Goal: Information Seeking & Learning: Check status

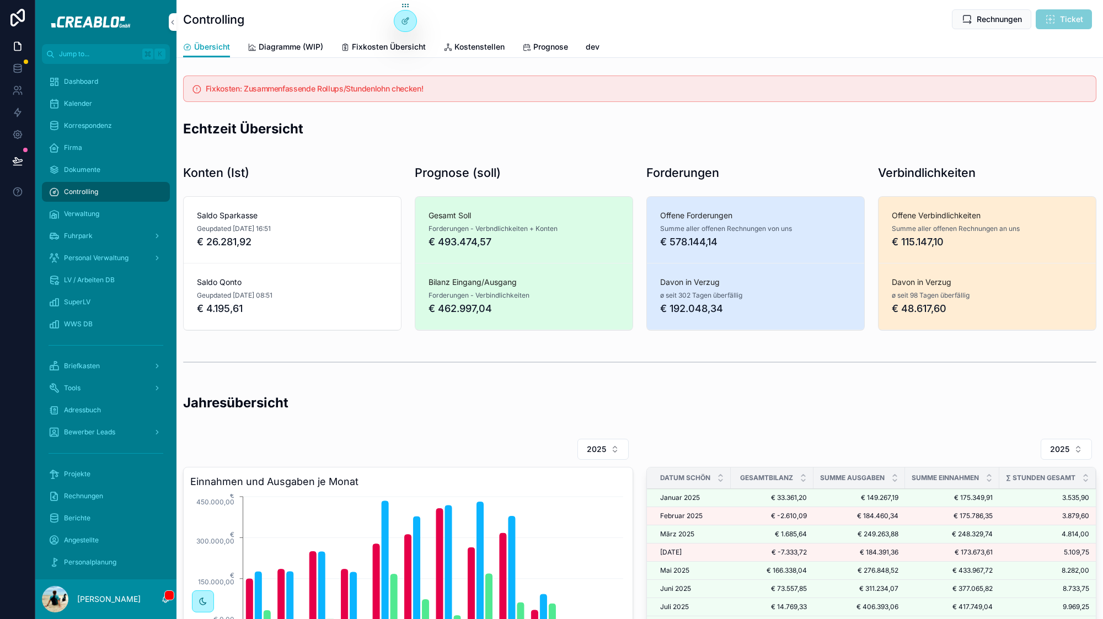
scroll to position [223, 0]
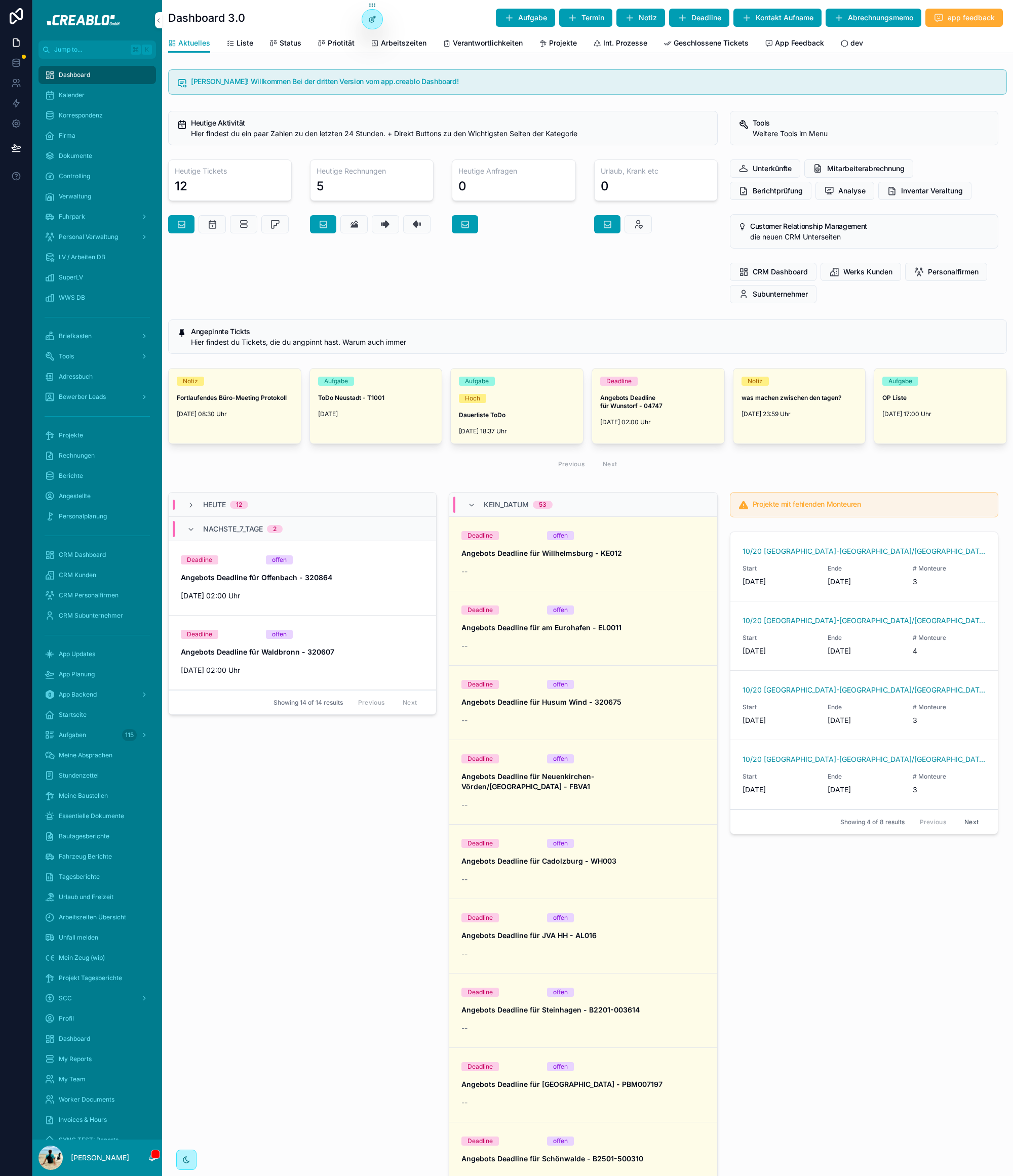
click at [371, 20] on icon at bounding box center [373, 18] width 4 height 4
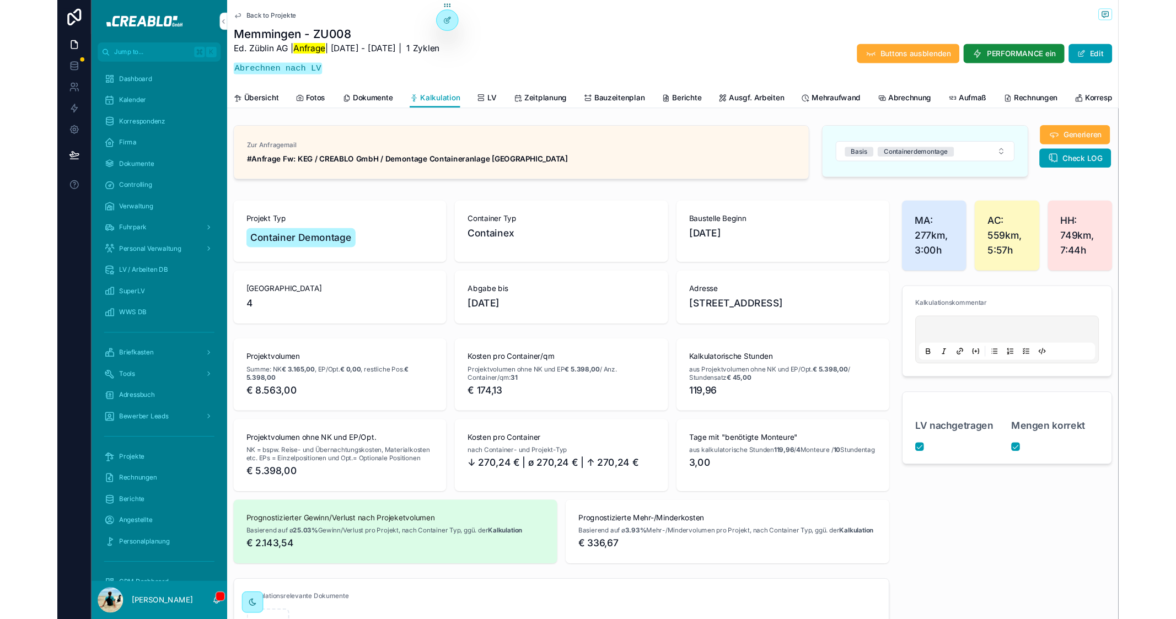
scroll to position [0, 1041]
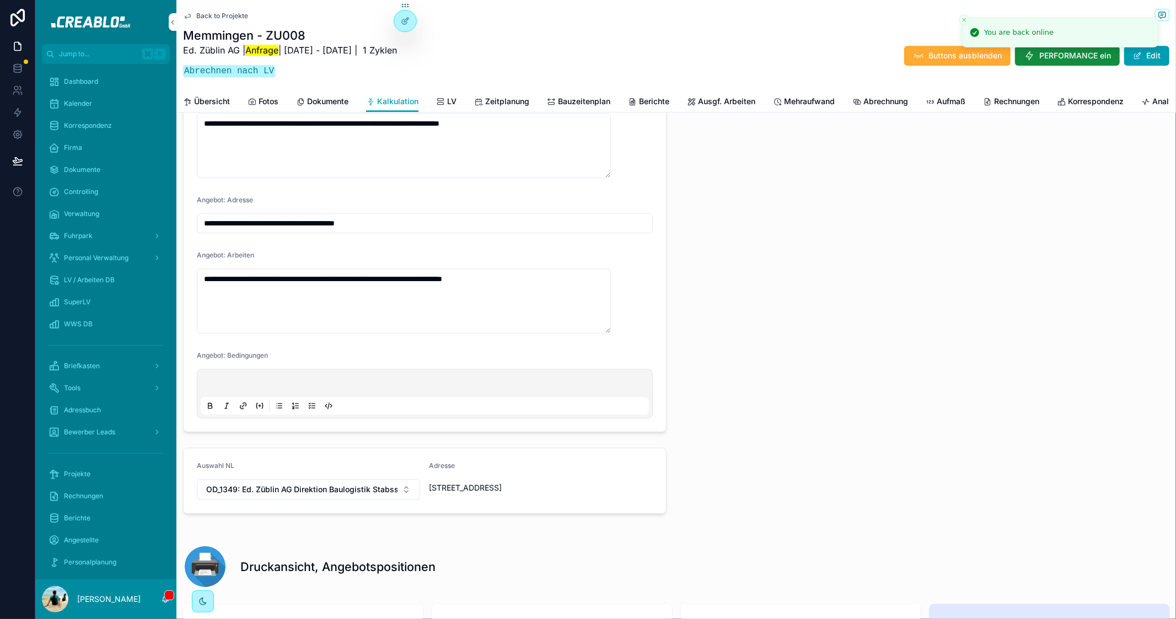
type input "**********"
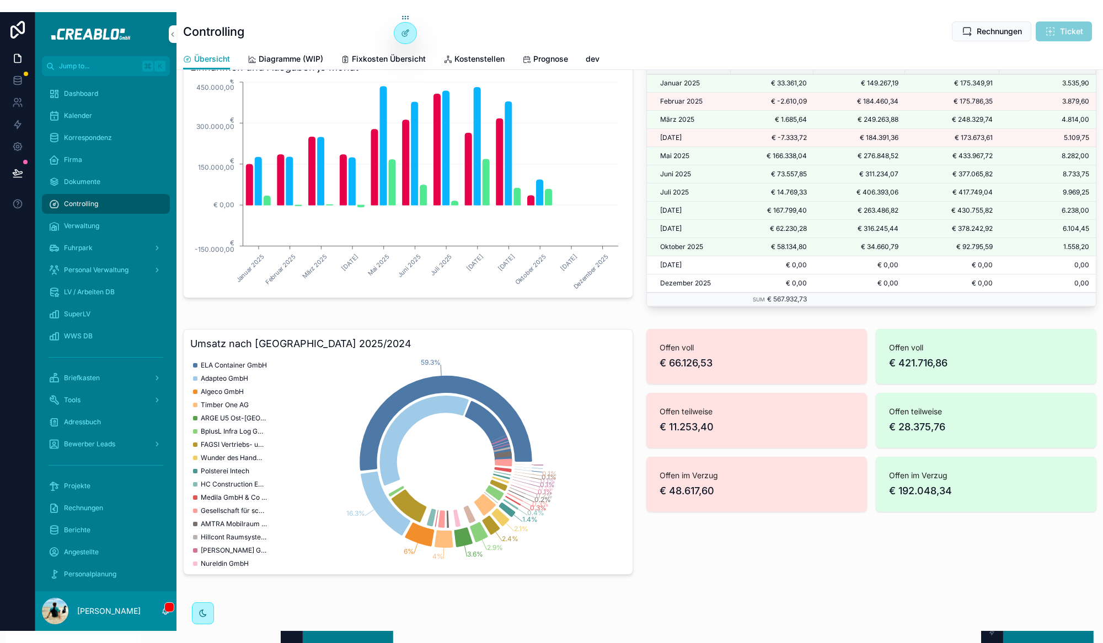
scroll to position [454, 0]
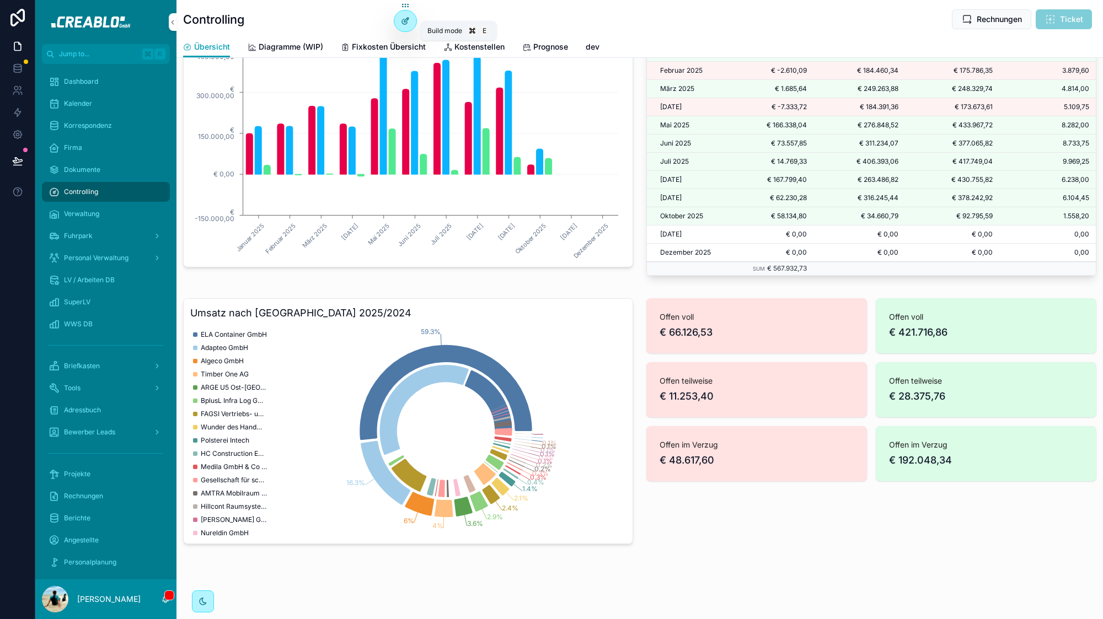
click at [400, 19] on div at bounding box center [405, 20] width 22 height 21
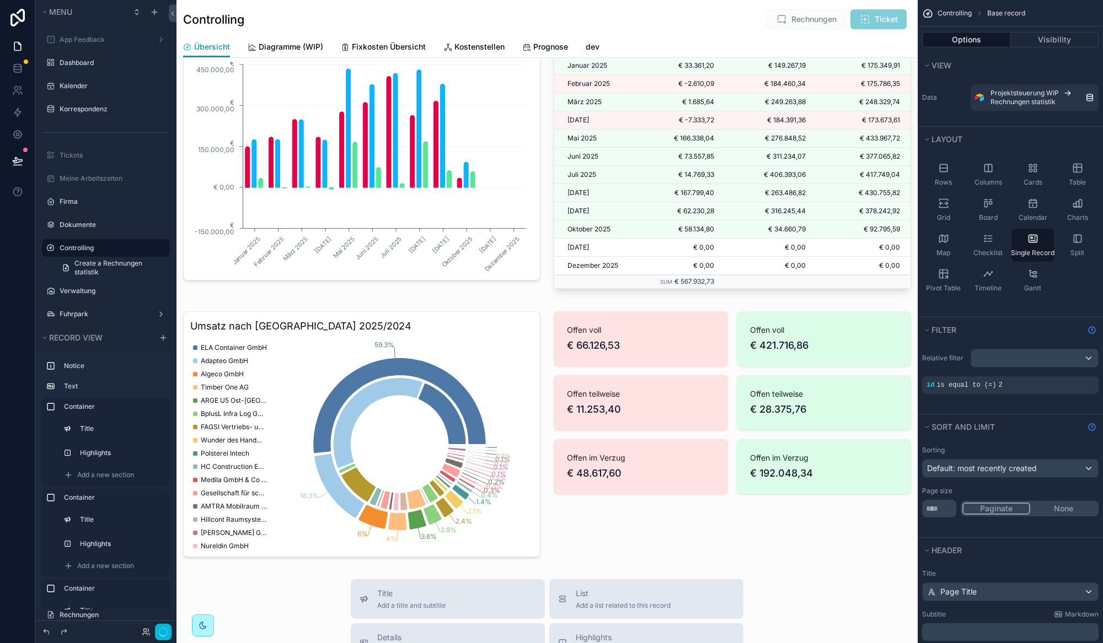
scroll to position [565, 0]
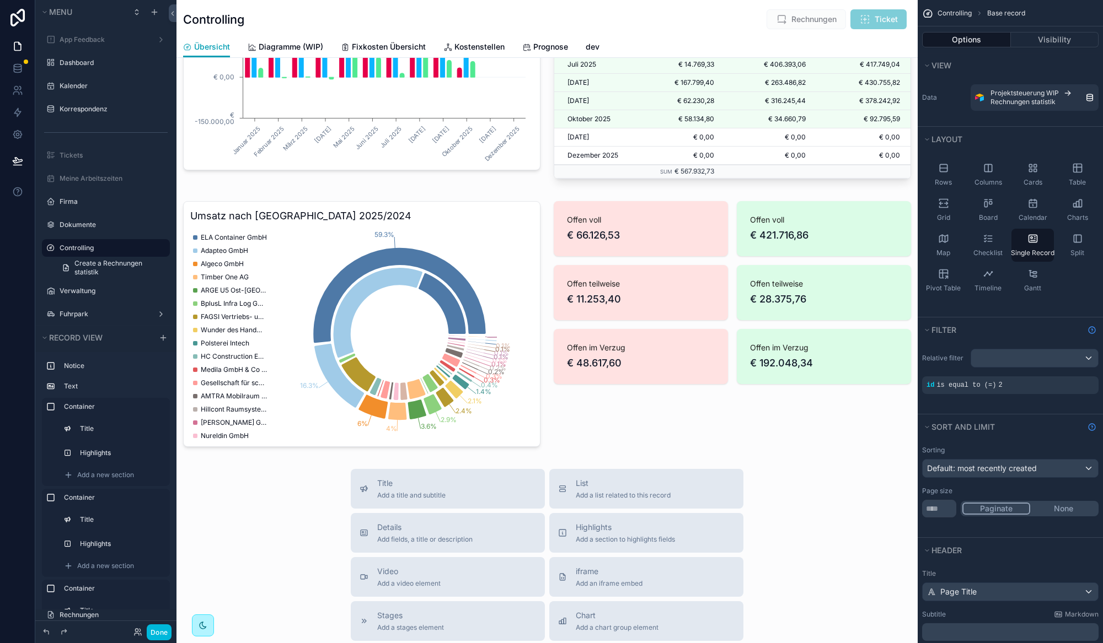
click at [760, 454] on div "scrollable content" at bounding box center [546, 192] width 741 height 1515
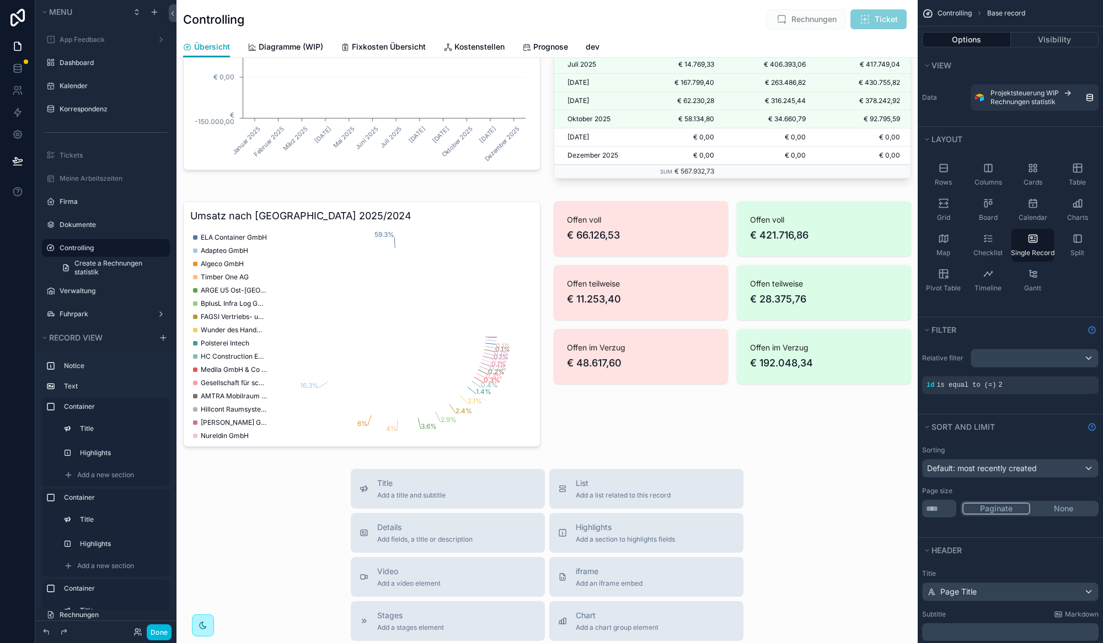
click at [675, 408] on div "scrollable content" at bounding box center [732, 324] width 371 height 255
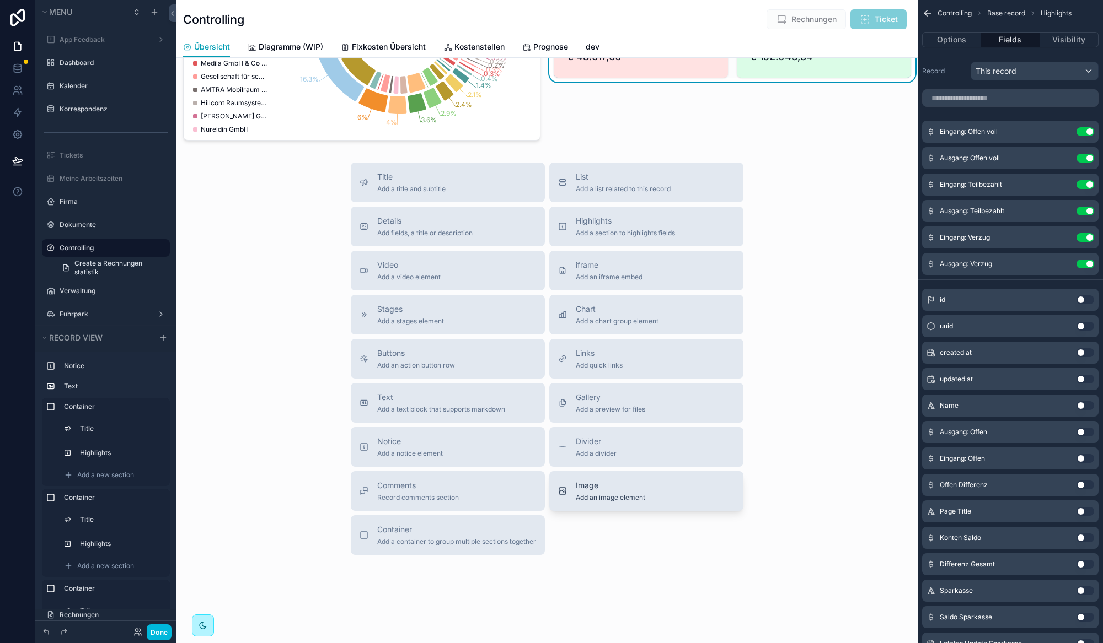
scroll to position [879, 0]
click at [438, 538] on span "Add a container to group multiple sections together" at bounding box center [456, 542] width 159 height 9
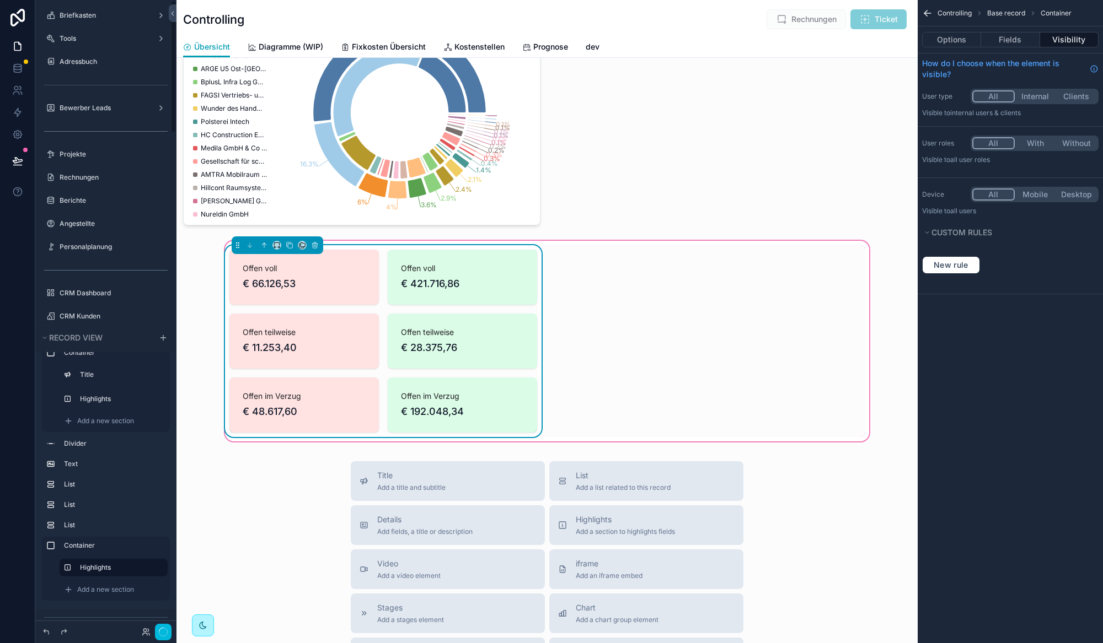
scroll to position [0, 0]
click at [273, 249] on icon "scrollable content" at bounding box center [277, 246] width 8 height 8
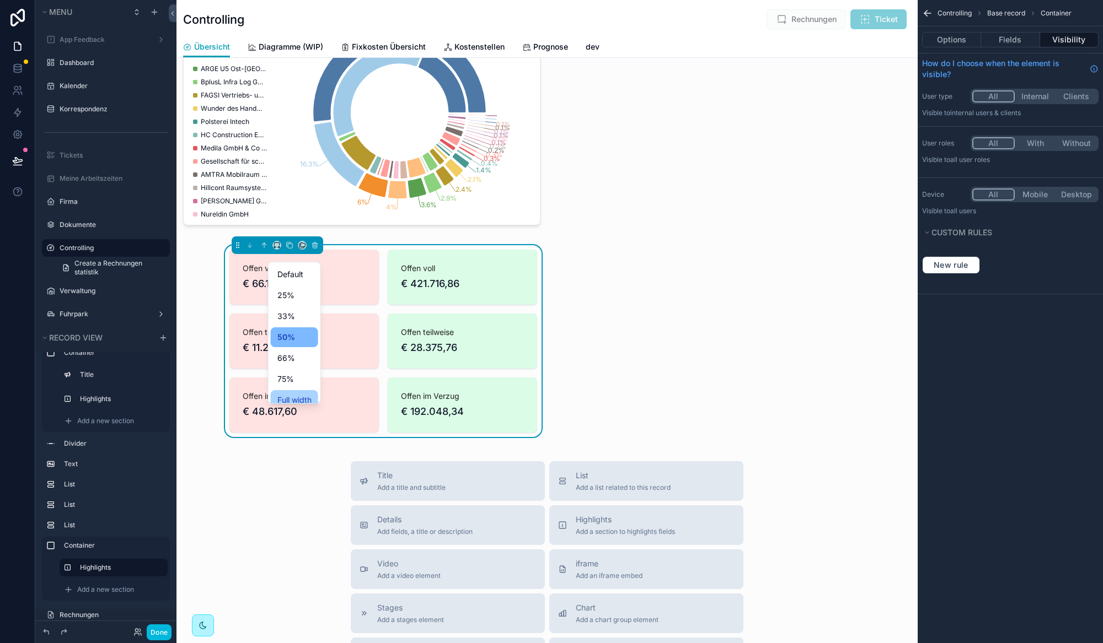
click at [309, 398] on span "Full width" at bounding box center [294, 400] width 34 height 13
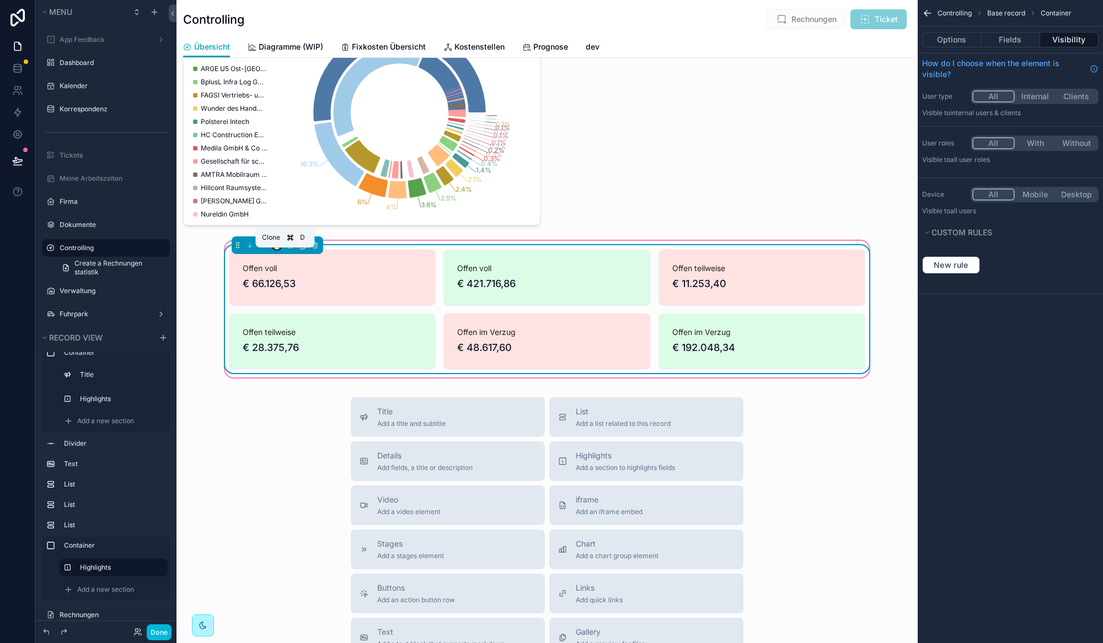
click at [275, 249] on icon "scrollable content" at bounding box center [277, 246] width 8 height 8
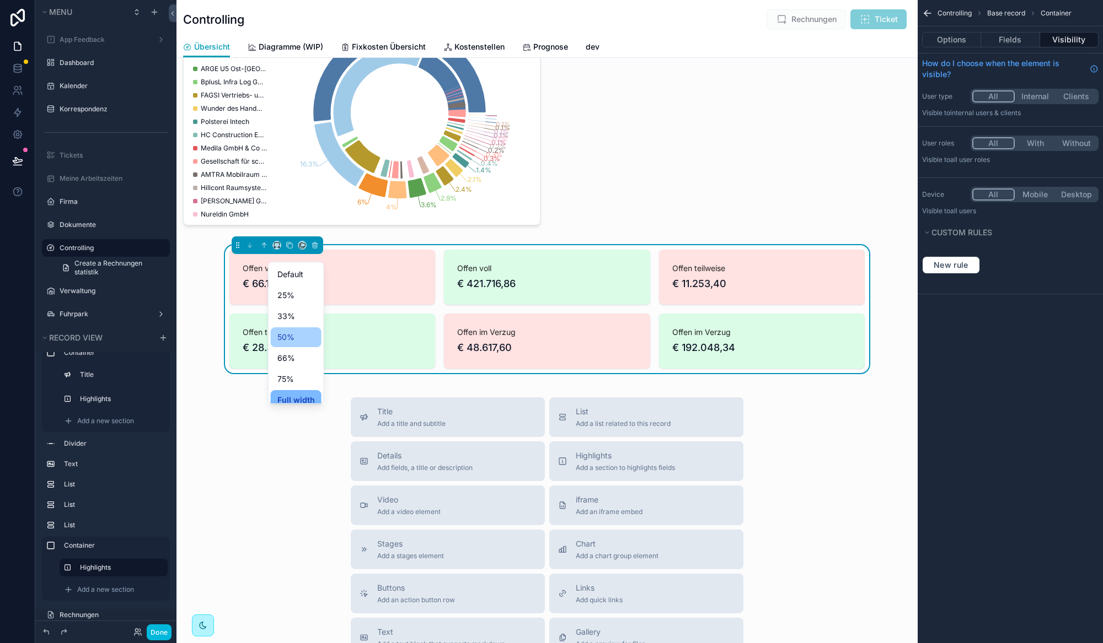
click at [299, 342] on div "50%" at bounding box center [295, 337] width 37 height 13
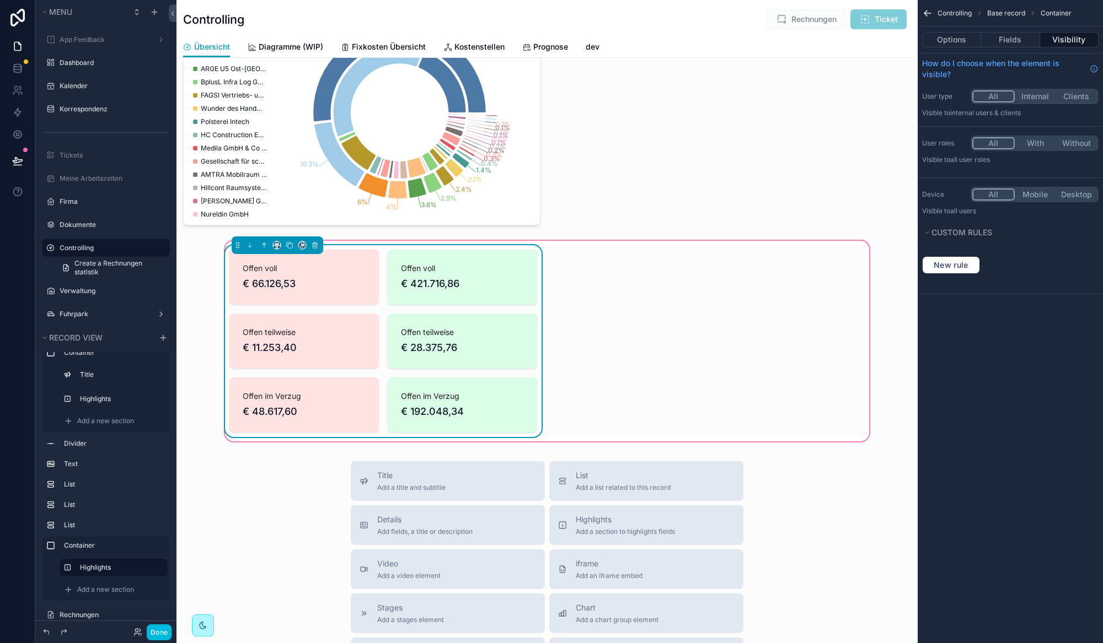
click at [277, 253] on div "scrollable content" at bounding box center [278, 246] width 92 height 18
click at [273, 249] on icon "scrollable content" at bounding box center [277, 246] width 8 height 8
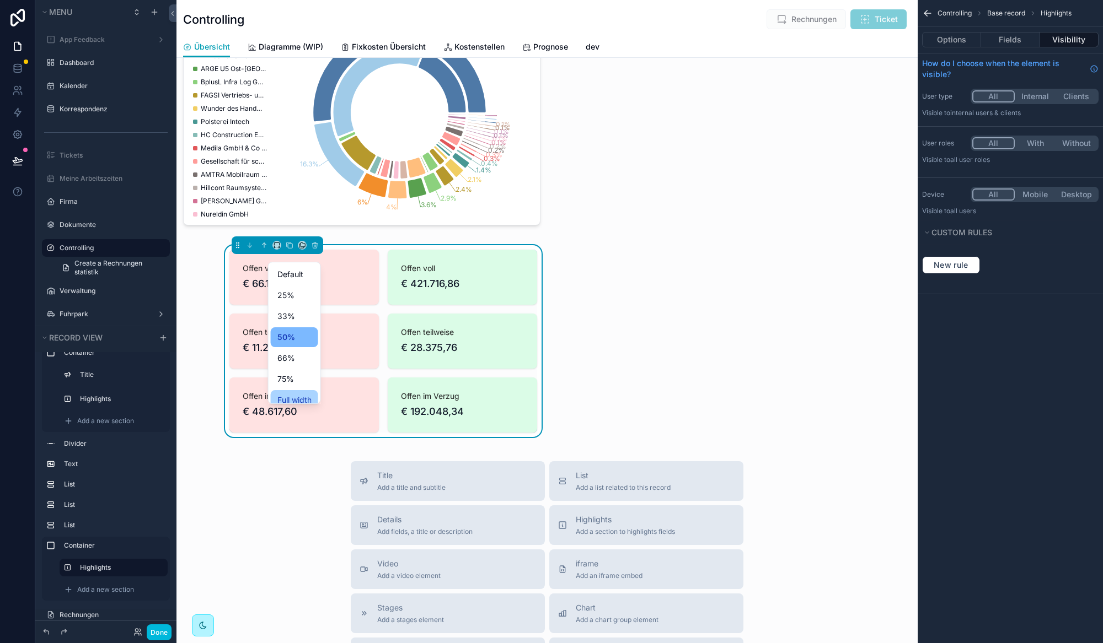
click at [297, 397] on span "Full width" at bounding box center [294, 400] width 34 height 13
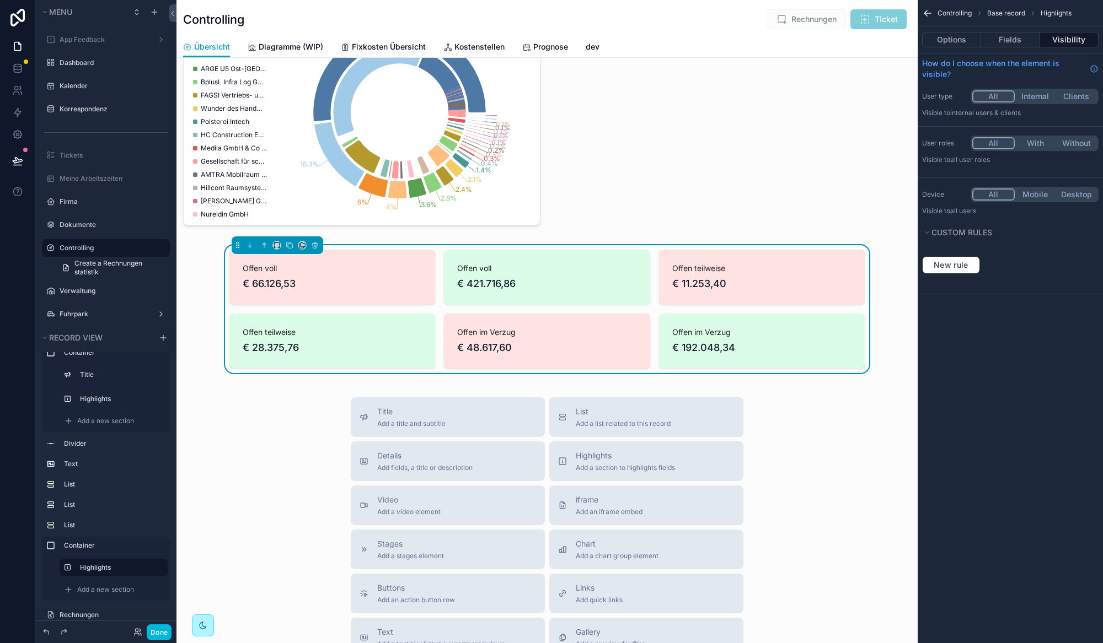
click at [364, 251] on div "Offen voll € 66.126,53 Offen voll € 421.716,86 Offen teilweise € 11.253,40 Offe…" at bounding box center [546, 309] width 741 height 141
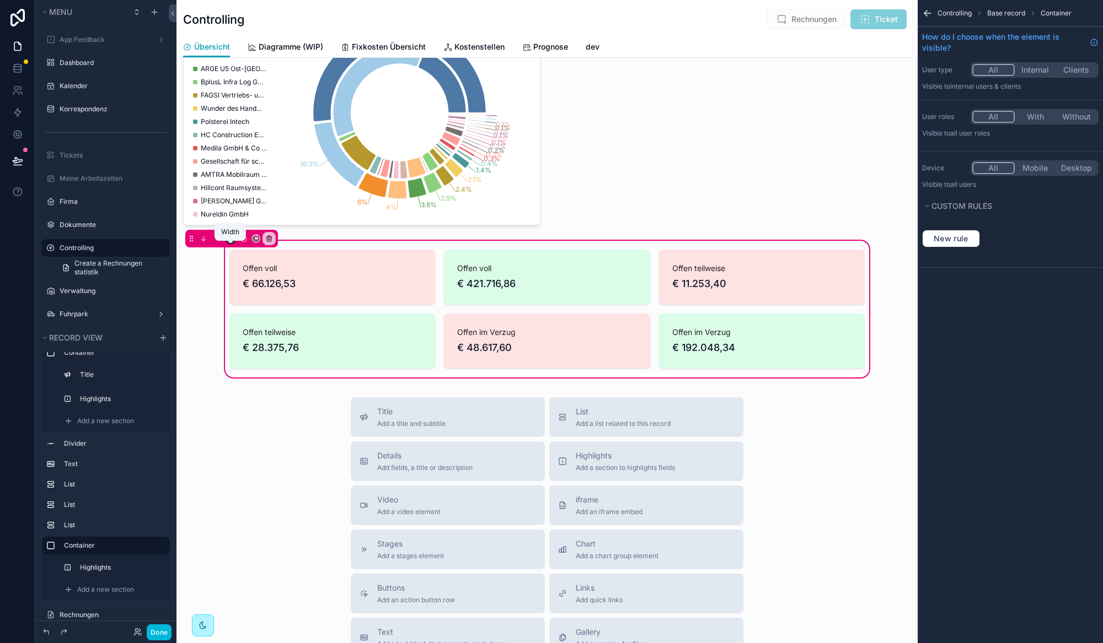
click at [227, 243] on icon "scrollable content" at bounding box center [231, 239] width 8 height 8
click at [261, 330] on div "50%" at bounding box center [252, 330] width 34 height 13
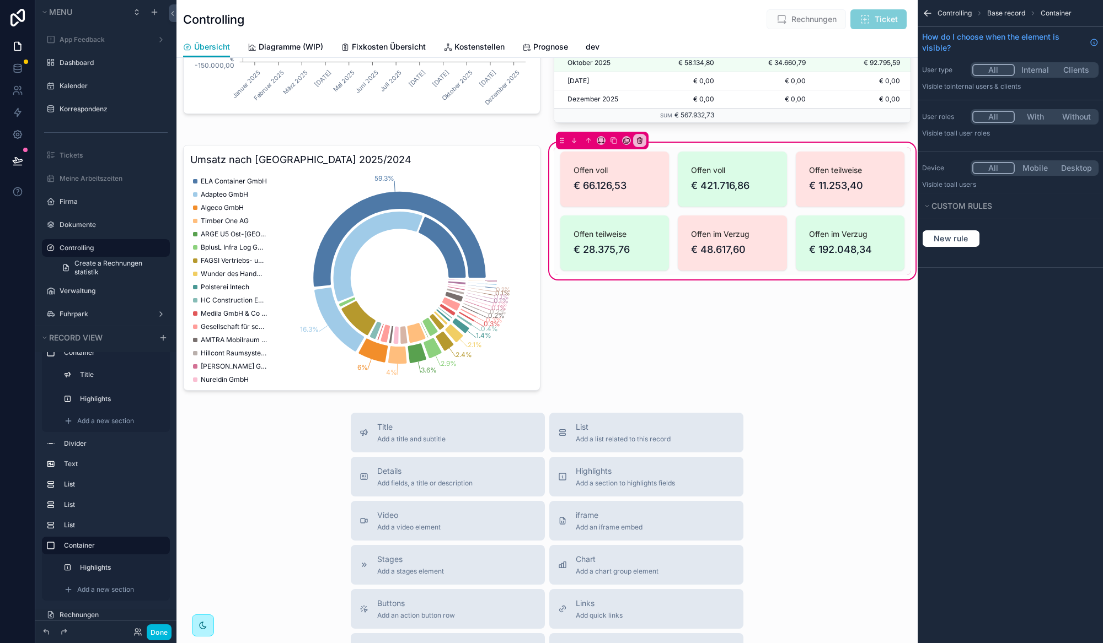
scroll to position [879, 0]
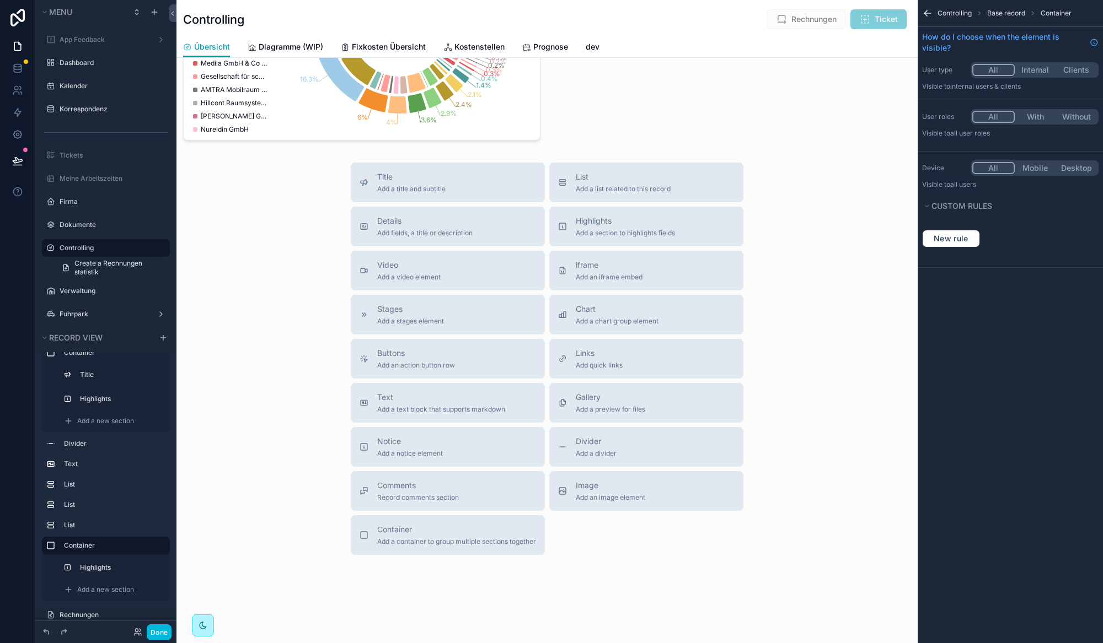
click at [505, 194] on div "Title Add a title and subtitle" at bounding box center [448, 182] width 176 height 22
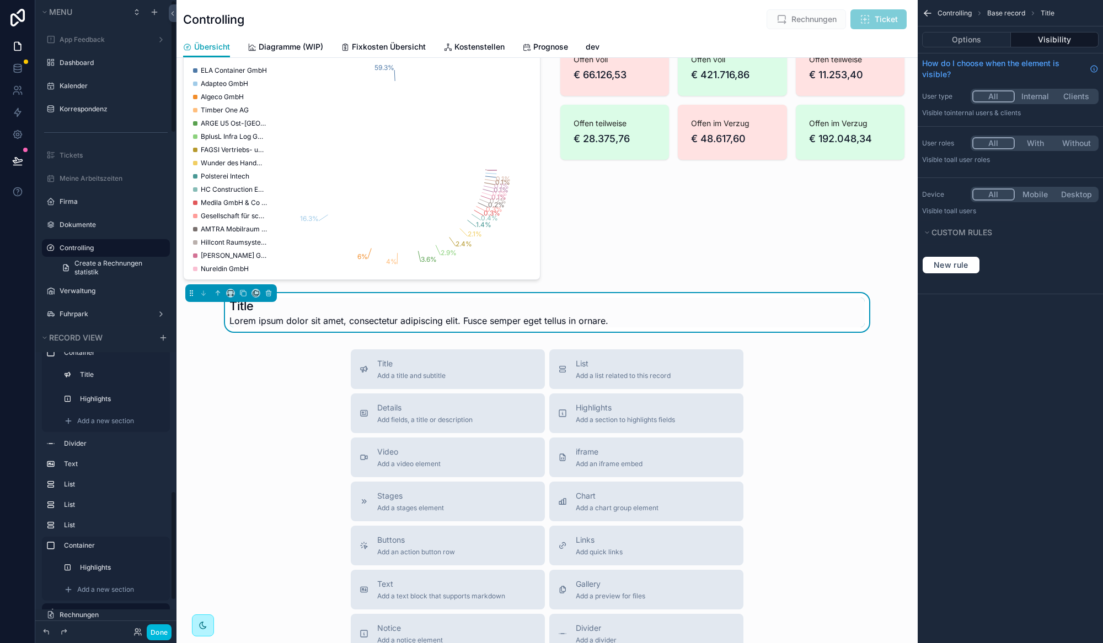
scroll to position [731, 0]
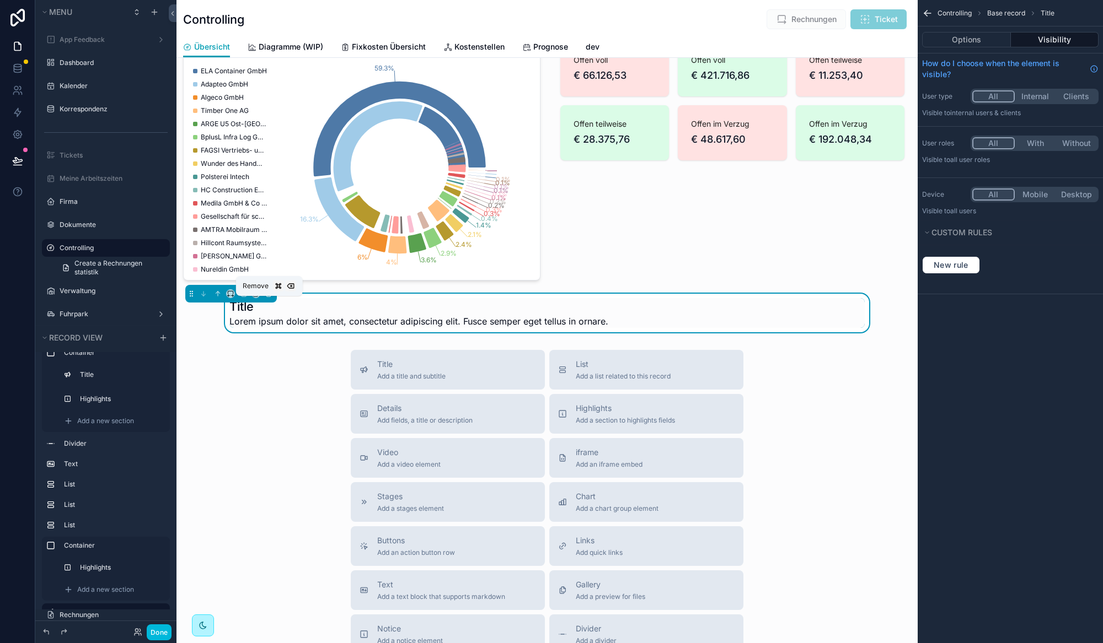
click at [267, 297] on icon "scrollable content" at bounding box center [268, 294] width 4 height 4
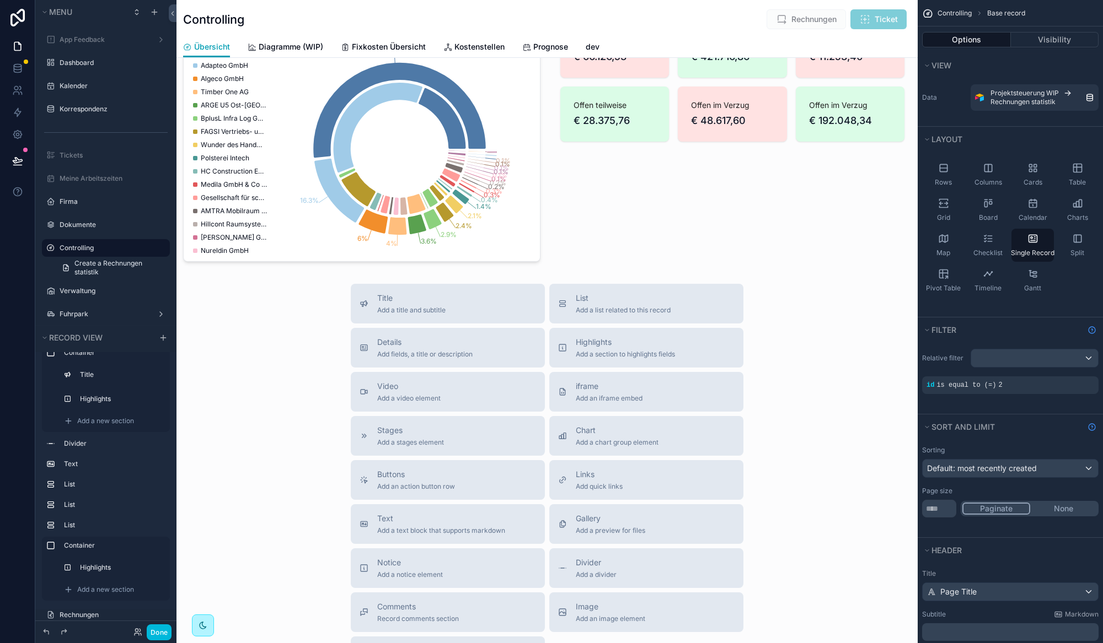
scroll to position [737, 0]
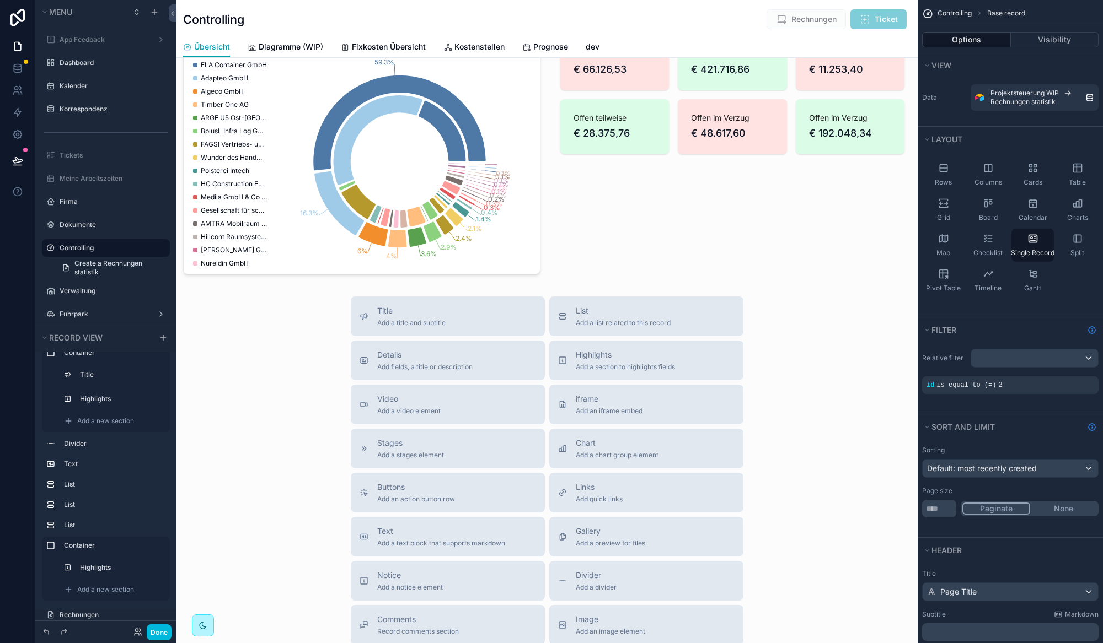
click at [437, 317] on div "scrollable content" at bounding box center [546, 20] width 741 height 1515
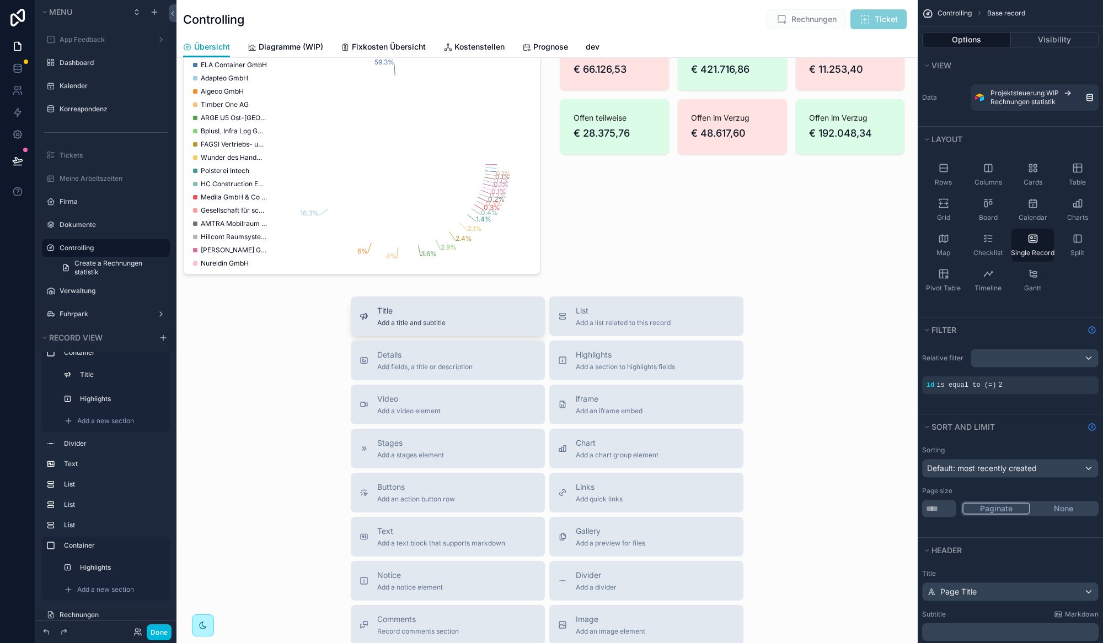
click at [431, 317] on span "Title" at bounding box center [411, 310] width 68 height 11
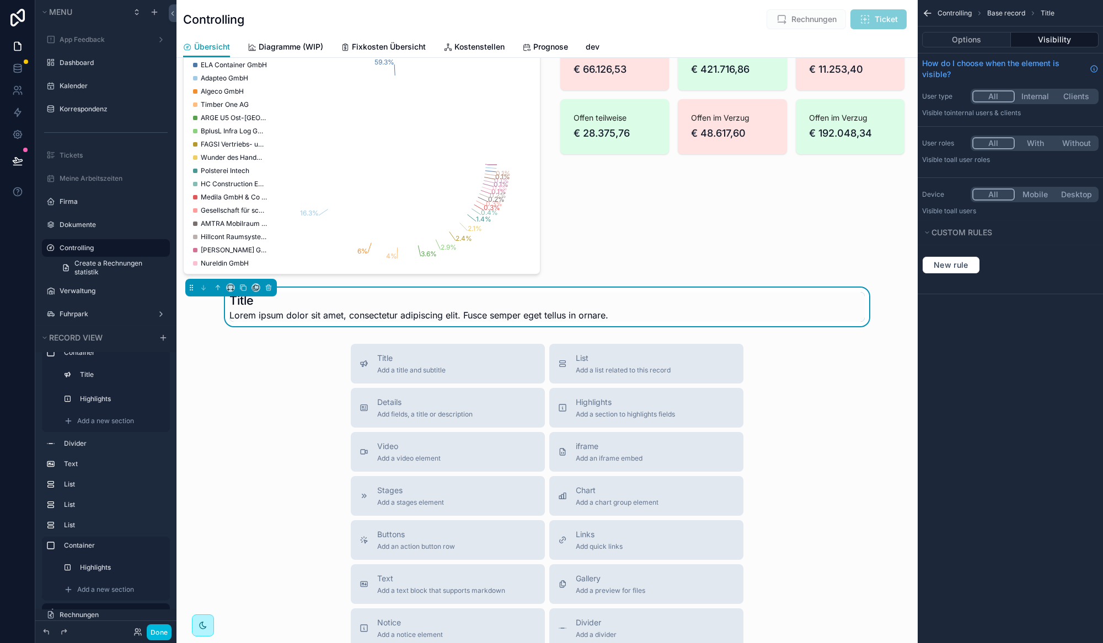
scroll to position [731, 0]
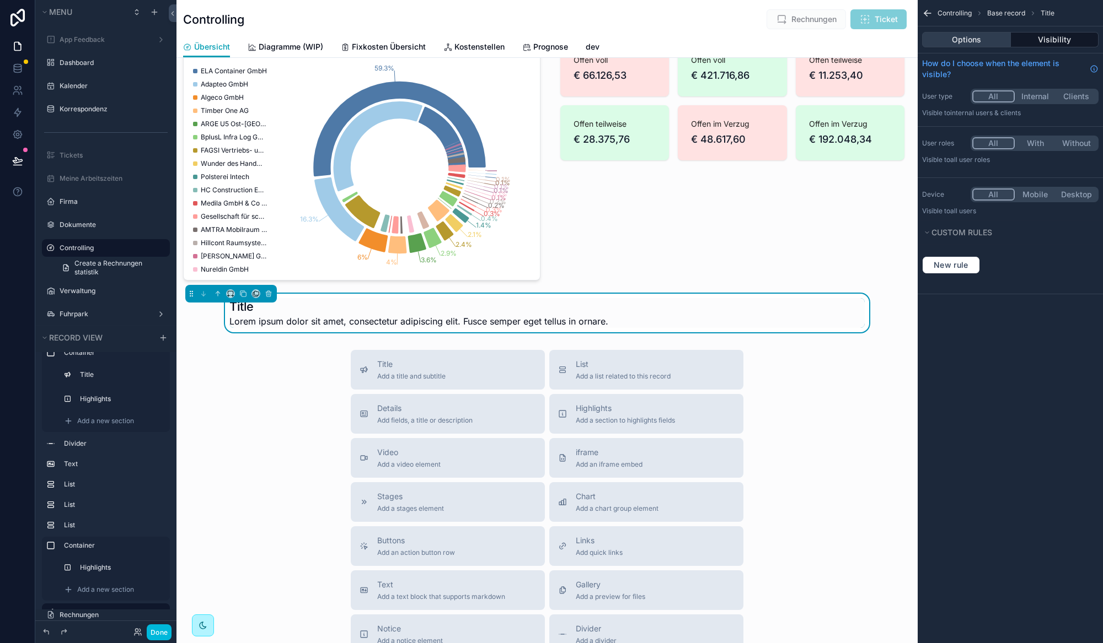
click at [977, 39] on button "Options" at bounding box center [966, 39] width 89 height 15
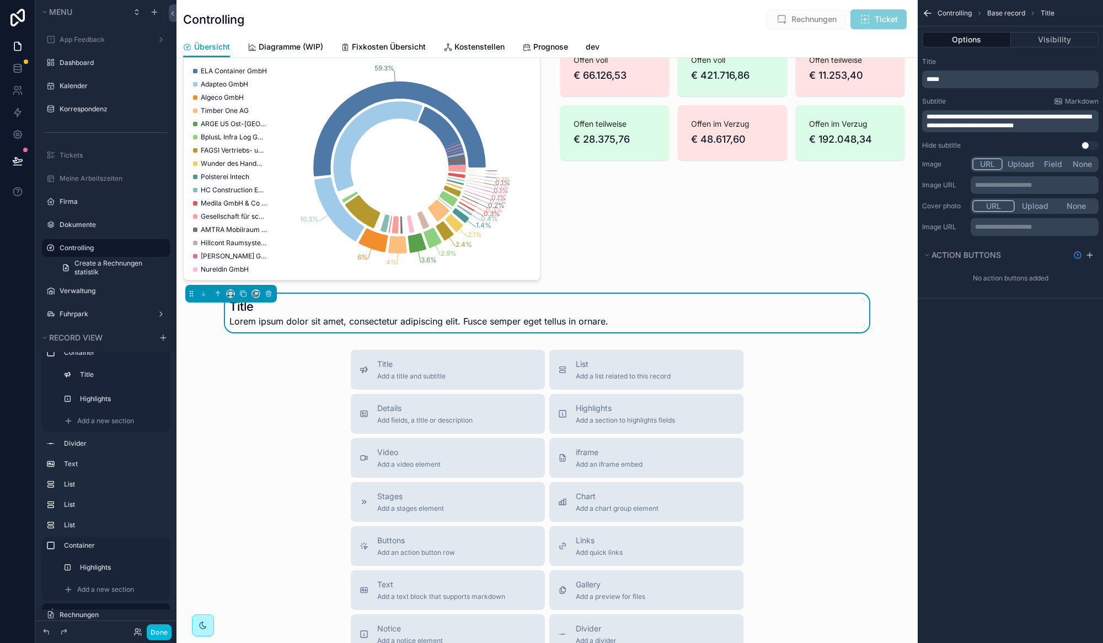
click at [992, 130] on div "**********" at bounding box center [1010, 121] width 176 height 22
click at [1000, 114] on span "**********" at bounding box center [1008, 121] width 165 height 15
click at [999, 114] on span "**********" at bounding box center [1008, 121] width 165 height 15
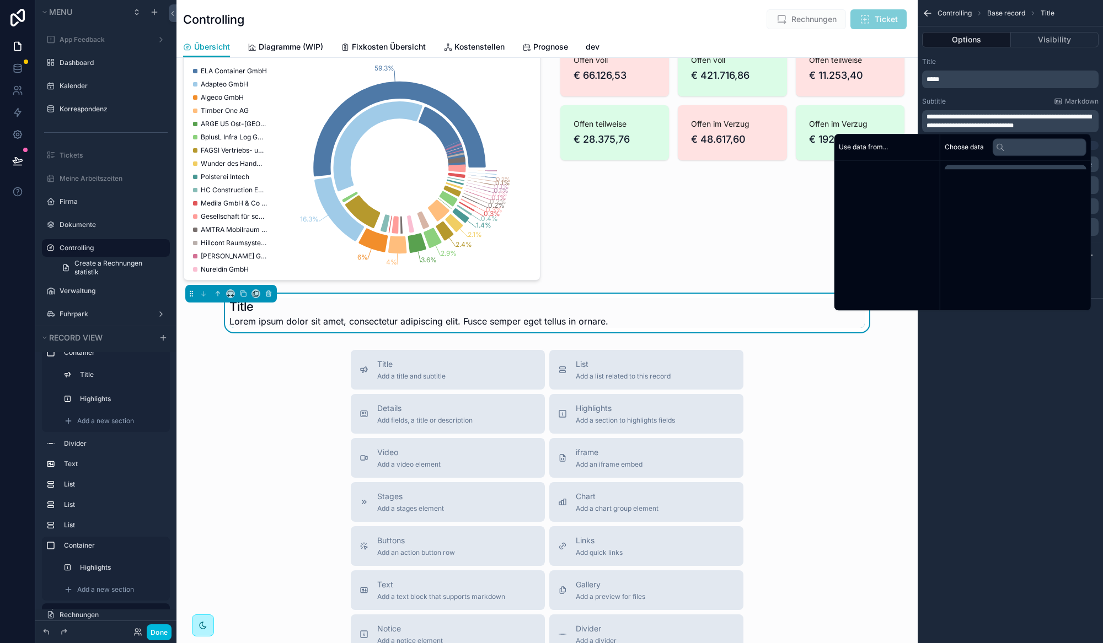
click at [999, 114] on span "**********" at bounding box center [1008, 121] width 165 height 15
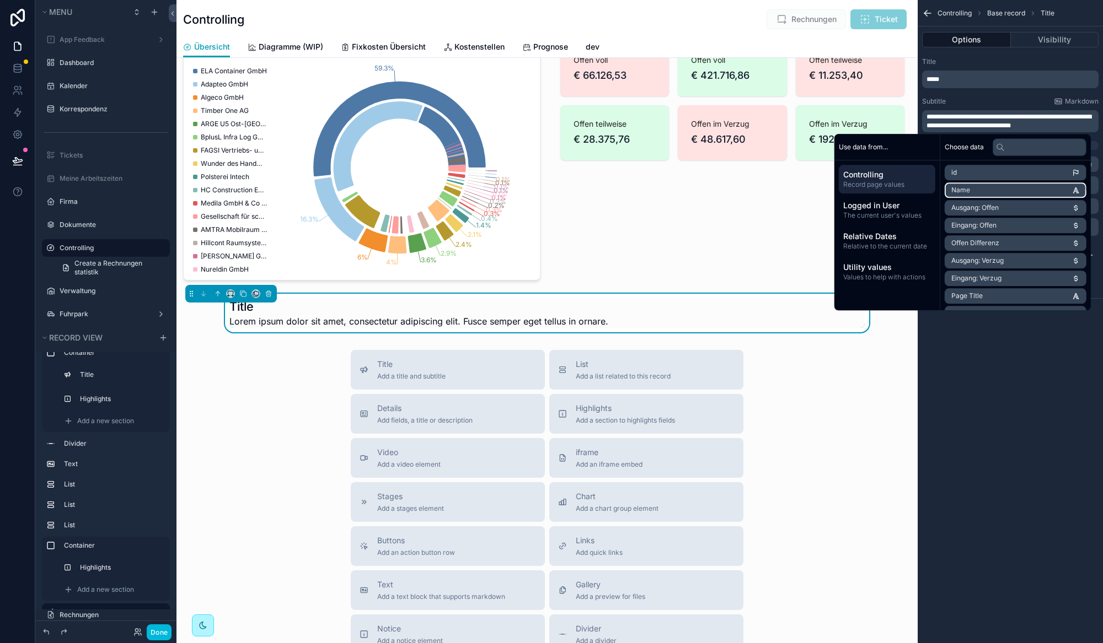
click at [1036, 131] on div "**********" at bounding box center [1010, 121] width 176 height 22
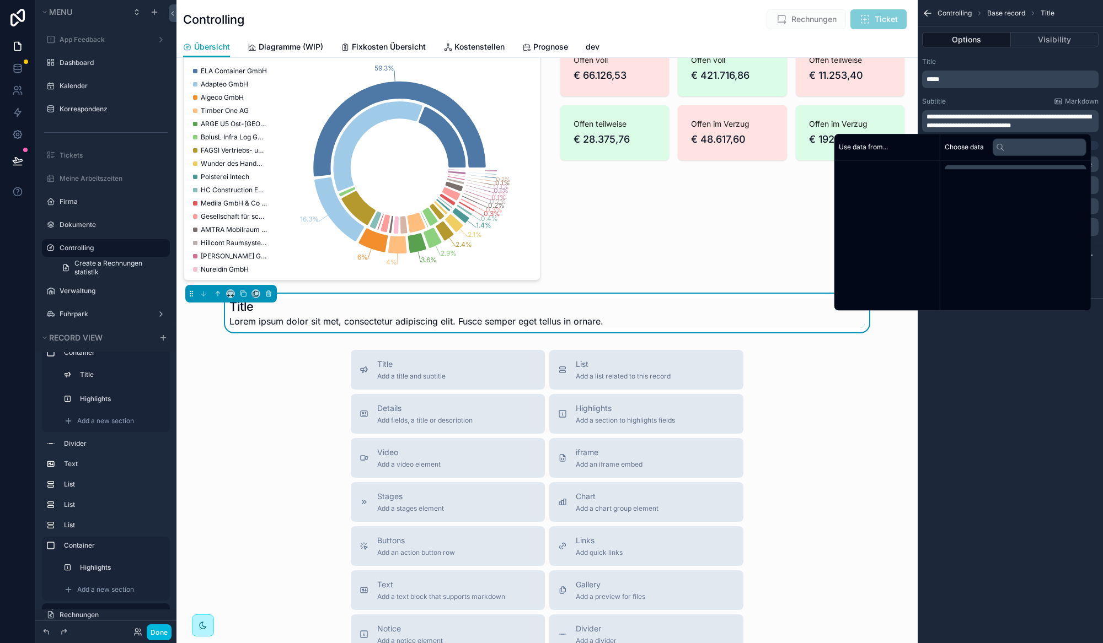
click at [1037, 126] on p "**********" at bounding box center [1011, 121] width 170 height 18
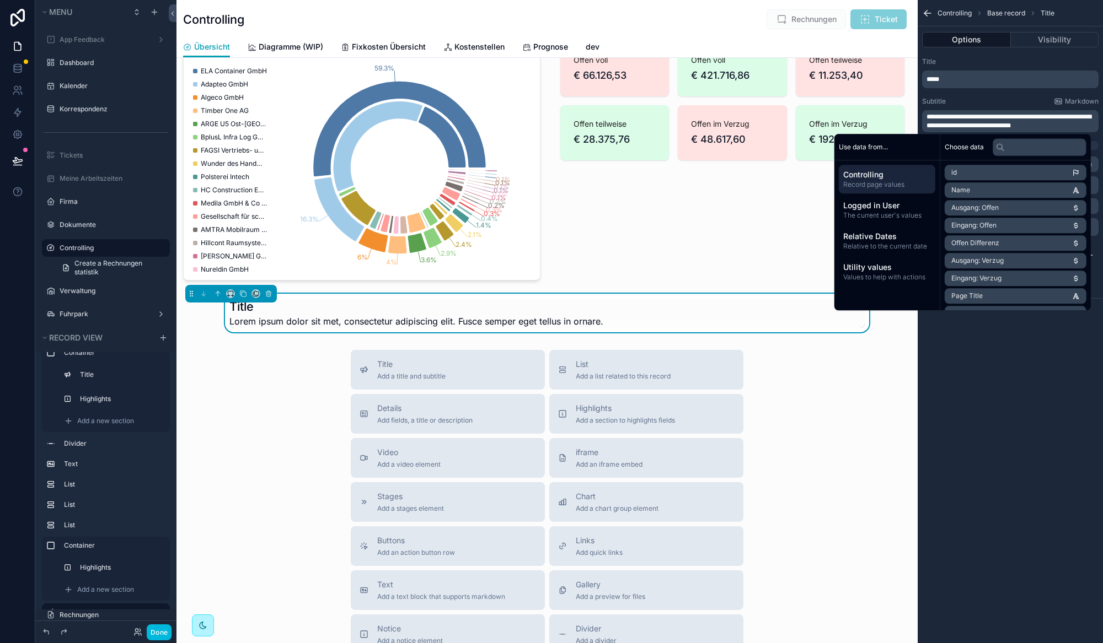
click at [1034, 122] on p "**********" at bounding box center [1011, 121] width 170 height 18
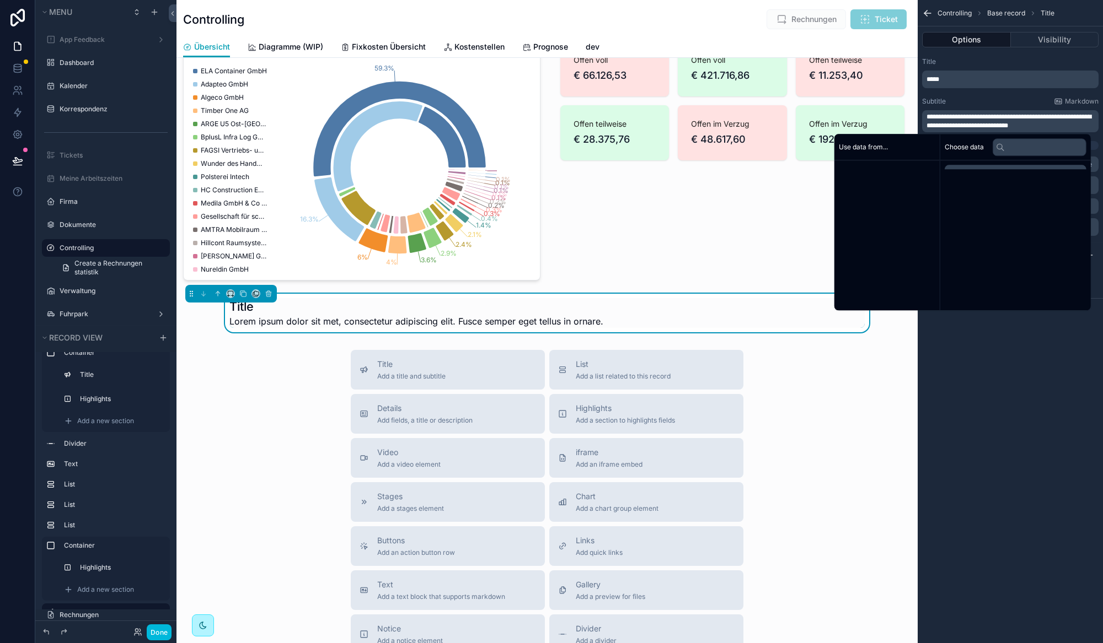
click at [1034, 123] on p "**********" at bounding box center [1011, 121] width 170 height 18
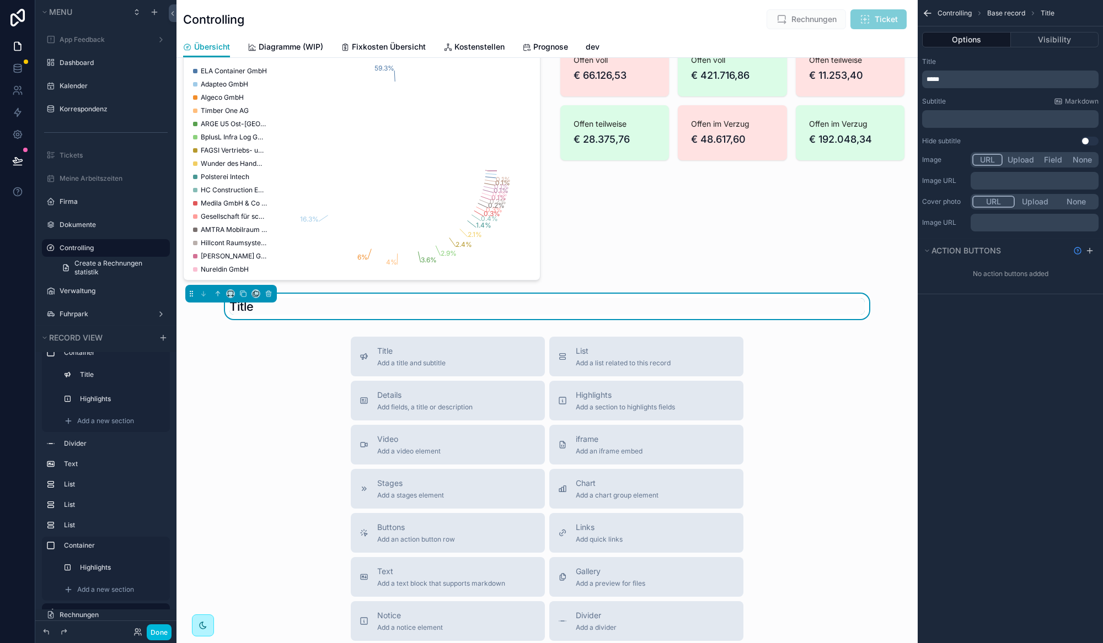
click at [950, 77] on p "*****" at bounding box center [1011, 79] width 170 height 9
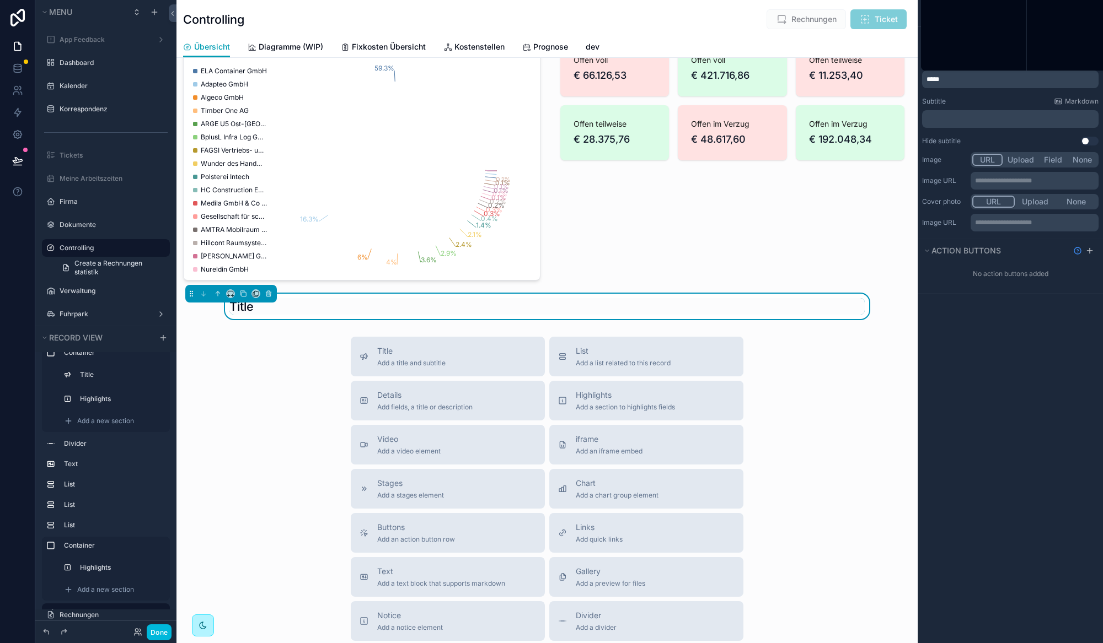
click at [950, 77] on p "*****" at bounding box center [1011, 79] width 170 height 9
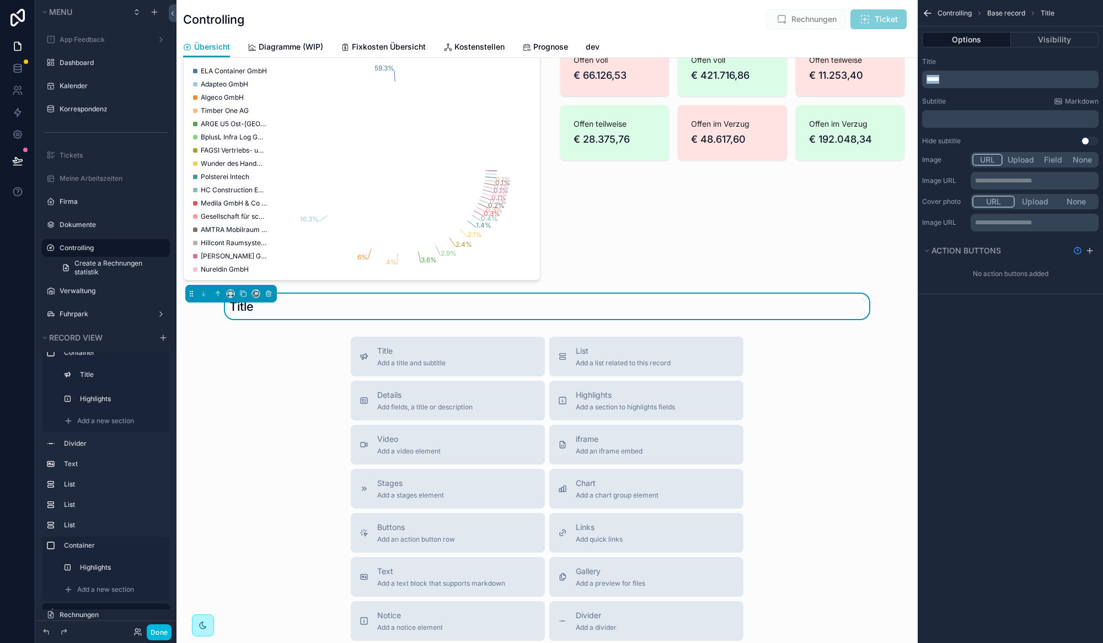
click at [950, 77] on p "*****" at bounding box center [1011, 79] width 170 height 9
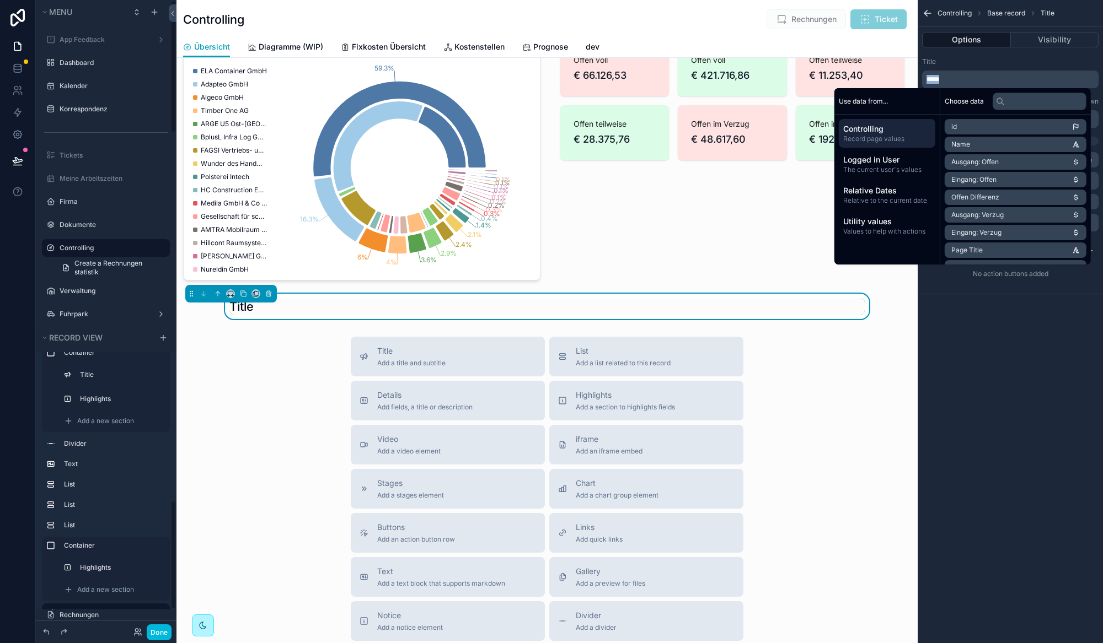
scroll to position [349, 0]
click at [243, 298] on icon "scrollable content" at bounding box center [243, 294] width 8 height 8
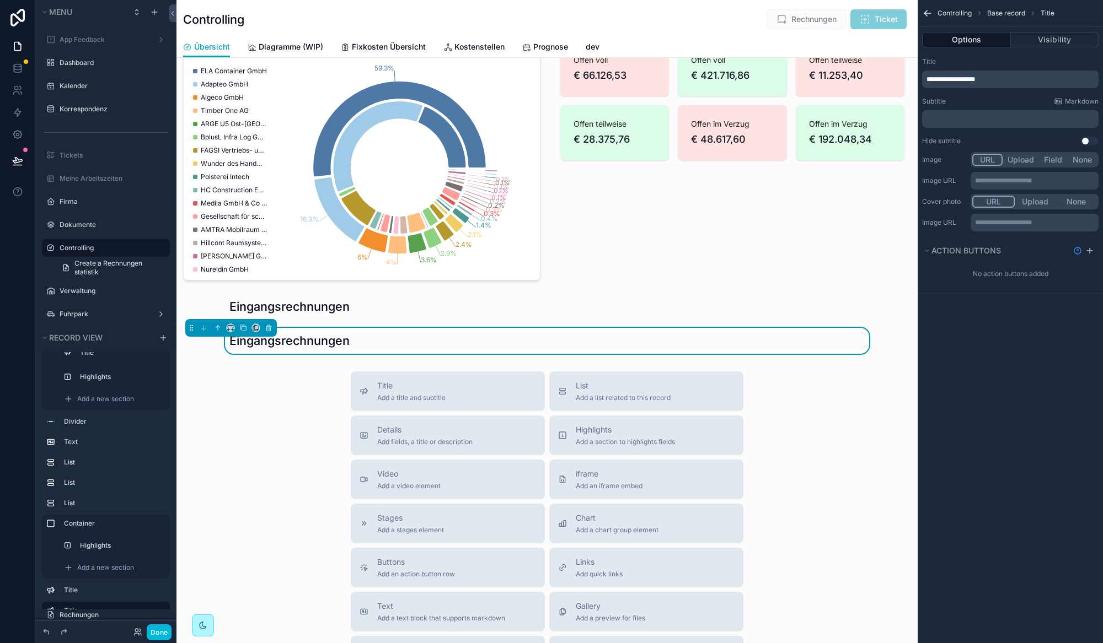
click at [959, 81] on span "**********" at bounding box center [950, 79] width 49 height 7
drag, startPoint x: 956, startPoint y: 78, endPoint x: 857, endPoint y: 78, distance: 98.7
click at [857, 78] on div "Jump to... K App Feedback 20 Dashboard Kalender Korrespondenz Tickets Meine Arb…" at bounding box center [639, 321] width 926 height 643
click at [0, 0] on icon "scrollable content" at bounding box center [0, 0] width 0 height 0
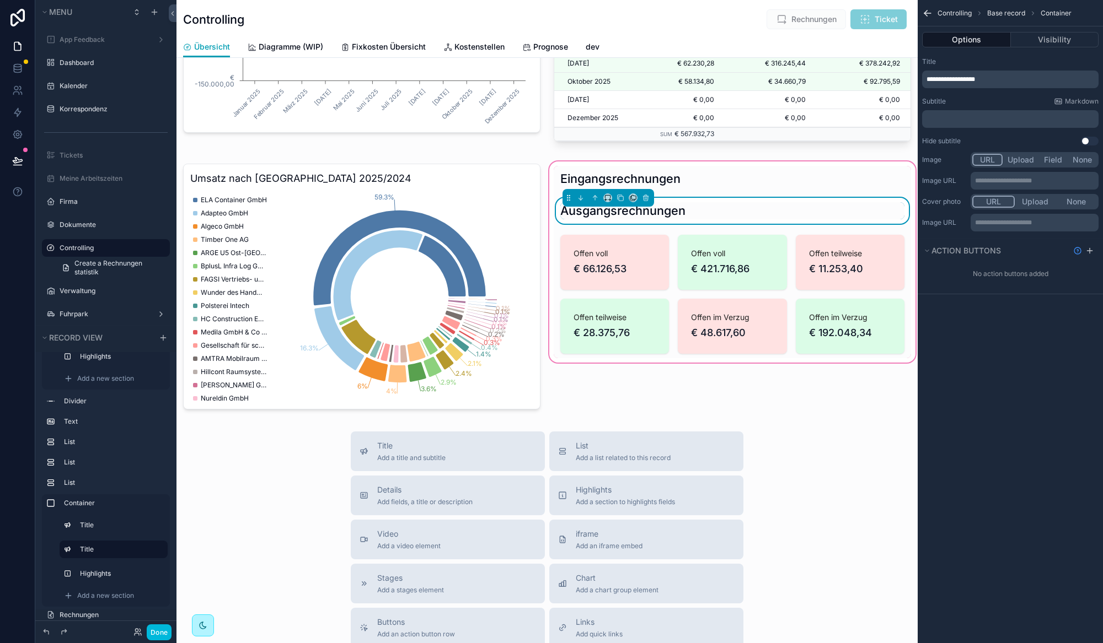
scroll to position [489, 0]
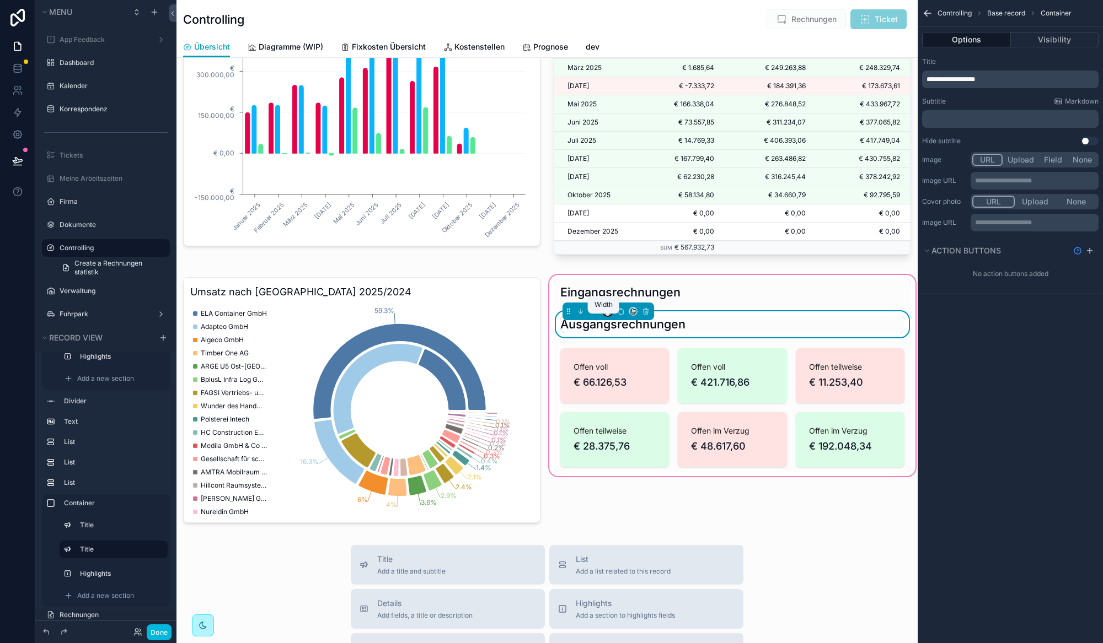
click at [604, 315] on icon "scrollable content" at bounding box center [608, 312] width 8 height 8
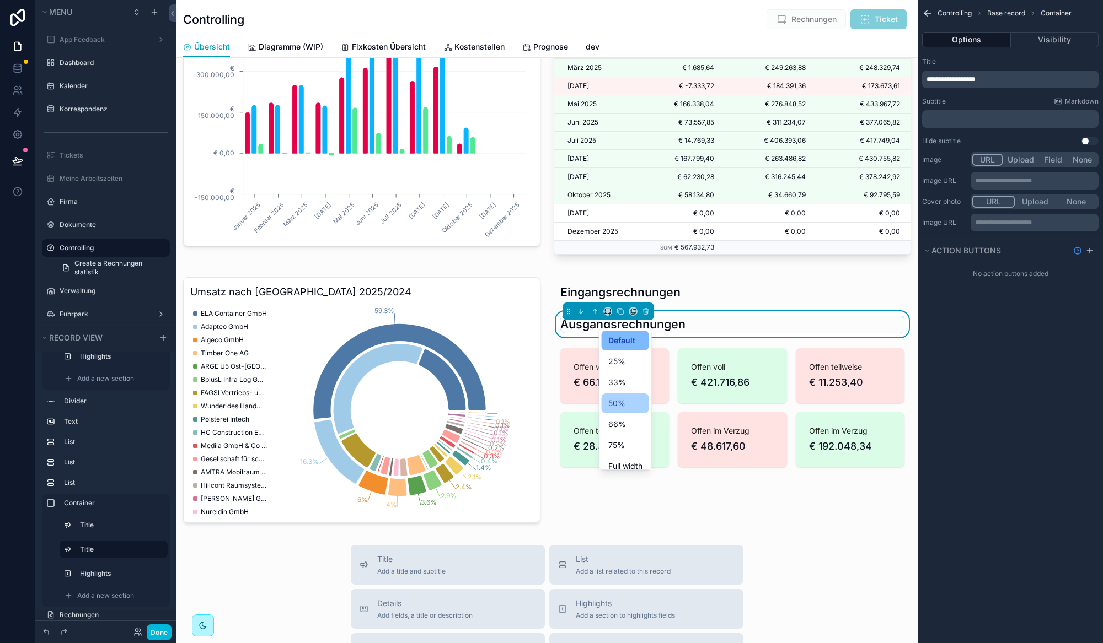
click at [628, 407] on div "50%" at bounding box center [625, 403] width 34 height 13
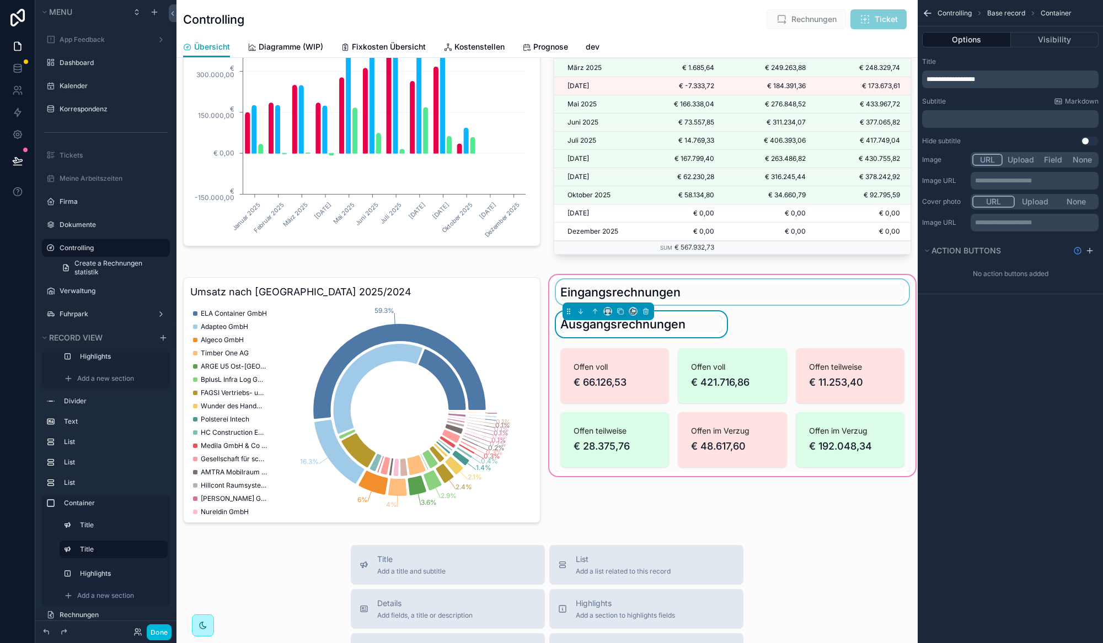
click at [610, 301] on div "scrollable content" at bounding box center [732, 292] width 357 height 25
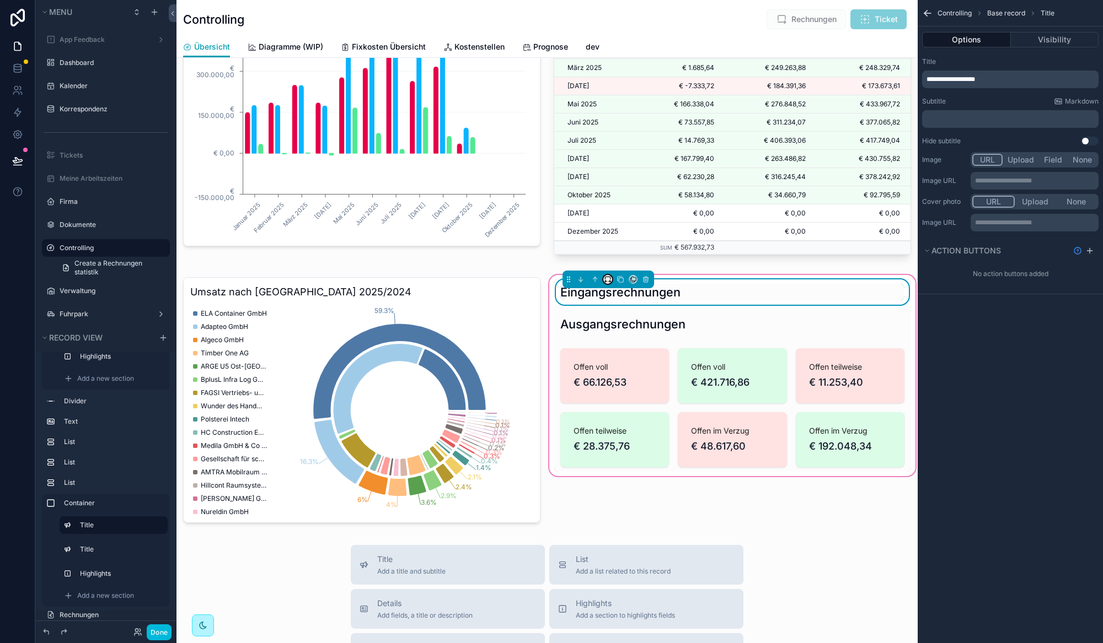
click at [603, 283] on button "scrollable content" at bounding box center [607, 279] width 9 height 9
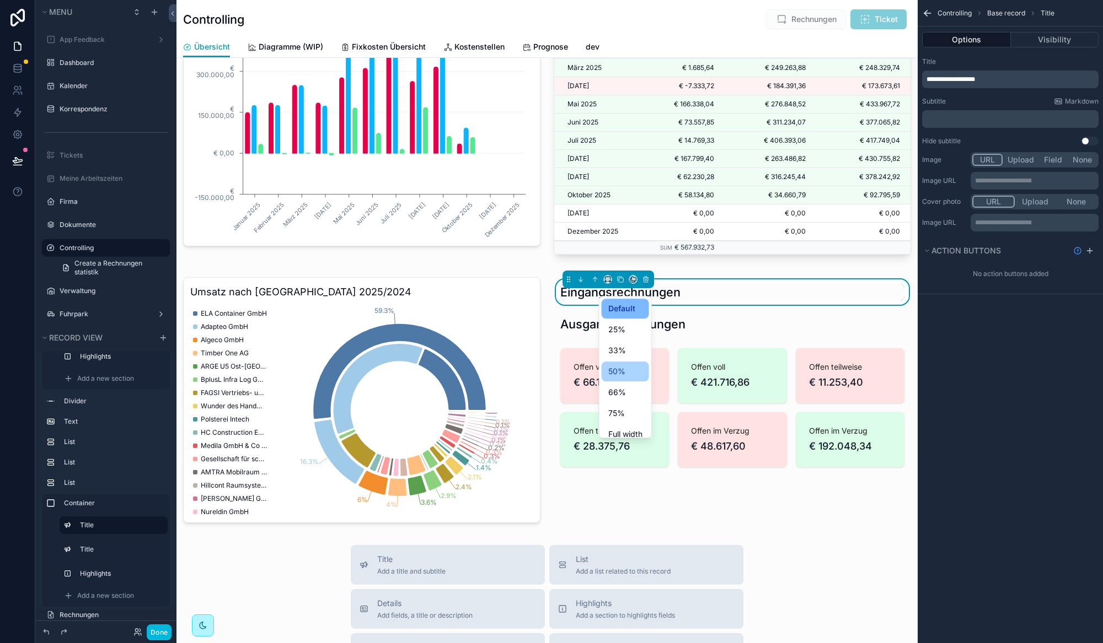
click at [621, 372] on span "50%" at bounding box center [616, 371] width 17 height 13
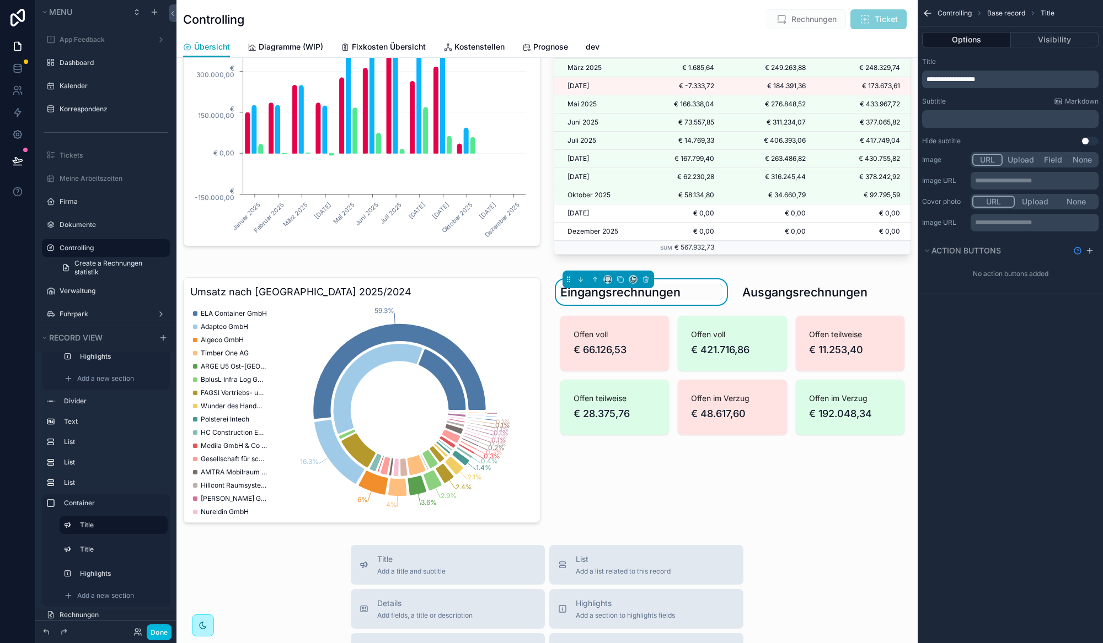
click at [1038, 416] on div "**********" at bounding box center [1010, 321] width 185 height 643
click at [807, 362] on div "scrollable content" at bounding box center [732, 376] width 357 height 128
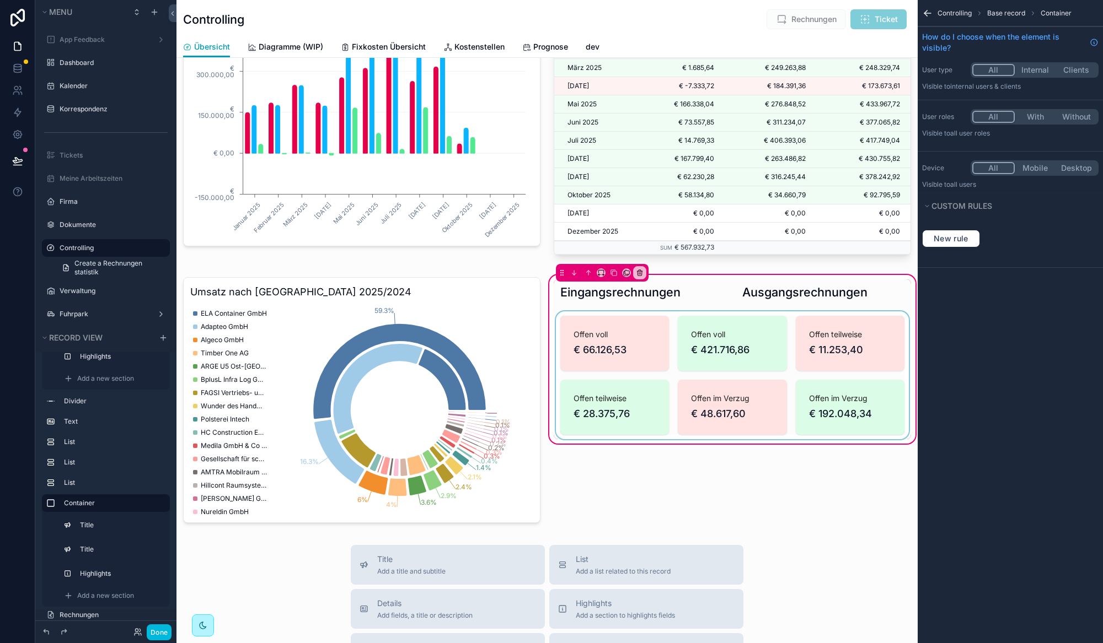
click at [824, 357] on div "scrollable content" at bounding box center [732, 376] width 357 height 128
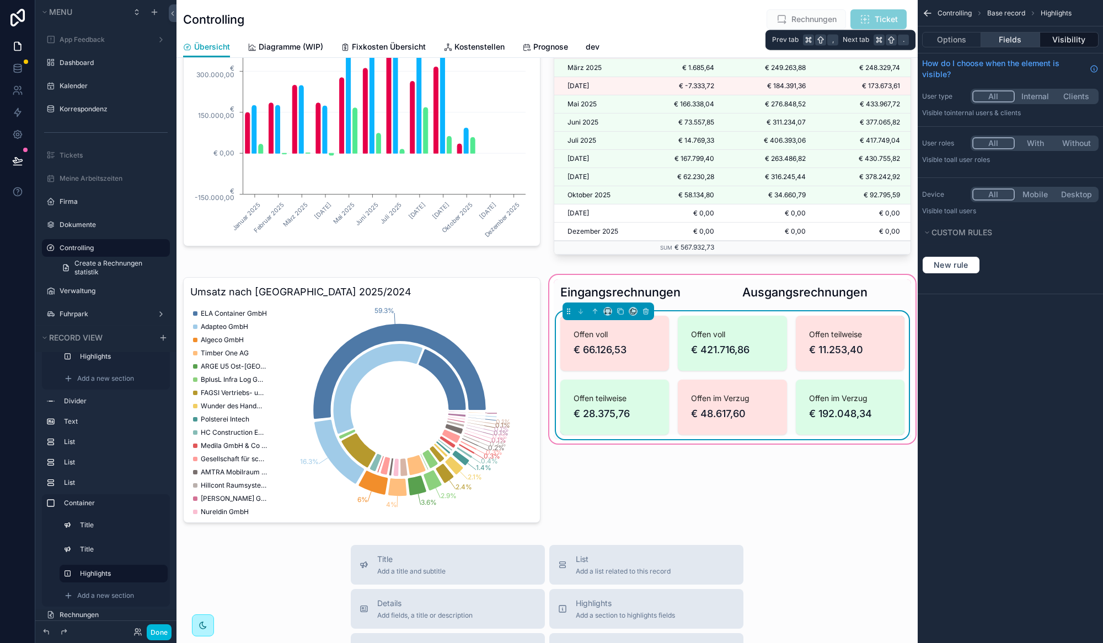
click at [1002, 39] on button "Fields" at bounding box center [1010, 39] width 58 height 15
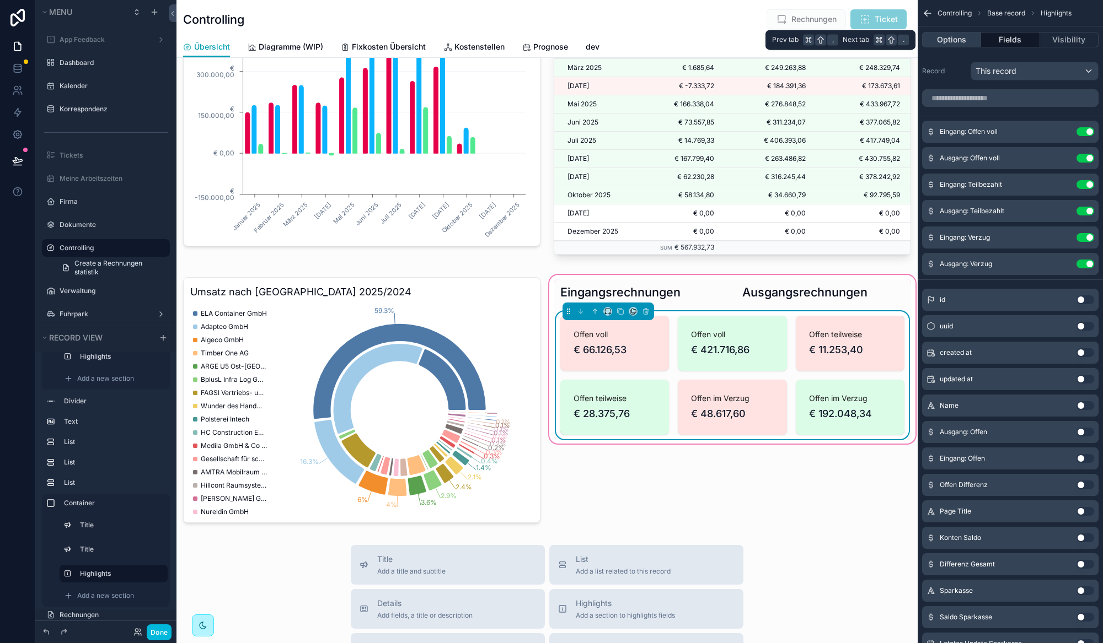
click at [961, 36] on button "Options" at bounding box center [951, 39] width 59 height 15
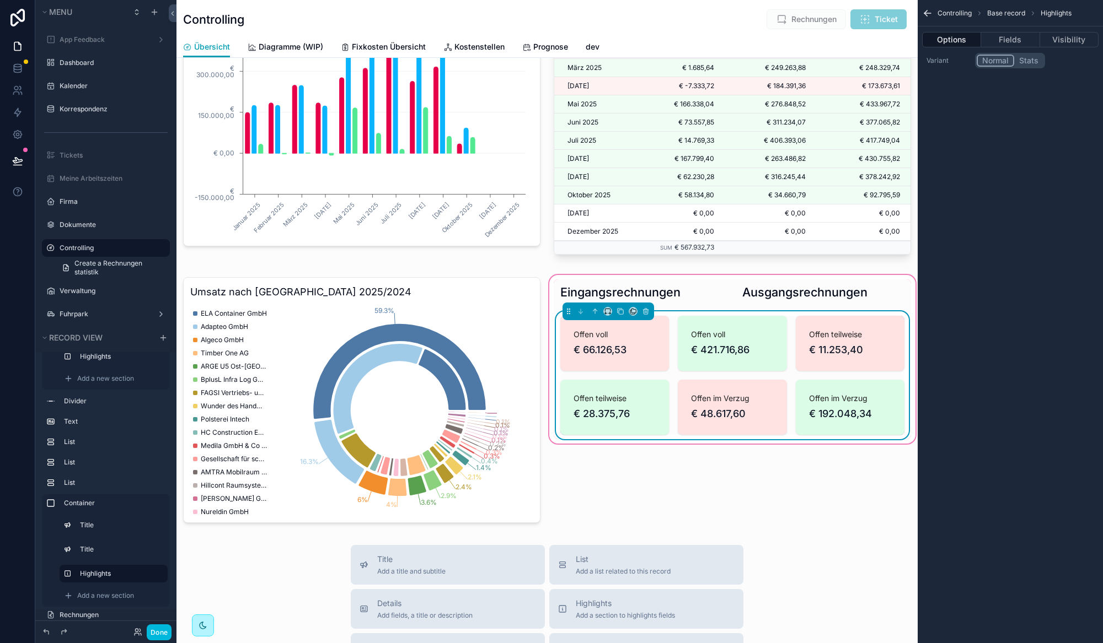
click at [1022, 63] on button "Stats" at bounding box center [1028, 61] width 29 height 12
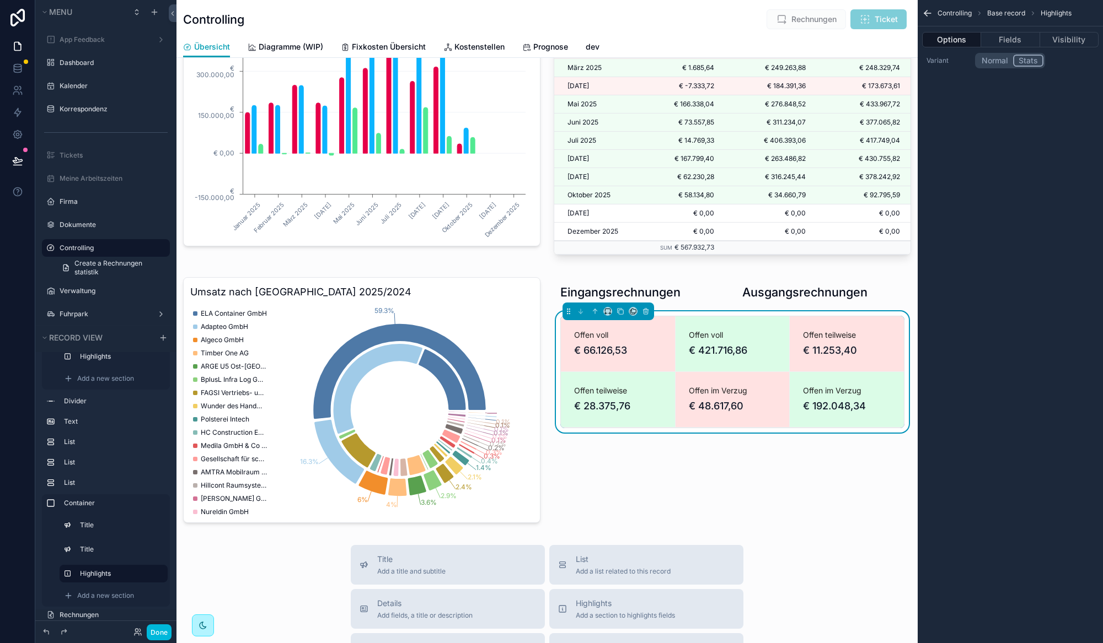
click at [1000, 60] on button "Normal" at bounding box center [995, 61] width 36 height 12
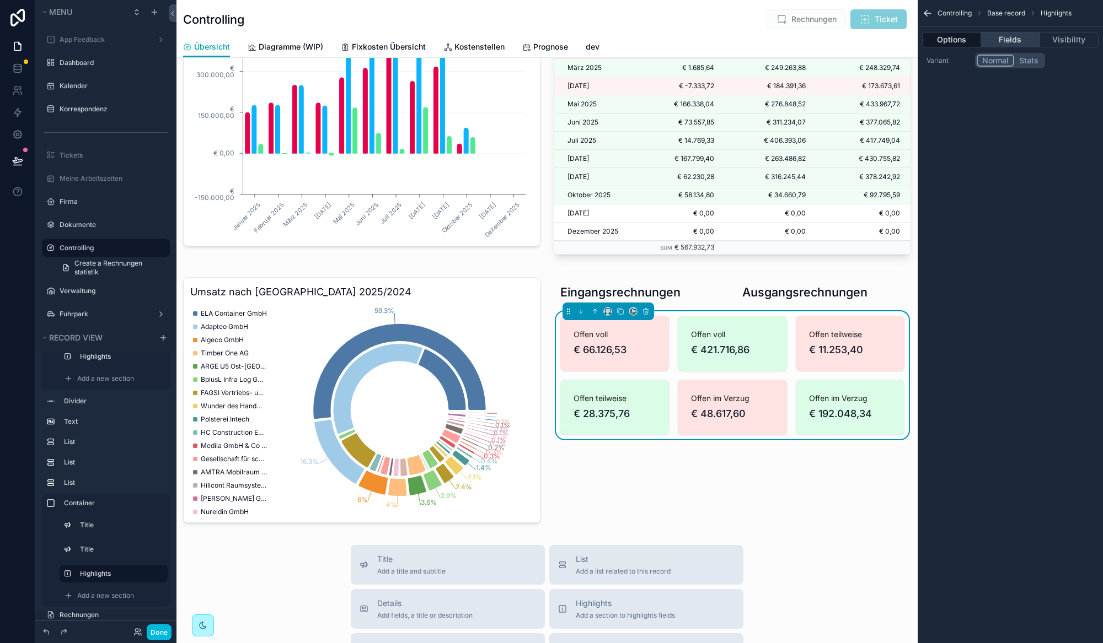
click at [1009, 34] on button "Fields" at bounding box center [1010, 39] width 58 height 15
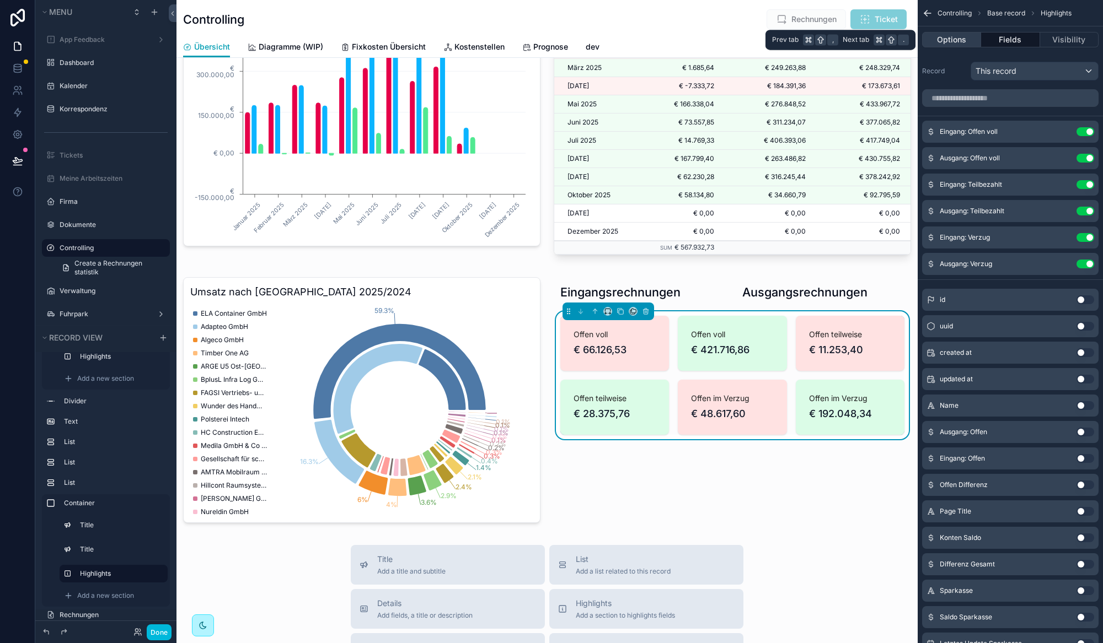
click at [940, 35] on button "Options" at bounding box center [951, 39] width 59 height 15
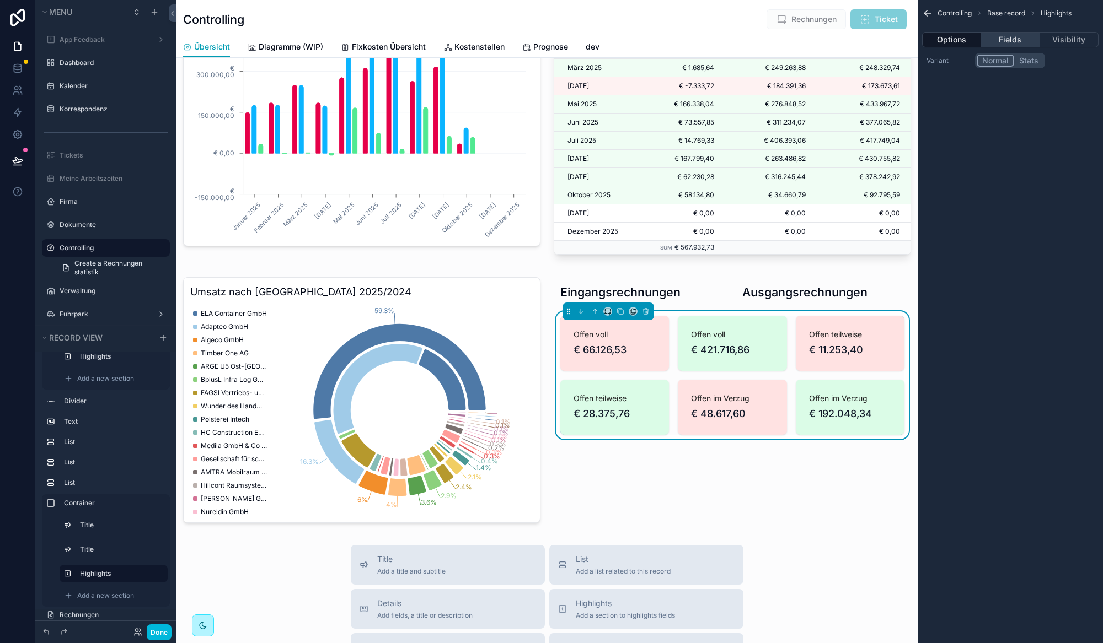
click at [989, 41] on button "Fields" at bounding box center [1010, 39] width 58 height 15
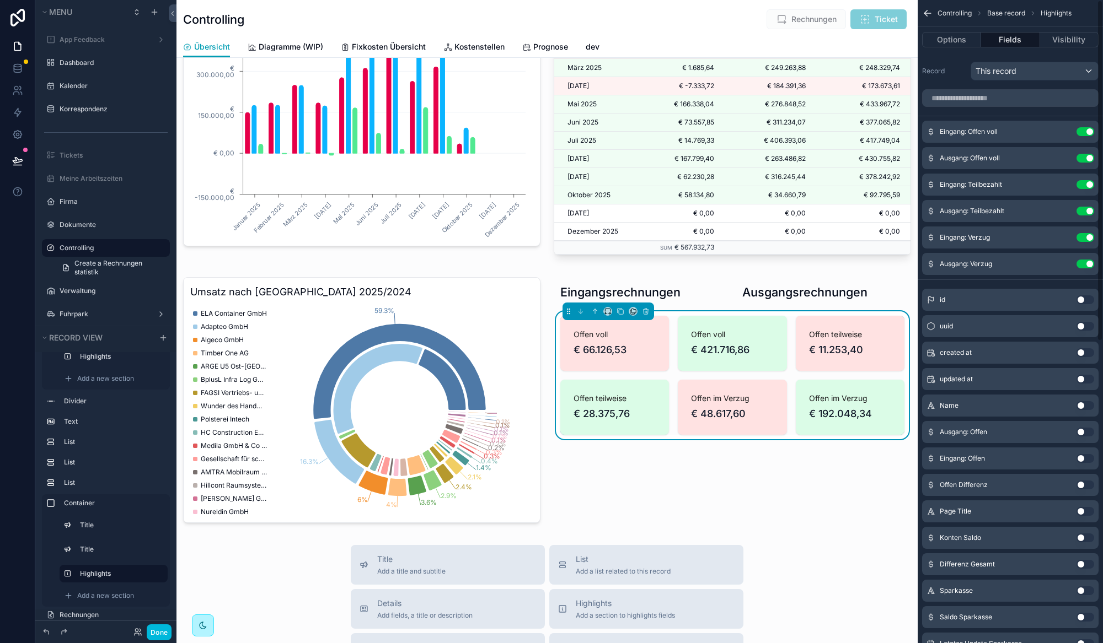
click at [0, 0] on icon "scrollable content" at bounding box center [0, 0] width 0 height 0
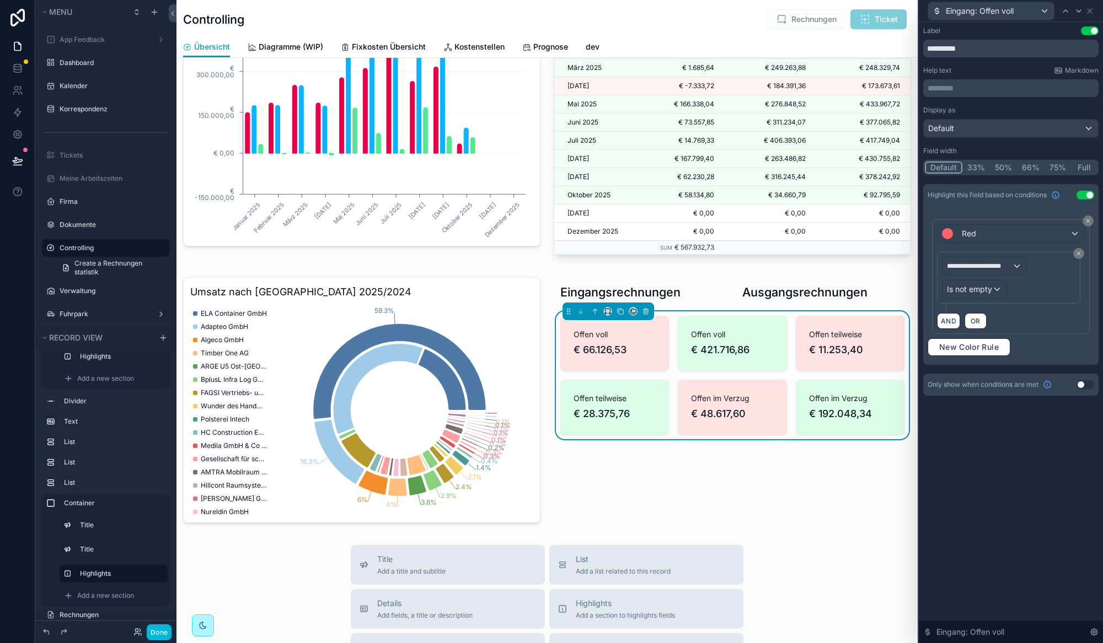
click at [1000, 170] on button "50%" at bounding box center [1003, 168] width 27 height 12
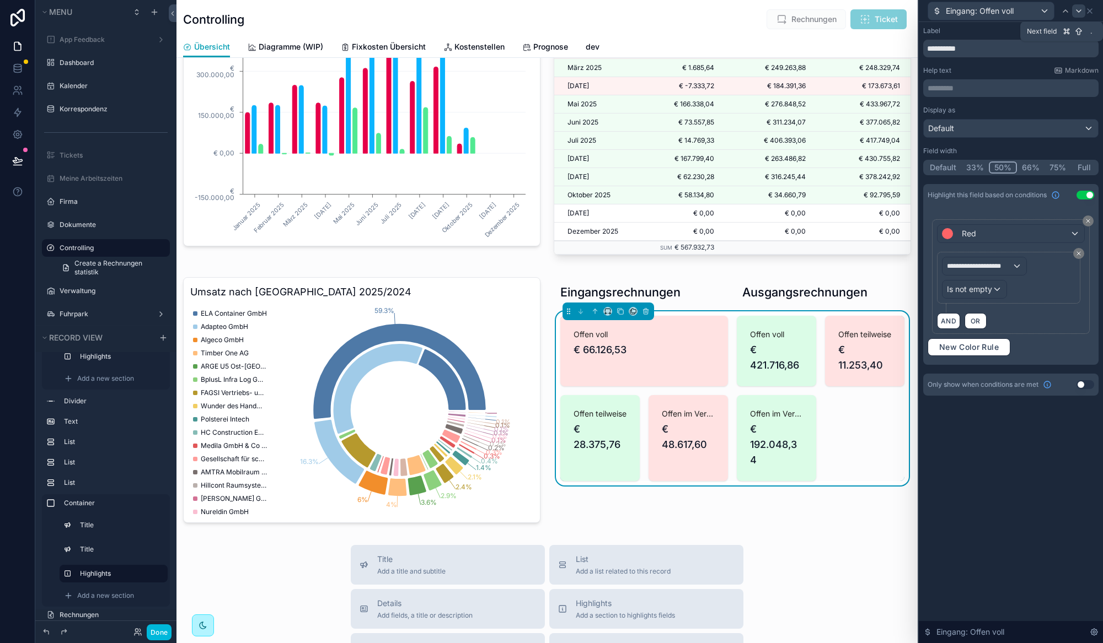
click at [1075, 11] on icon at bounding box center [1078, 11] width 9 height 9
click at [1002, 165] on button "50%" at bounding box center [1003, 168] width 27 height 12
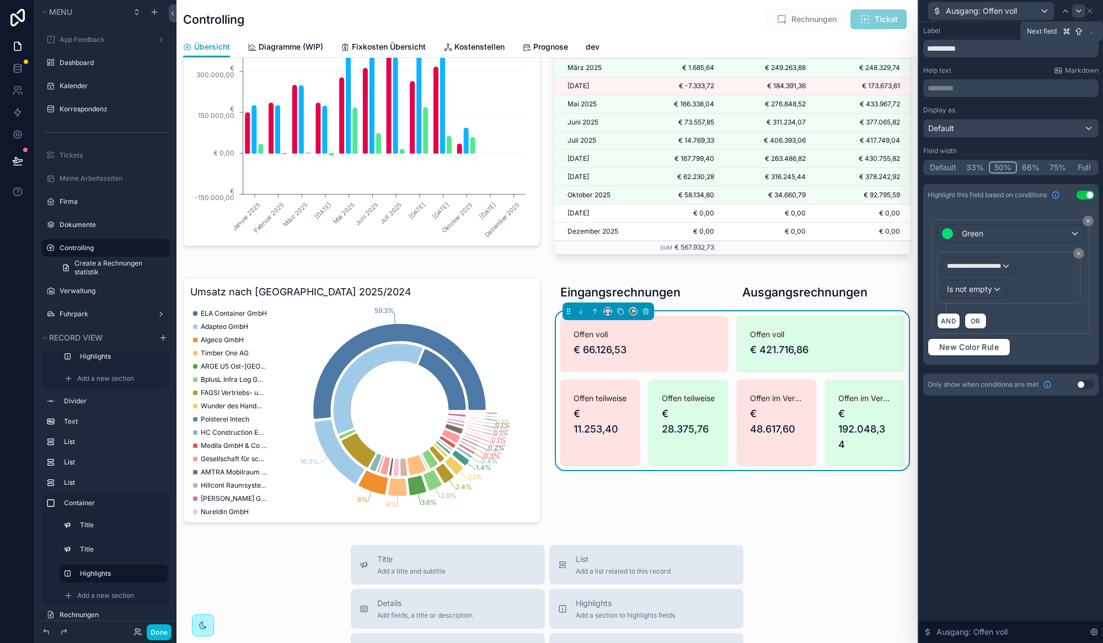
click at [1077, 10] on icon at bounding box center [1078, 11] width 9 height 9
click at [1000, 167] on button "50%" at bounding box center [1003, 168] width 27 height 12
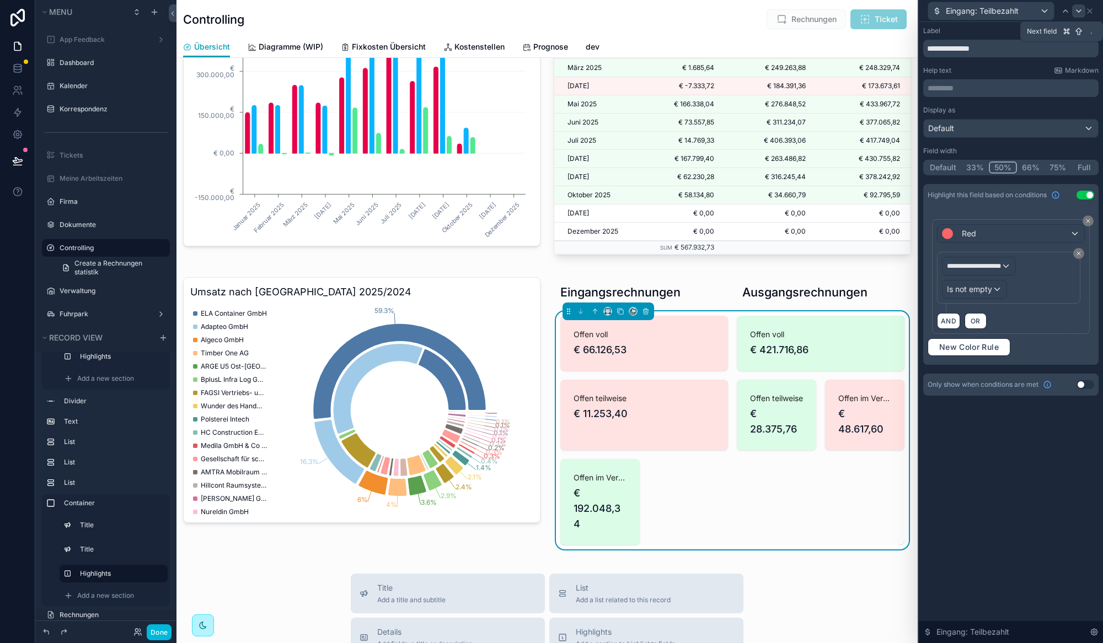
click at [1078, 10] on icon at bounding box center [1078, 11] width 9 height 9
click at [997, 165] on button "50%" at bounding box center [1003, 168] width 27 height 12
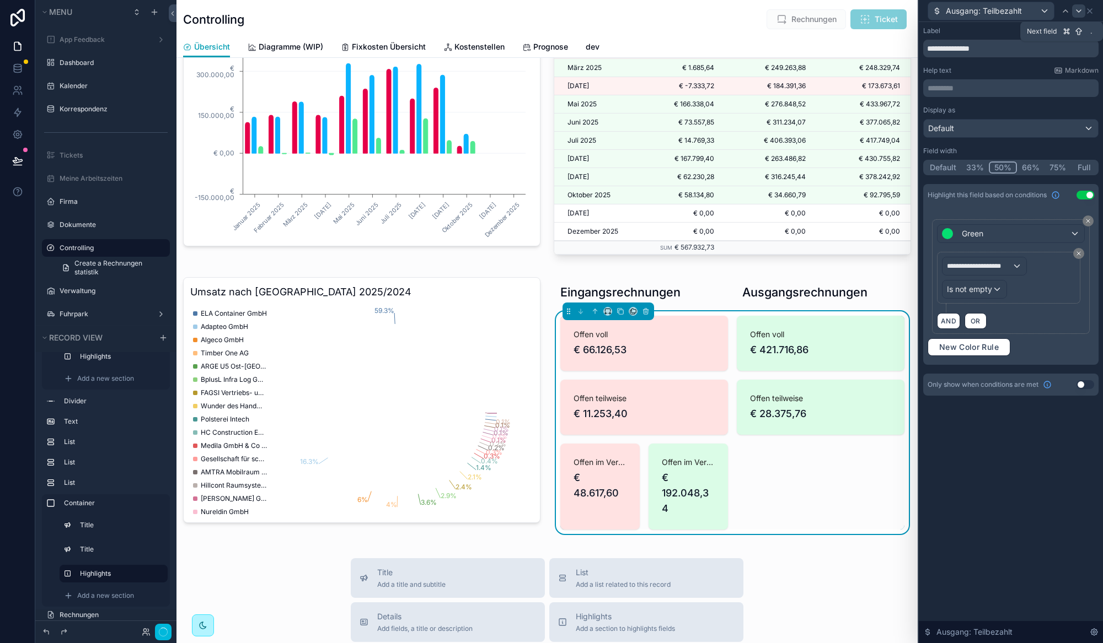
click at [1077, 11] on icon at bounding box center [1078, 11] width 9 height 9
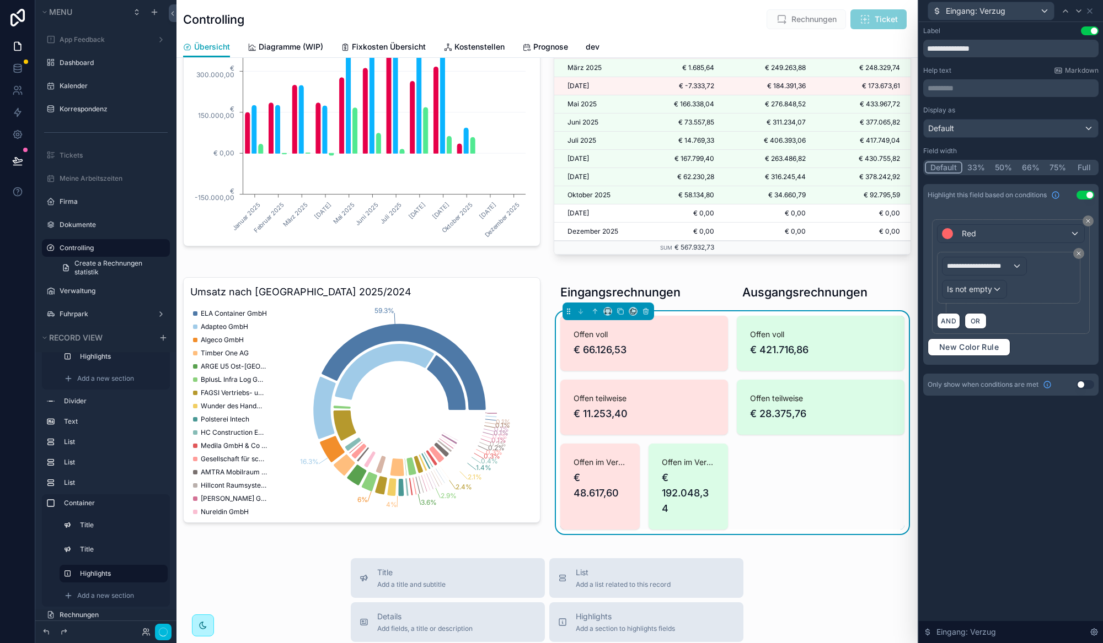
click at [1001, 167] on button "50%" at bounding box center [1003, 168] width 27 height 12
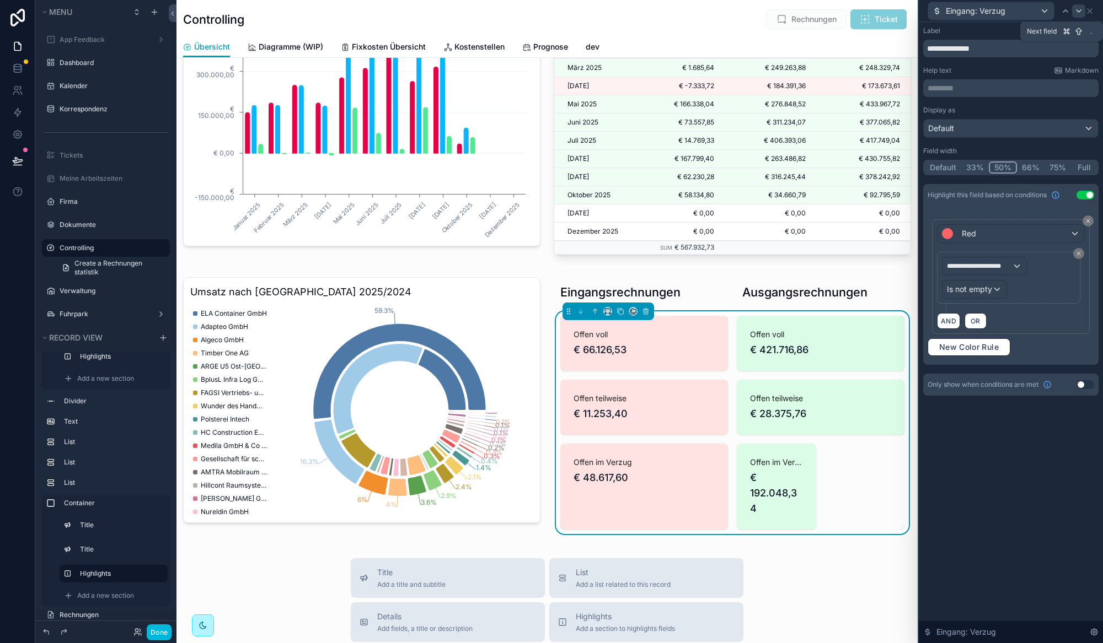
click at [1076, 8] on icon at bounding box center [1078, 11] width 9 height 9
click at [1003, 165] on button "50%" at bounding box center [1003, 168] width 27 height 12
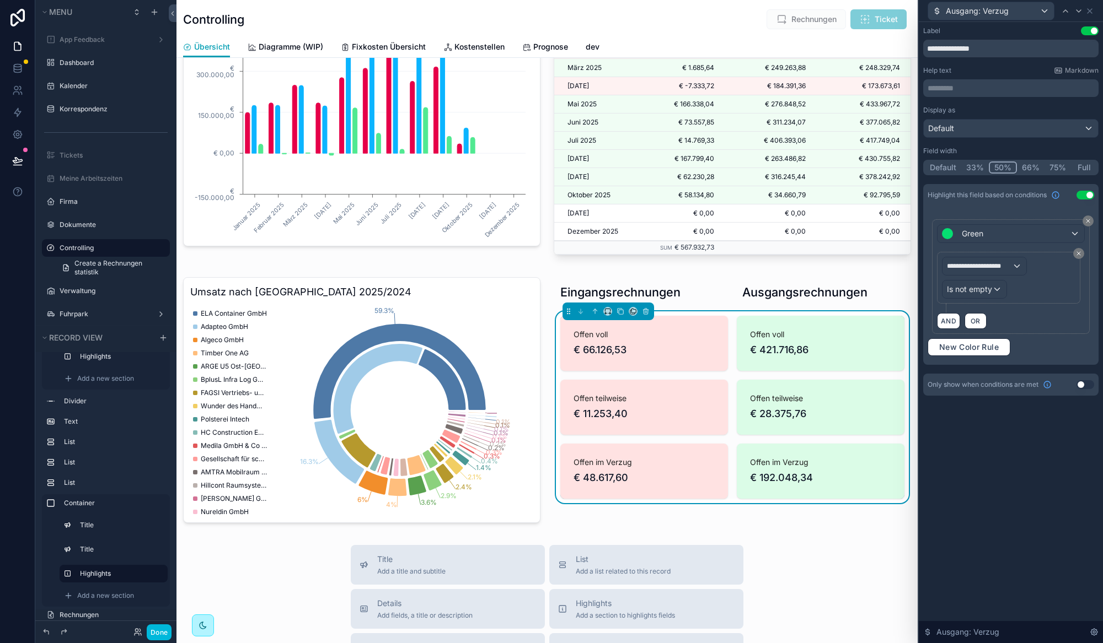
drag, startPoint x: 157, startPoint y: 632, endPoint x: 142, endPoint y: 643, distance: 18.4
click at [157, 619] on button "Done" at bounding box center [159, 633] width 25 height 16
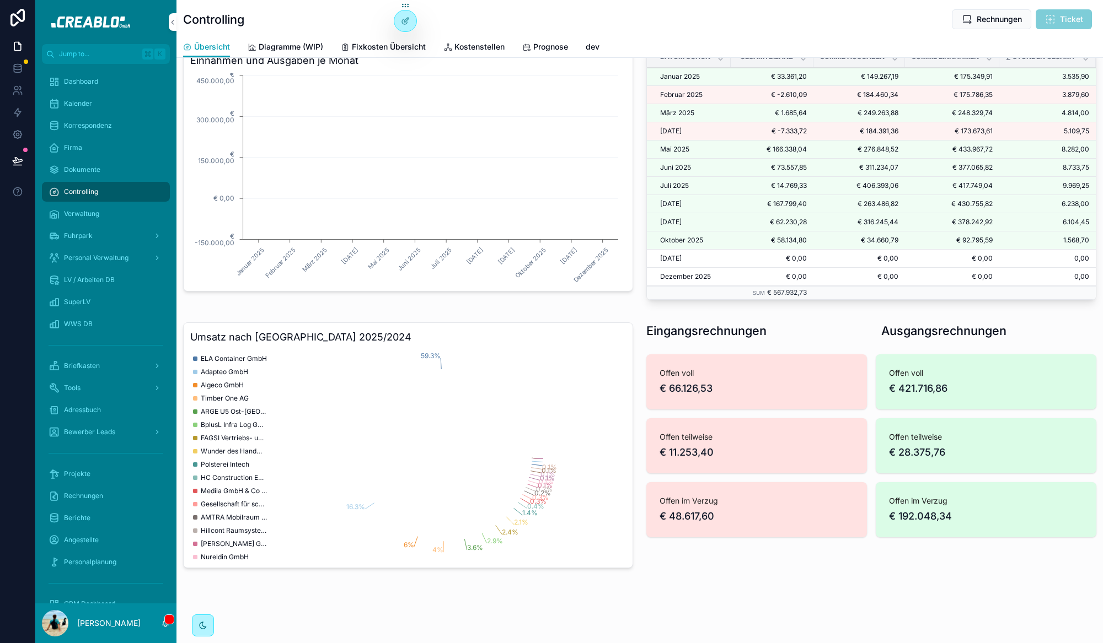
scroll to position [430, 0]
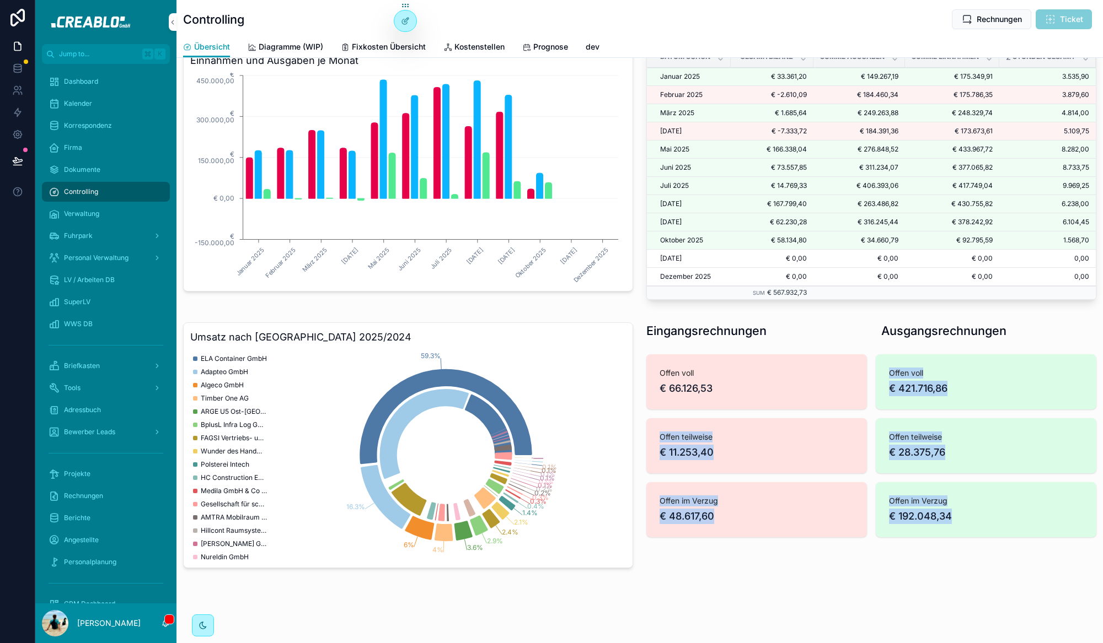
drag, startPoint x: 868, startPoint y: 361, endPoint x: 978, endPoint y: 517, distance: 191.2
click at [978, 517] on div "Offen voll € 66.126,53 Offen voll € 421.716,86 Offen teilweise € 11.253,40 Offe…" at bounding box center [871, 446] width 450 height 183
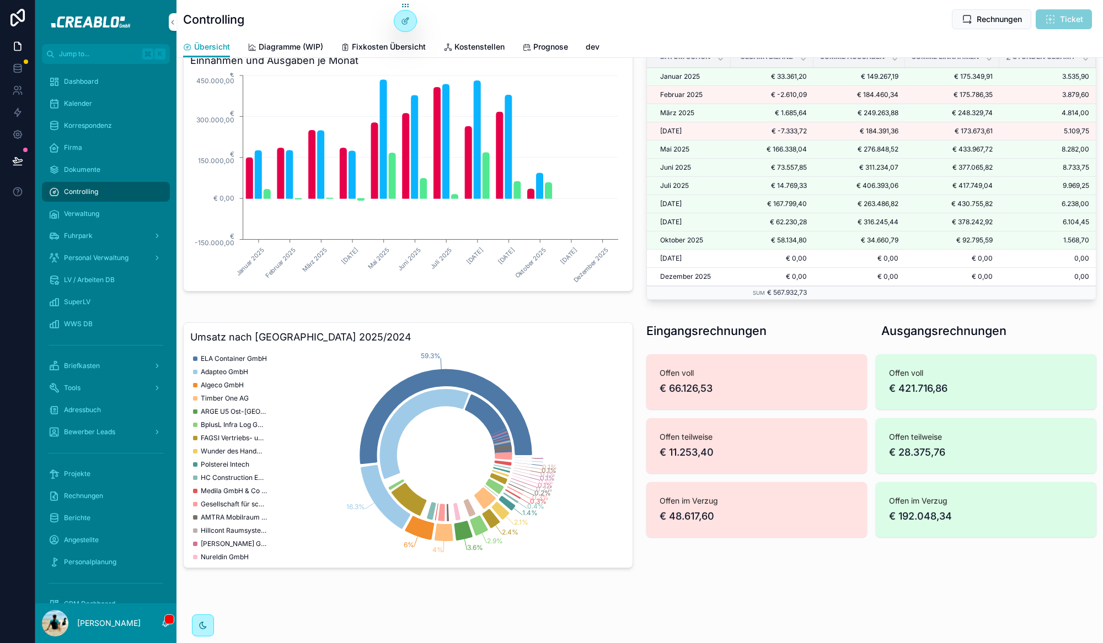
click at [975, 505] on span "Offen im Verzug" at bounding box center [986, 501] width 194 height 11
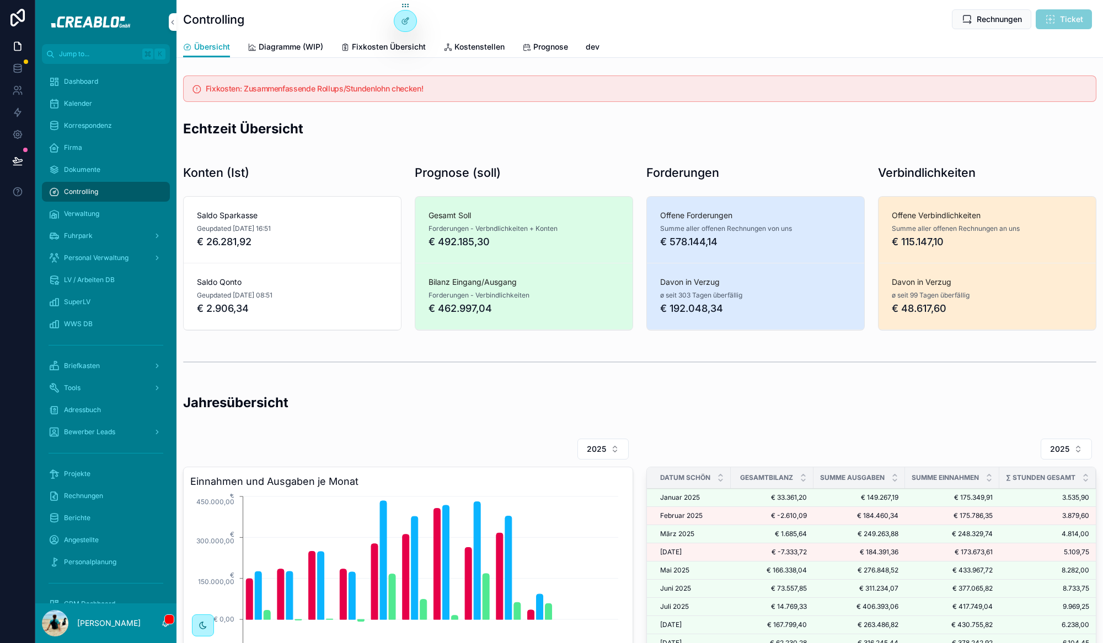
scroll to position [430, 0]
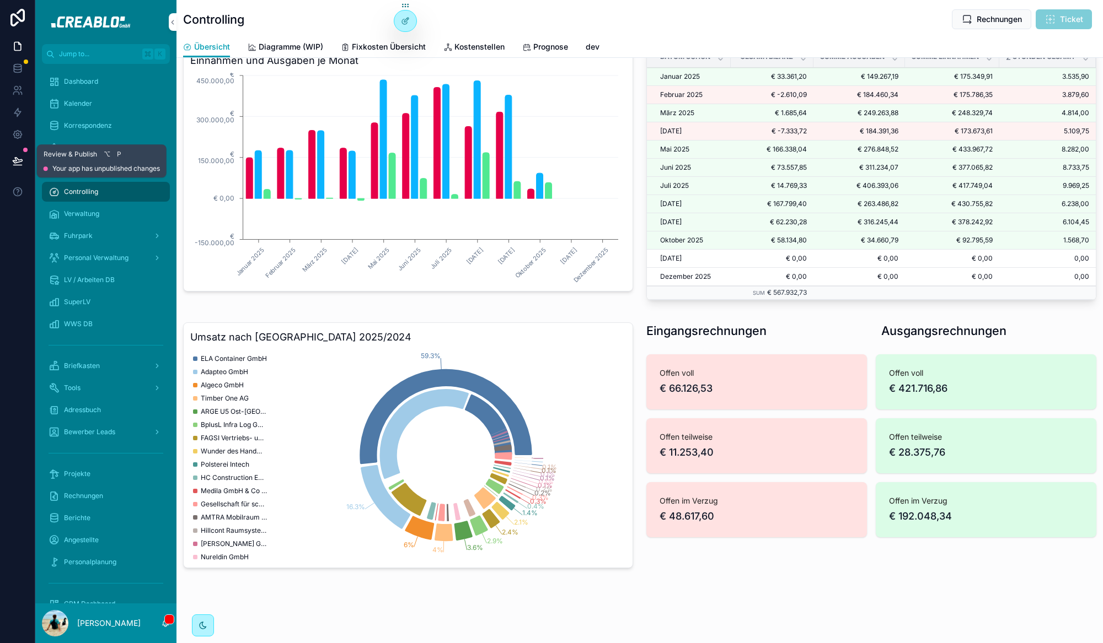
click at [17, 162] on icon at bounding box center [17, 161] width 9 height 6
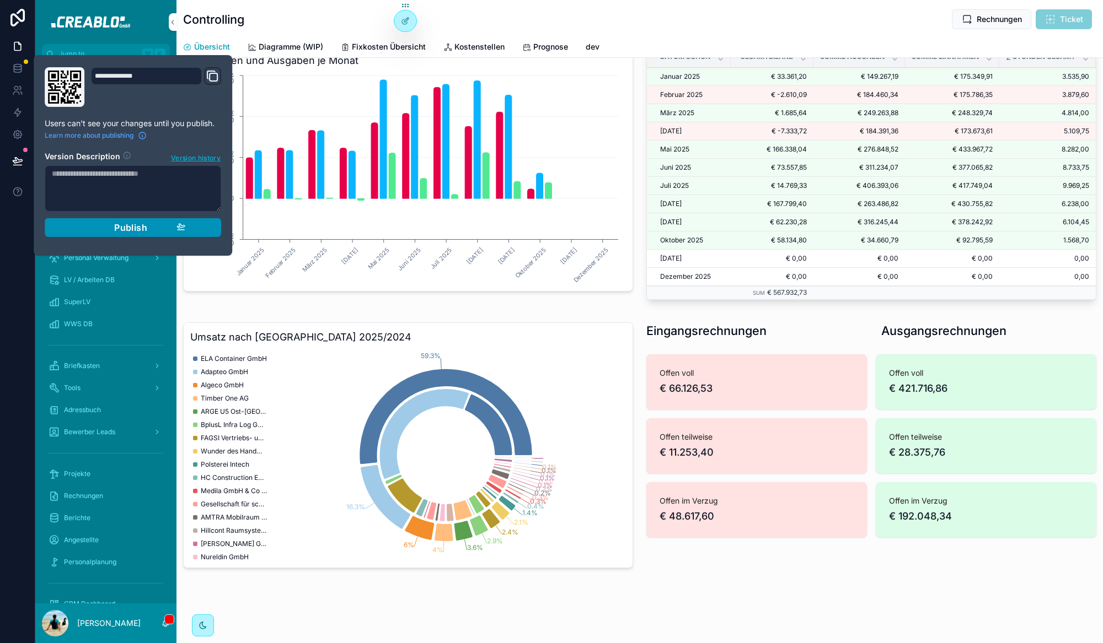
click at [150, 227] on div "Publish" at bounding box center [133, 227] width 105 height 11
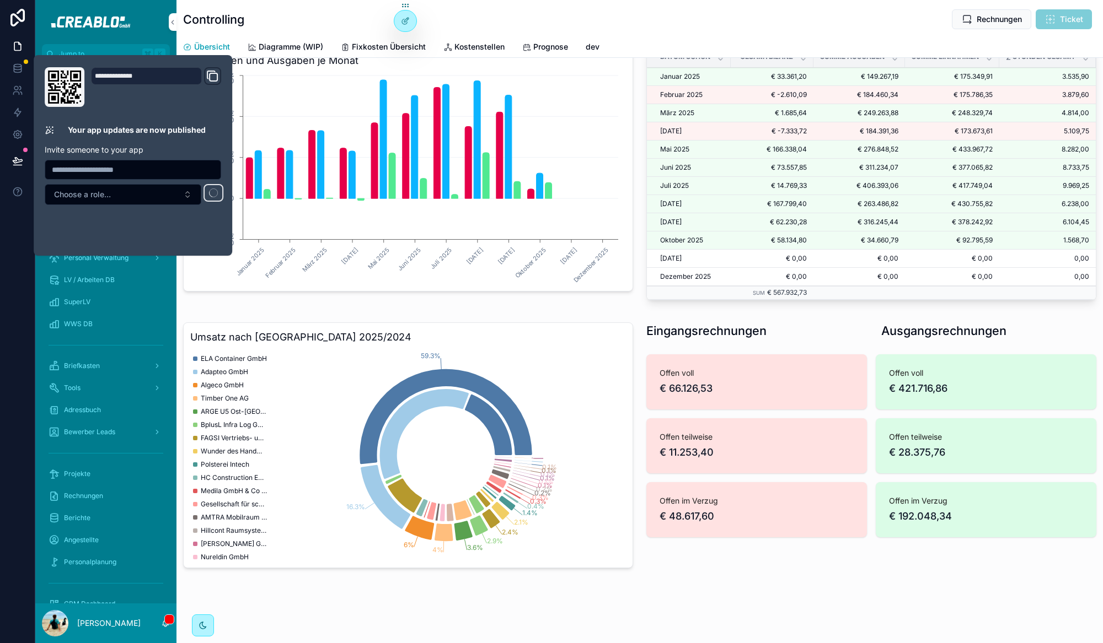
click at [361, 303] on div "2025 Einnahmen und Ausgaben je Monat [DATE] [DATE] [PERSON_NAME][DATE] [DATE] […" at bounding box center [407, 161] width 463 height 297
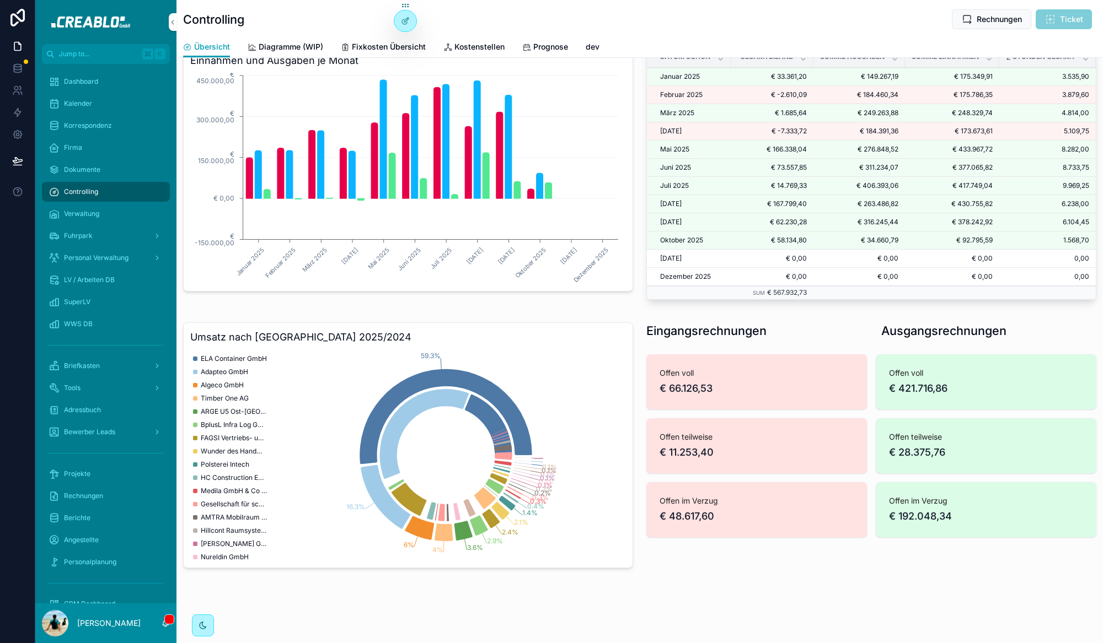
drag, startPoint x: 646, startPoint y: 326, endPoint x: 985, endPoint y: 527, distance: 394.8
click at [985, 527] on div "Eingangsrechnungen Ausgangsrechnungen Offen voll € 66.126,53 Offen voll € 421.7…" at bounding box center [871, 430] width 463 height 224
click at [985, 527] on div "Offen im Verzug € 192.048,34" at bounding box center [986, 509] width 221 height 55
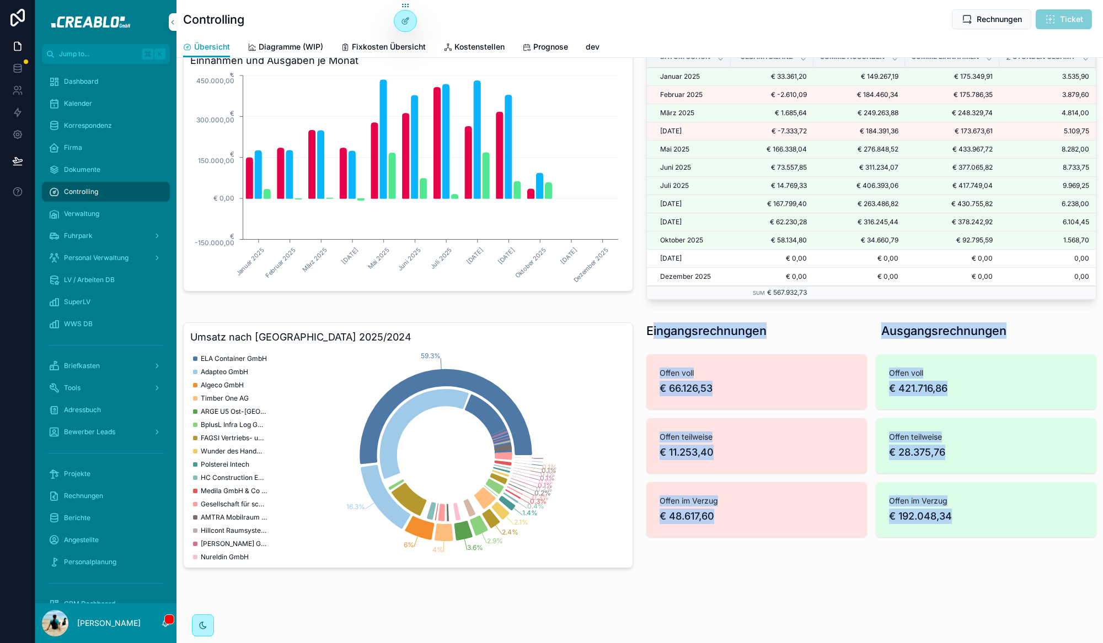
drag, startPoint x: 936, startPoint y: 500, endPoint x: 650, endPoint y: 327, distance: 334.5
click at [650, 327] on div "Eingangsrechnungen Ausgangsrechnungen Offen voll € 66.126,53 Offen voll € 421.7…" at bounding box center [871, 430] width 463 height 224
click at [650, 327] on h1 "Eingangsrechnungen" at bounding box center [706, 331] width 120 height 17
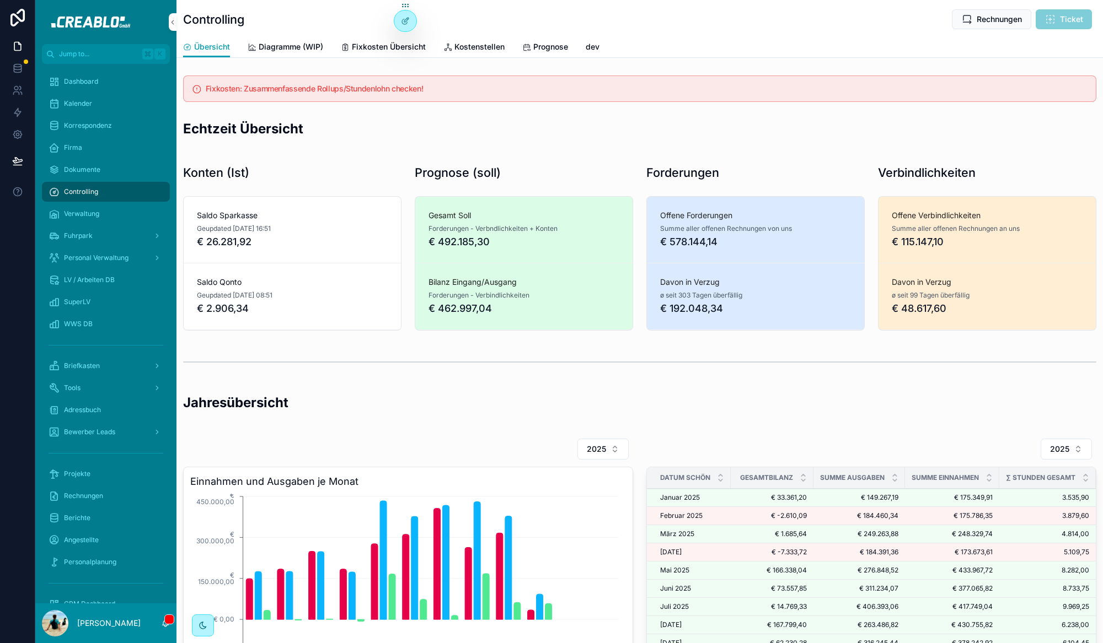
click at [468, 334] on div "Gesamt Soll Forderungen - Verbndlichkeiten + Konten € 492.185,30 Bilanz Eingang…" at bounding box center [524, 263] width 232 height 143
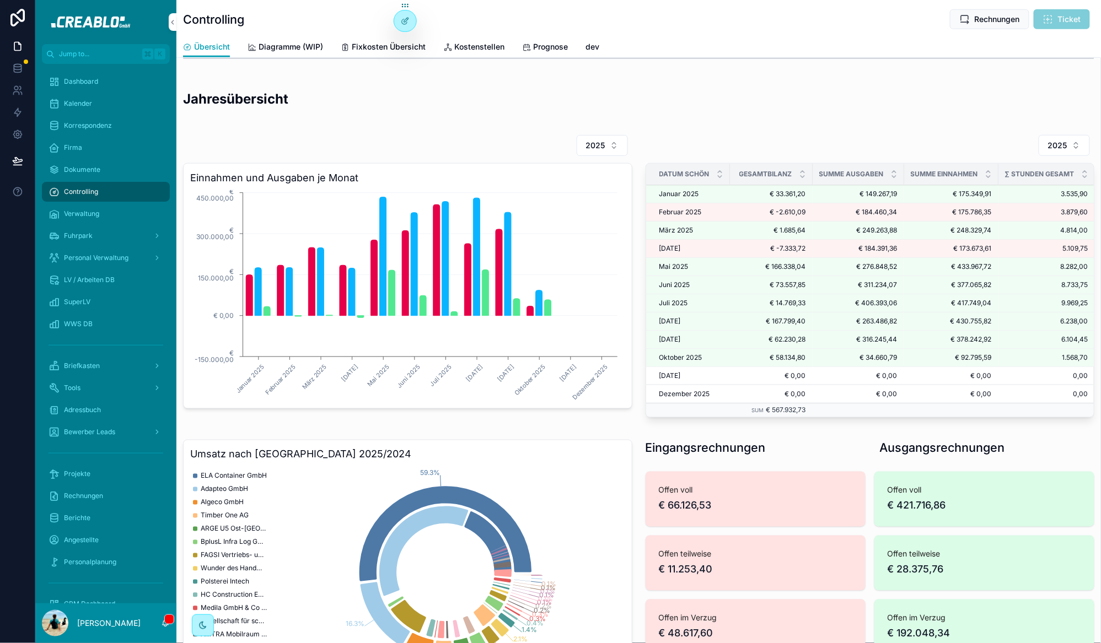
scroll to position [430, 0]
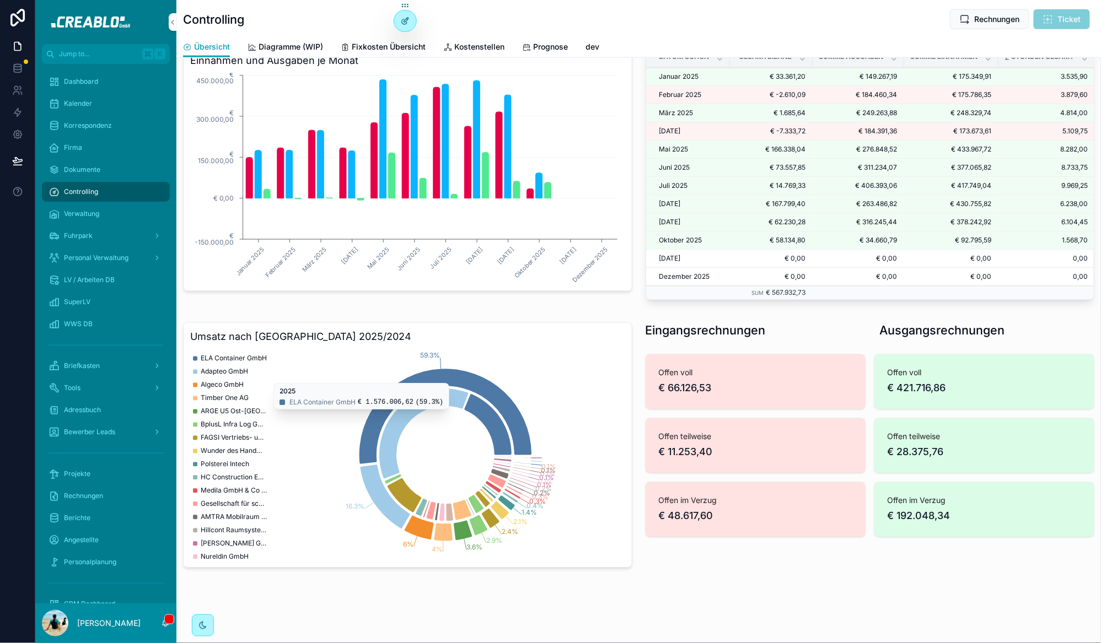
click at [415, 19] on div at bounding box center [405, 20] width 22 height 21
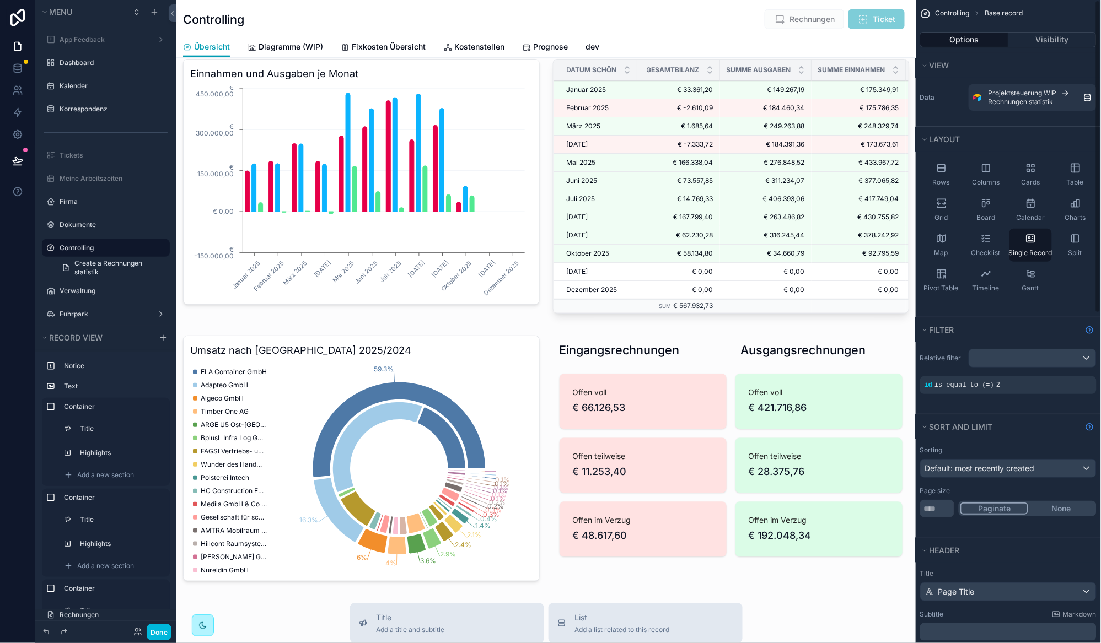
click at [587, 383] on div "scrollable content" at bounding box center [545, 327] width 739 height 1515
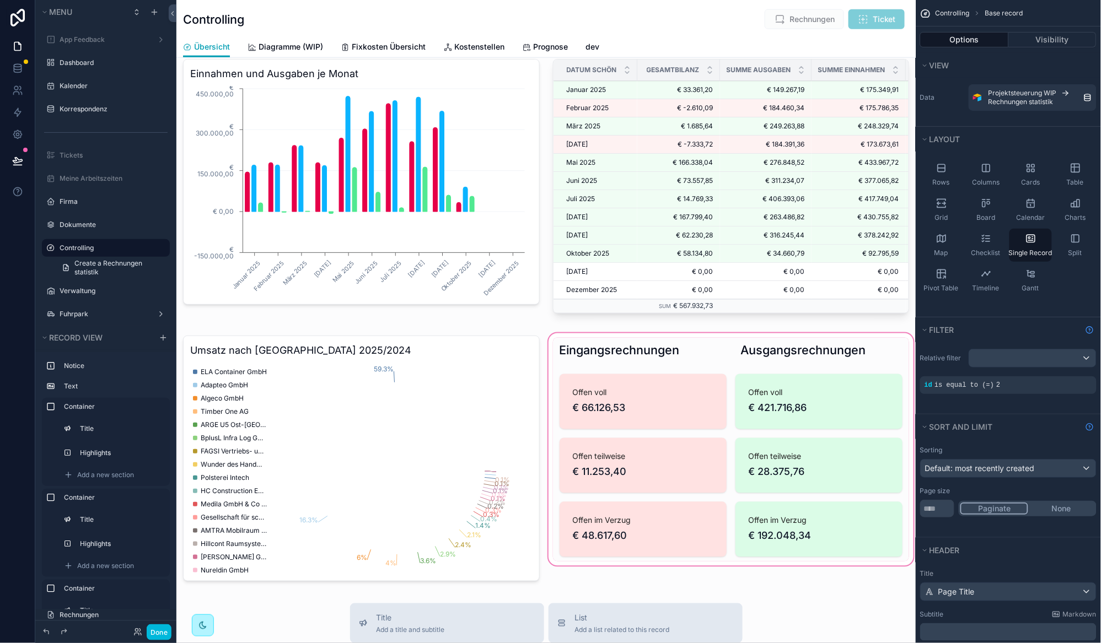
click at [688, 368] on div "scrollable content" at bounding box center [731, 458] width 370 height 255
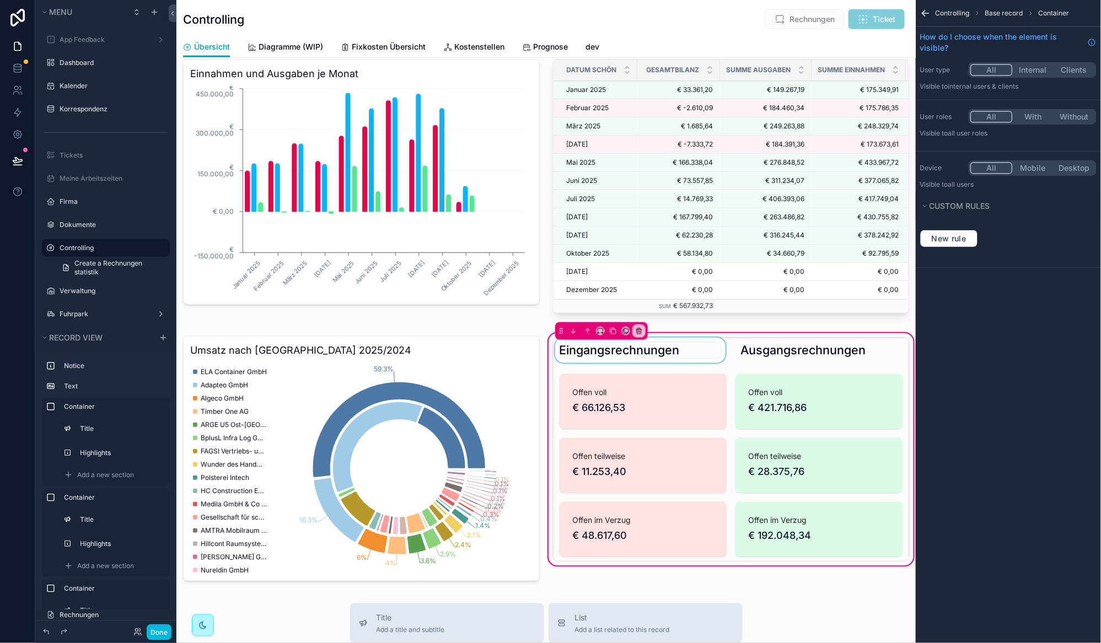
click at [635, 361] on div "scrollable content" at bounding box center [640, 350] width 175 height 25
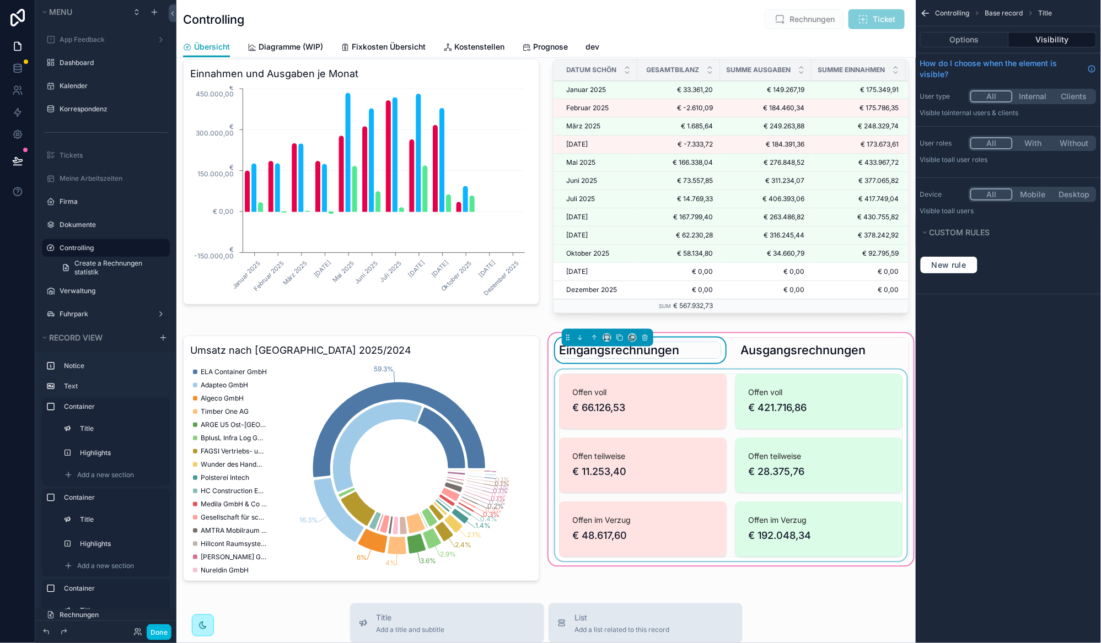
click at [685, 405] on div "scrollable content" at bounding box center [731, 466] width 357 height 192
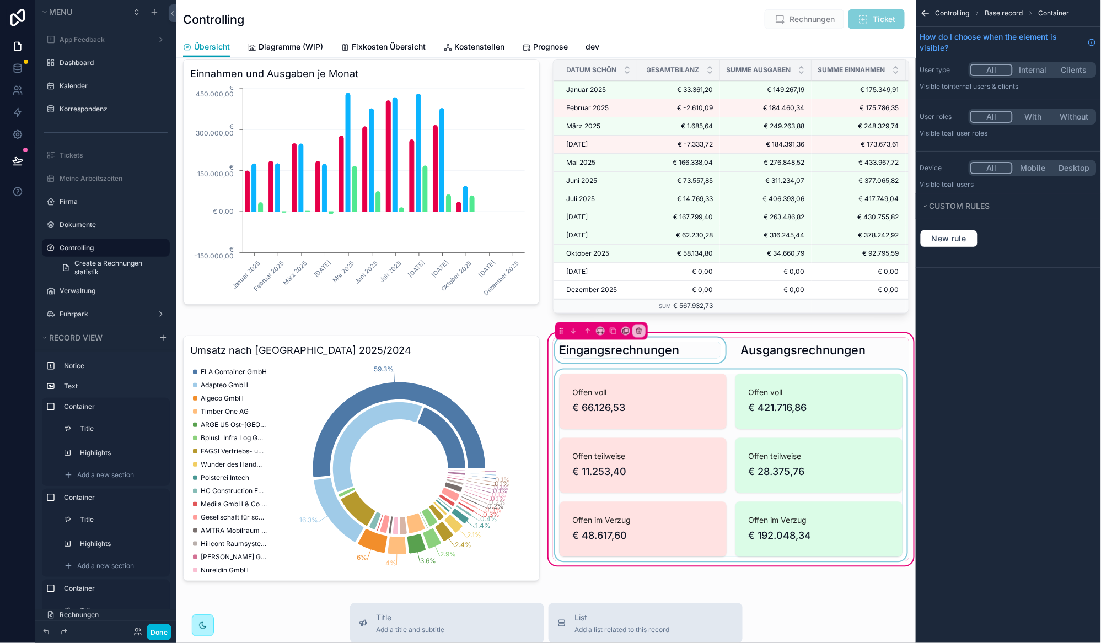
click at [674, 410] on div "scrollable content" at bounding box center [731, 466] width 357 height 192
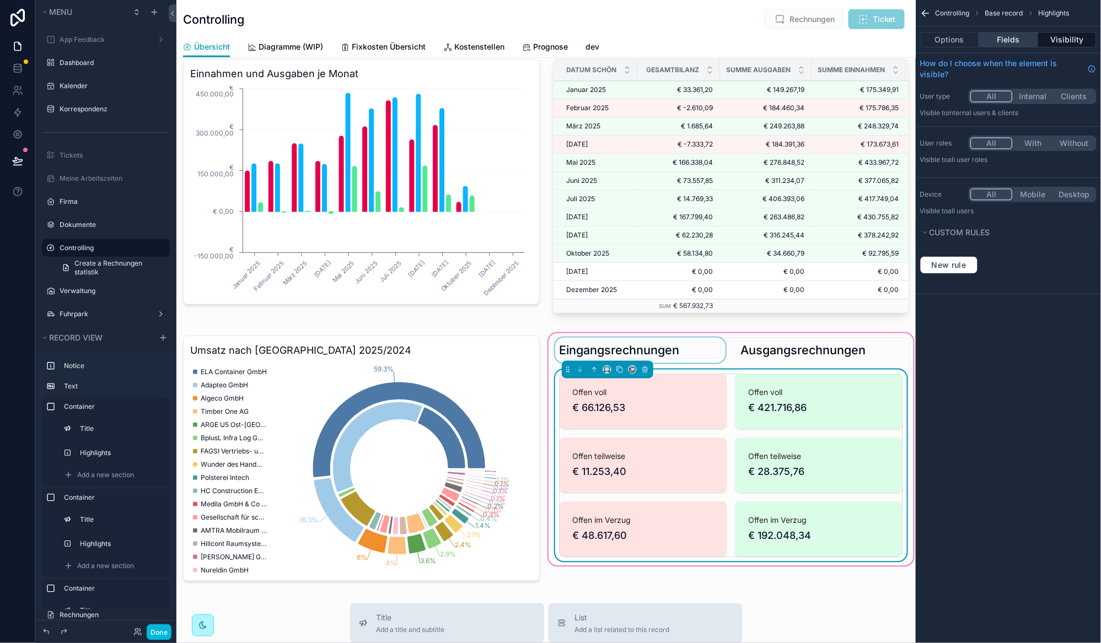
click at [1002, 46] on button "Fields" at bounding box center [1008, 39] width 58 height 15
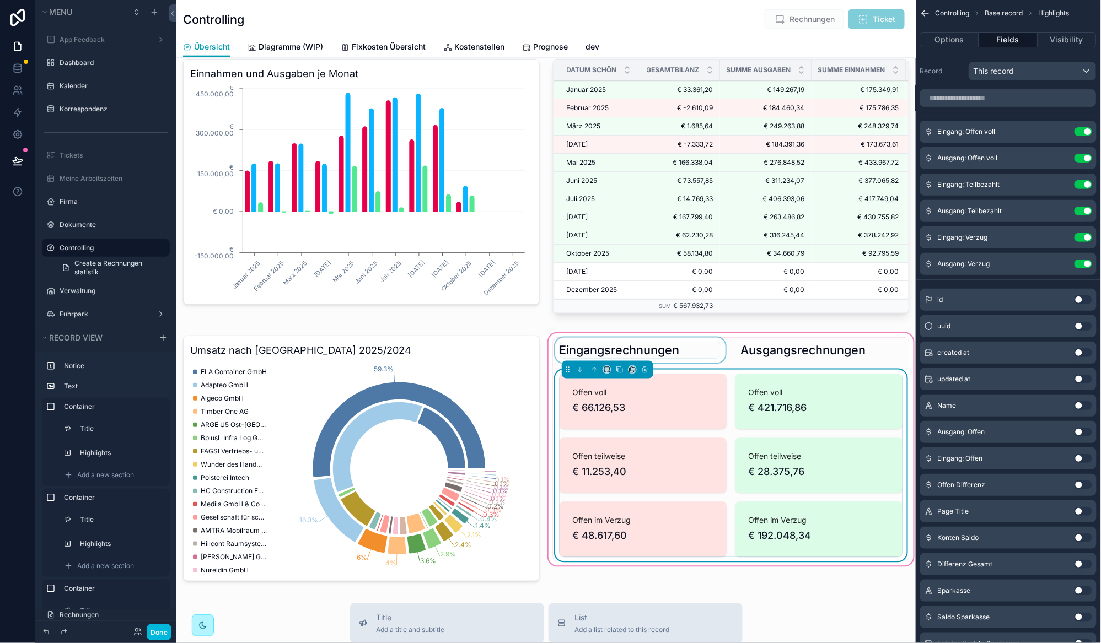
click at [0, 0] on icon "scrollable content" at bounding box center [0, 0] width 0 height 0
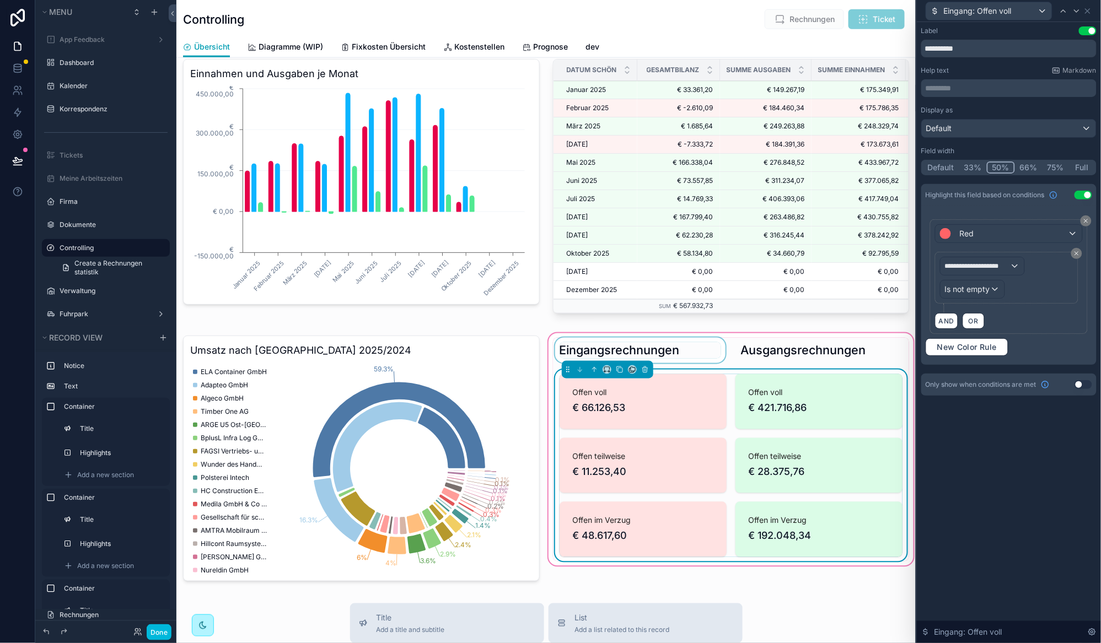
click at [977, 92] on p "********* ﻿" at bounding box center [1010, 88] width 169 height 11
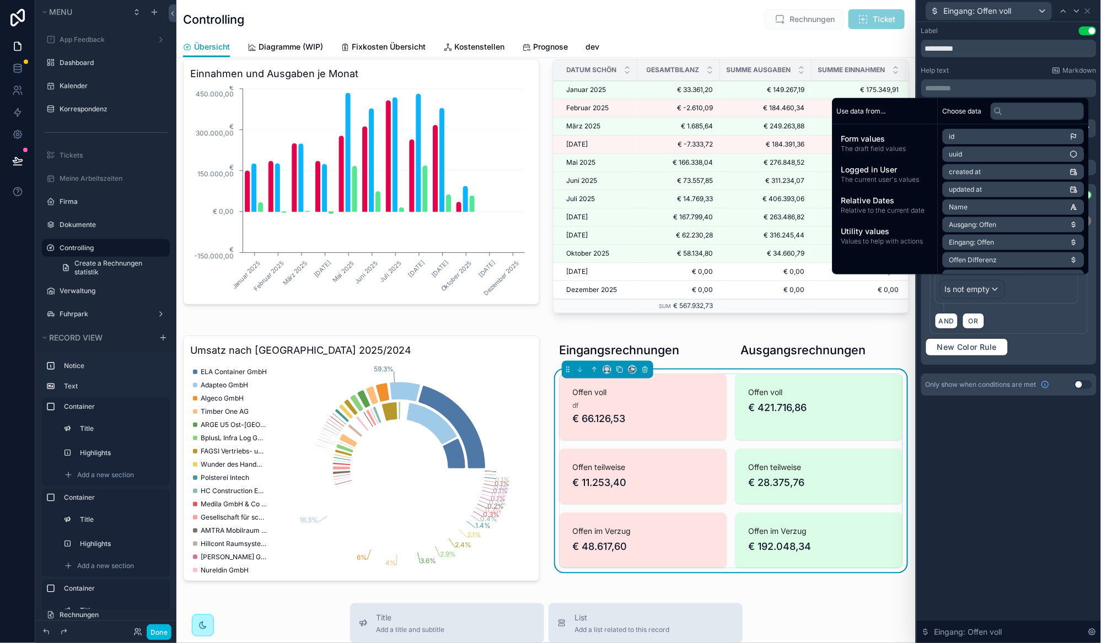
click at [1042, 522] on div "**********" at bounding box center [1009, 332] width 184 height 621
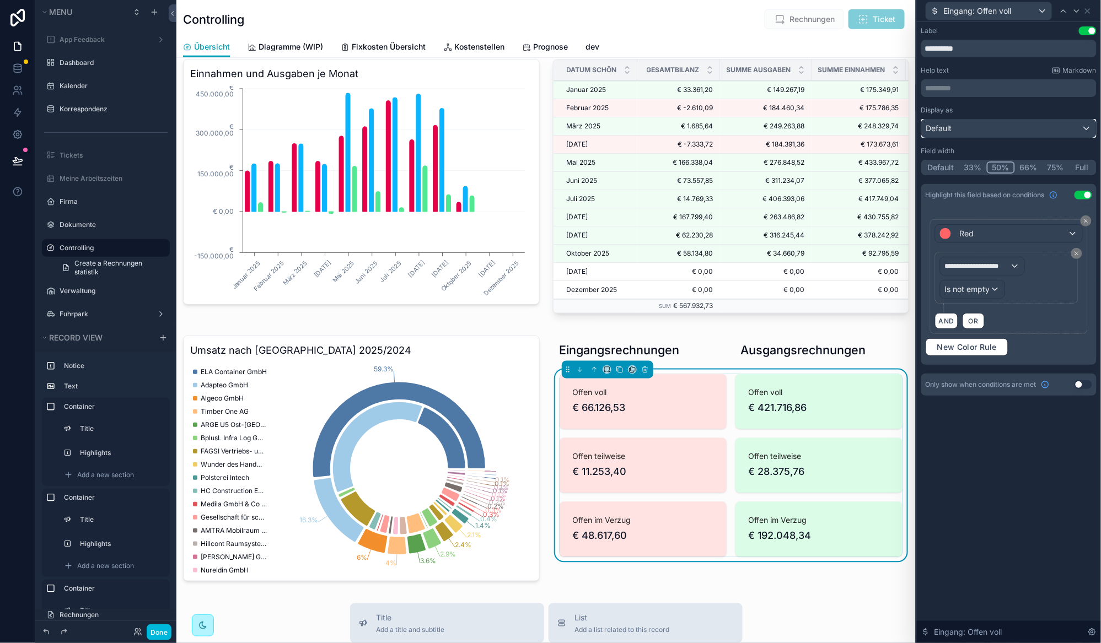
click at [1041, 120] on div "Default" at bounding box center [1009, 129] width 174 height 18
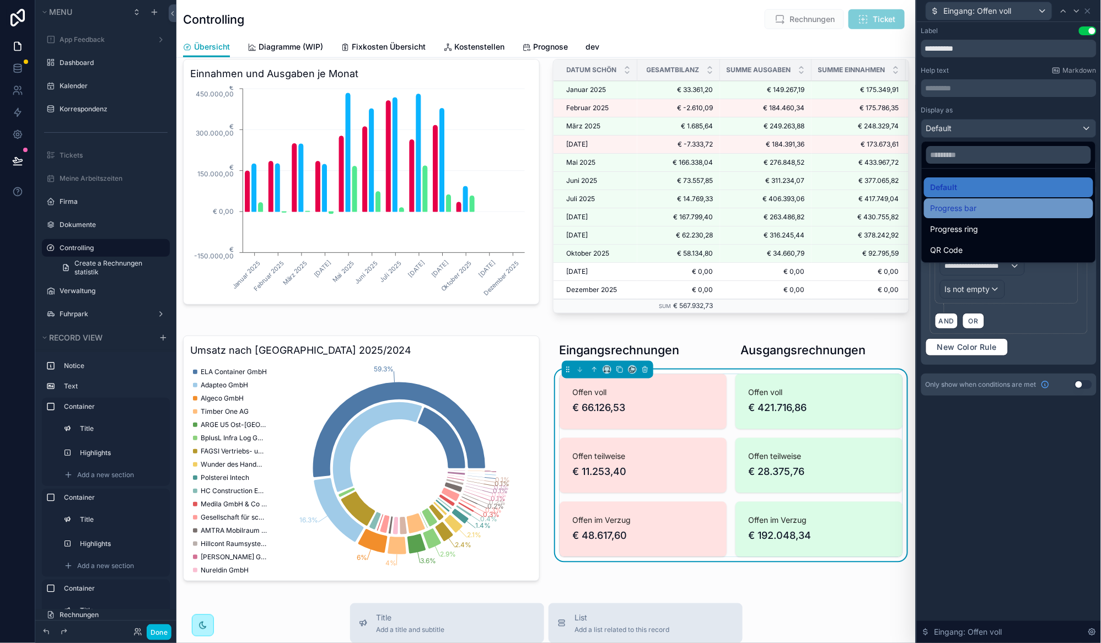
click at [972, 212] on span "Progress bar" at bounding box center [954, 208] width 46 height 13
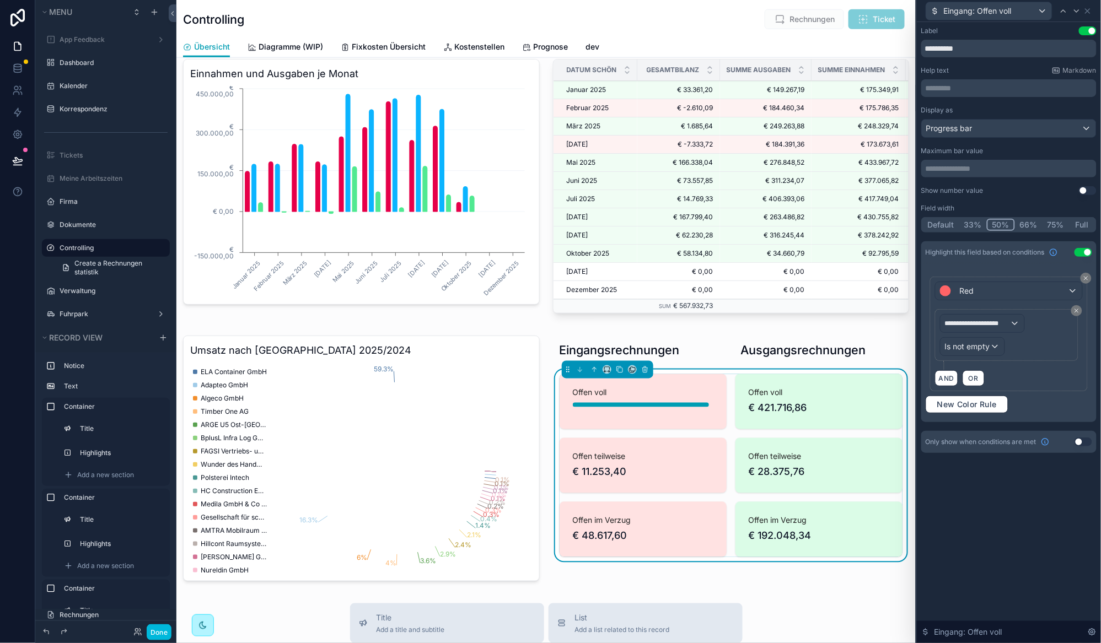
click at [966, 189] on div "Show number value" at bounding box center [952, 190] width 62 height 9
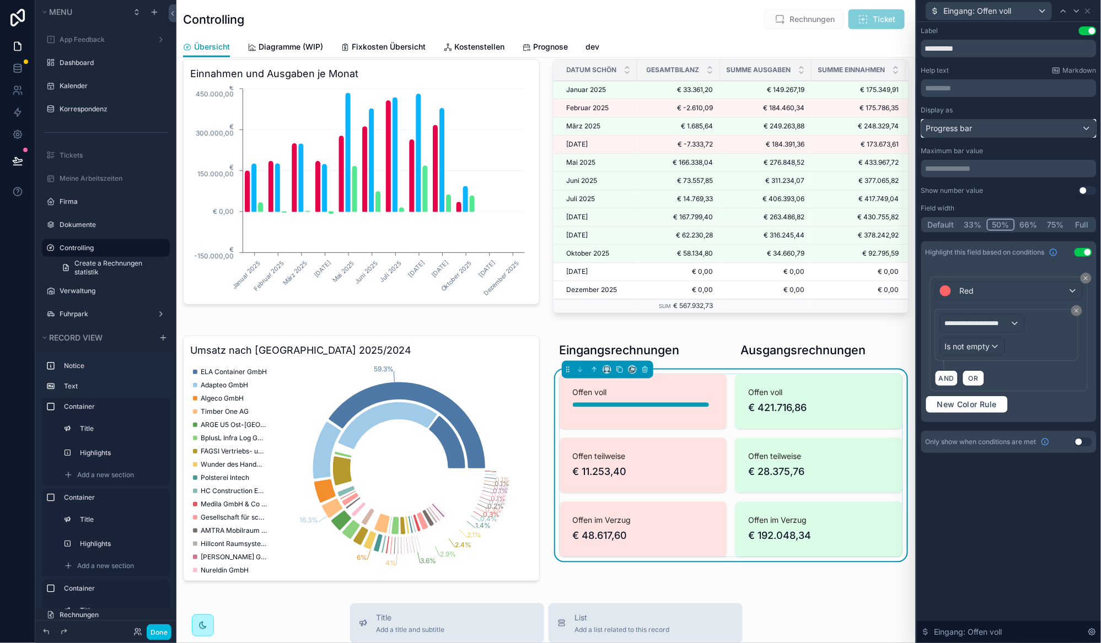
click at [977, 132] on div "Progress bar" at bounding box center [1009, 129] width 174 height 18
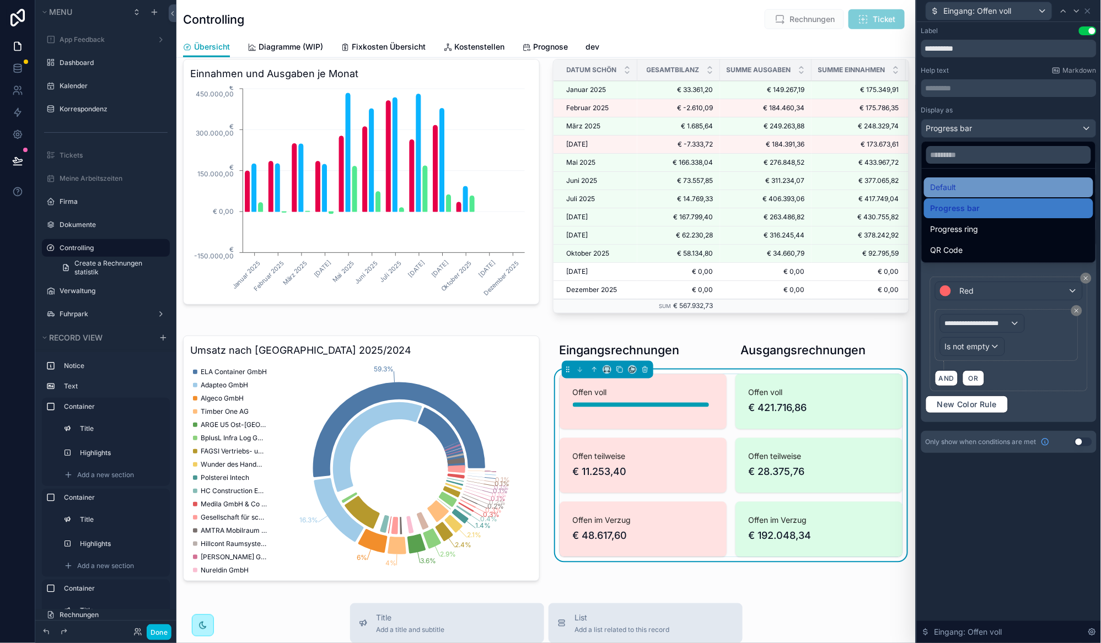
drag, startPoint x: 972, startPoint y: 258, endPoint x: 977, endPoint y: 192, distance: 66.4
click at [977, 192] on ul "Default Progress bar Progress ring QR Code" at bounding box center [1009, 216] width 174 height 94
click at [977, 192] on div "Default" at bounding box center [1009, 187] width 156 height 13
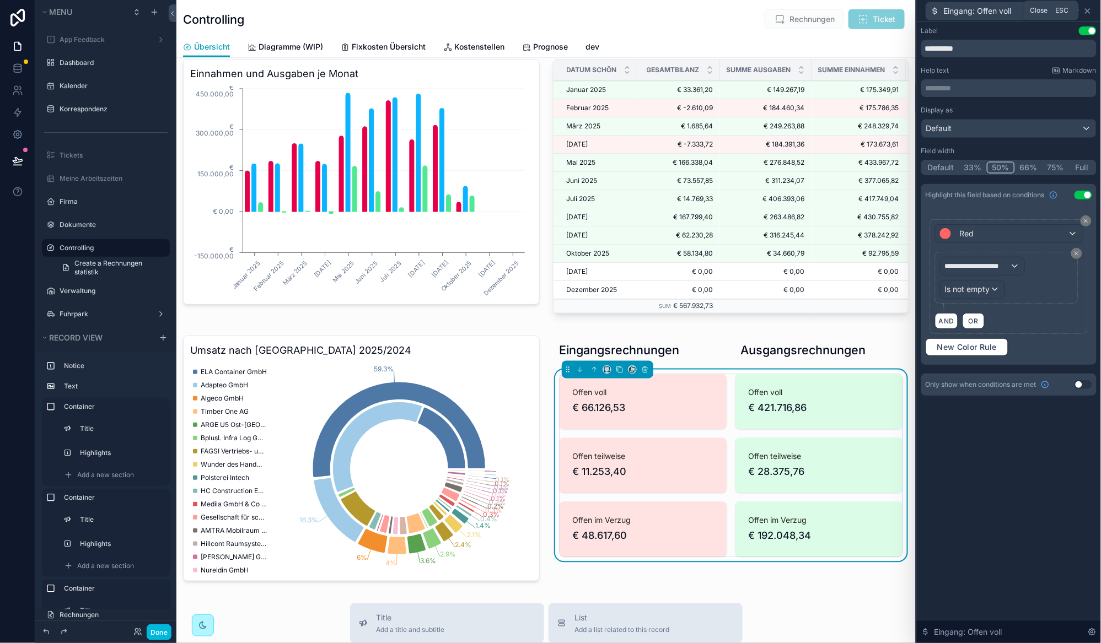
click at [1092, 9] on icon at bounding box center [1088, 11] width 9 height 9
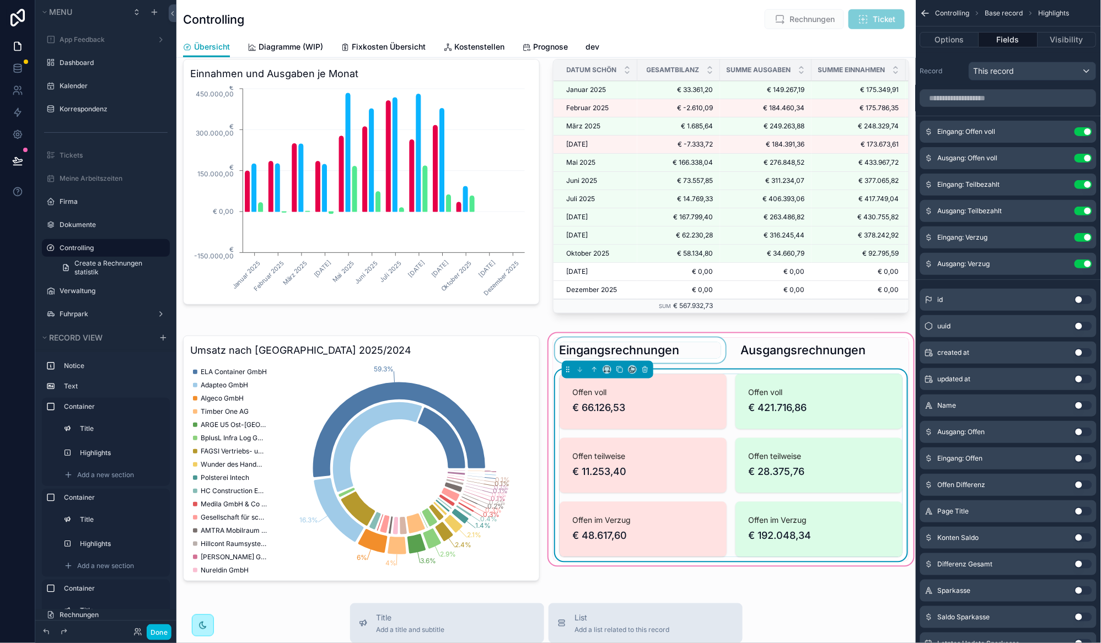
drag, startPoint x: 685, startPoint y: 352, endPoint x: 698, endPoint y: 352, distance: 12.1
click at [685, 352] on div "scrollable content" at bounding box center [640, 350] width 175 height 25
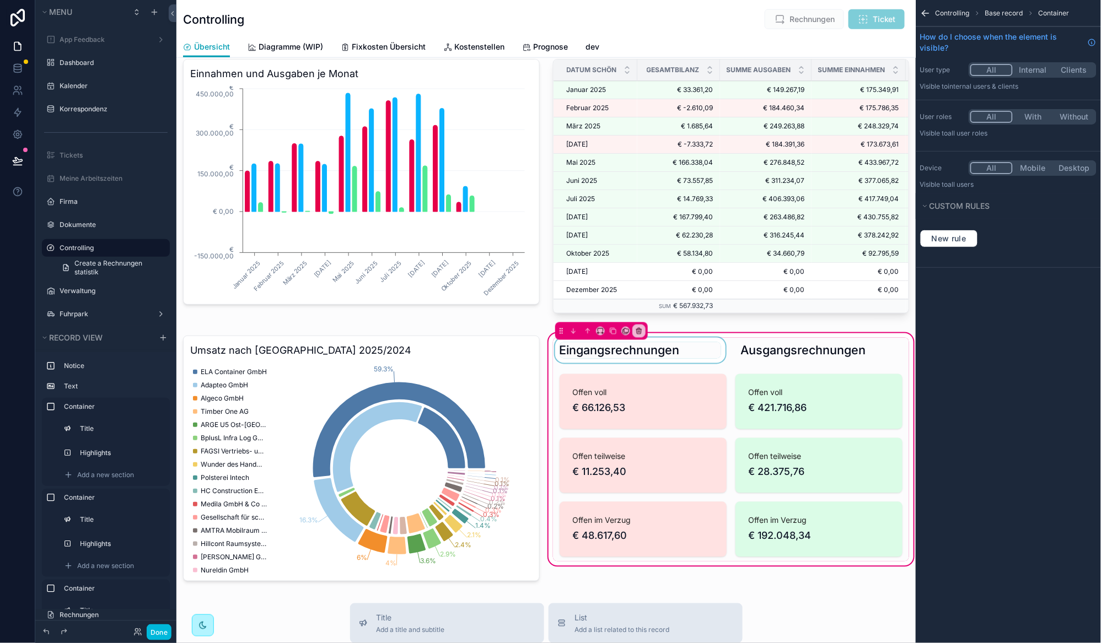
click at [615, 363] on div "scrollable content" at bounding box center [640, 350] width 175 height 25
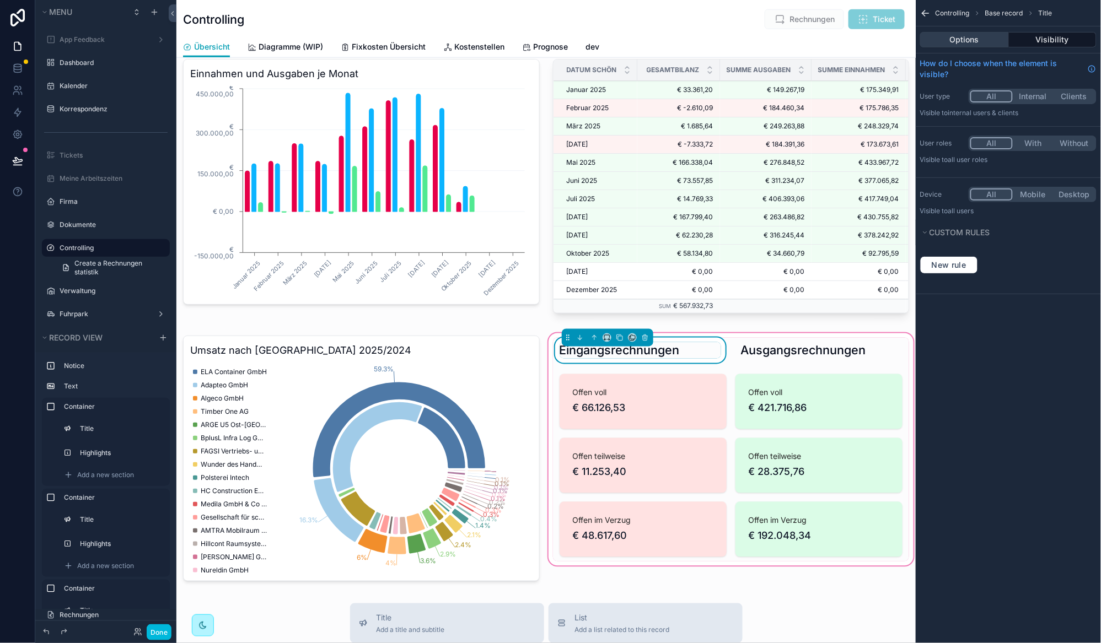
click at [973, 36] on button "Options" at bounding box center [964, 39] width 89 height 15
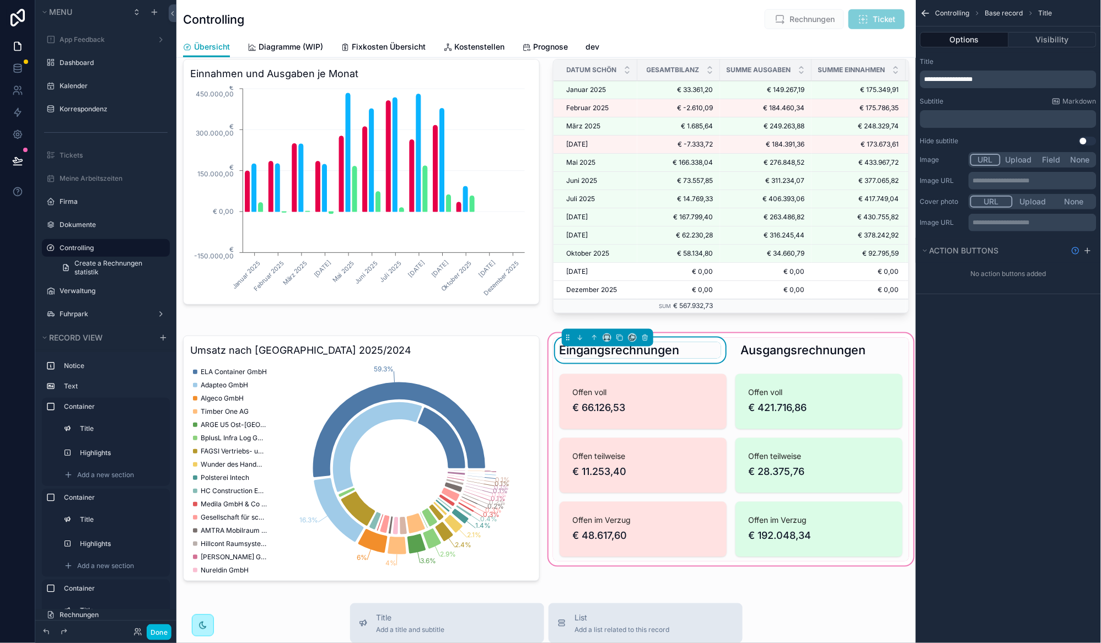
click at [1087, 142] on button "Use setting" at bounding box center [1088, 141] width 18 height 9
click at [783, 361] on div "scrollable content" at bounding box center [821, 350] width 175 height 25
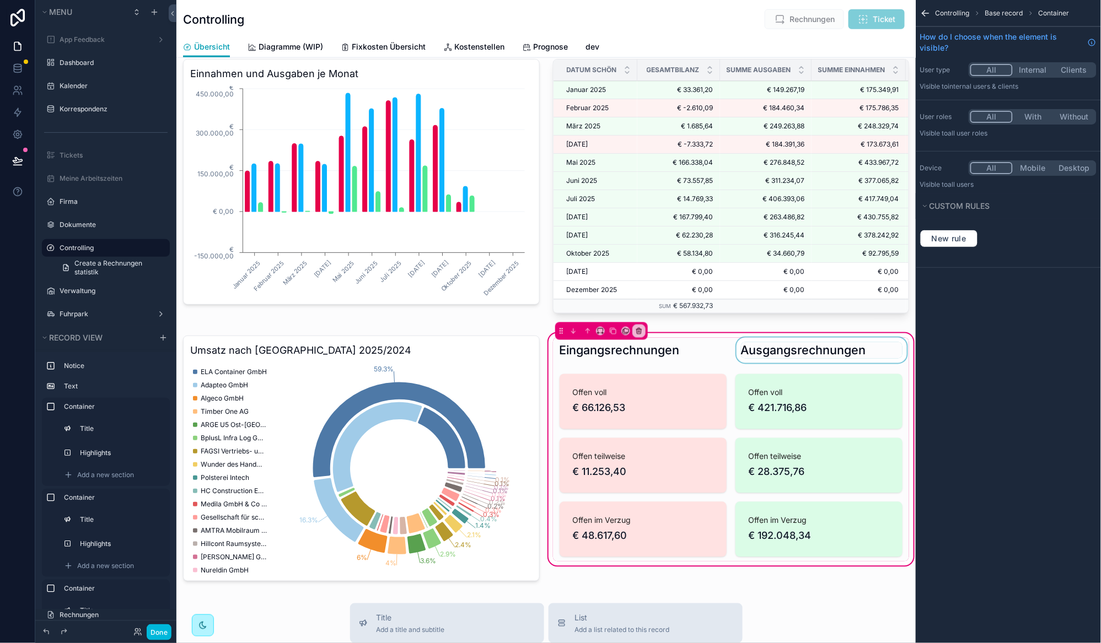
drag, startPoint x: 753, startPoint y: 345, endPoint x: 757, endPoint y: 351, distance: 6.9
click at [753, 345] on div "Eingangsrechnungen Ausgangsrechnungen Offen voll € 66.126,53 Offen voll € 421.7…" at bounding box center [731, 458] width 370 height 255
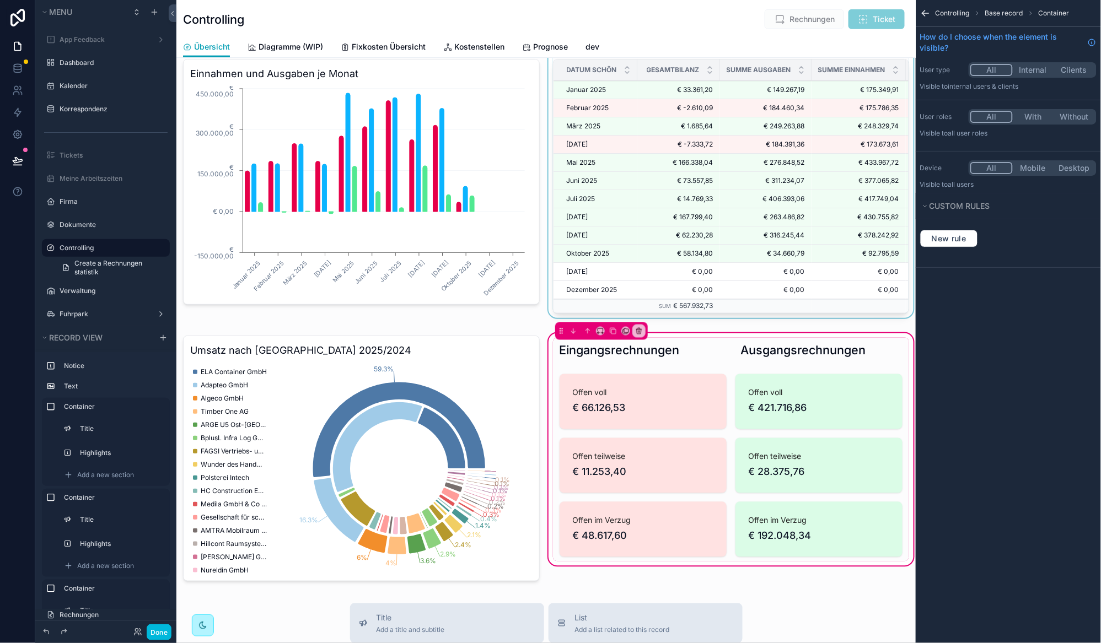
click at [760, 361] on div "scrollable content" at bounding box center [821, 350] width 175 height 25
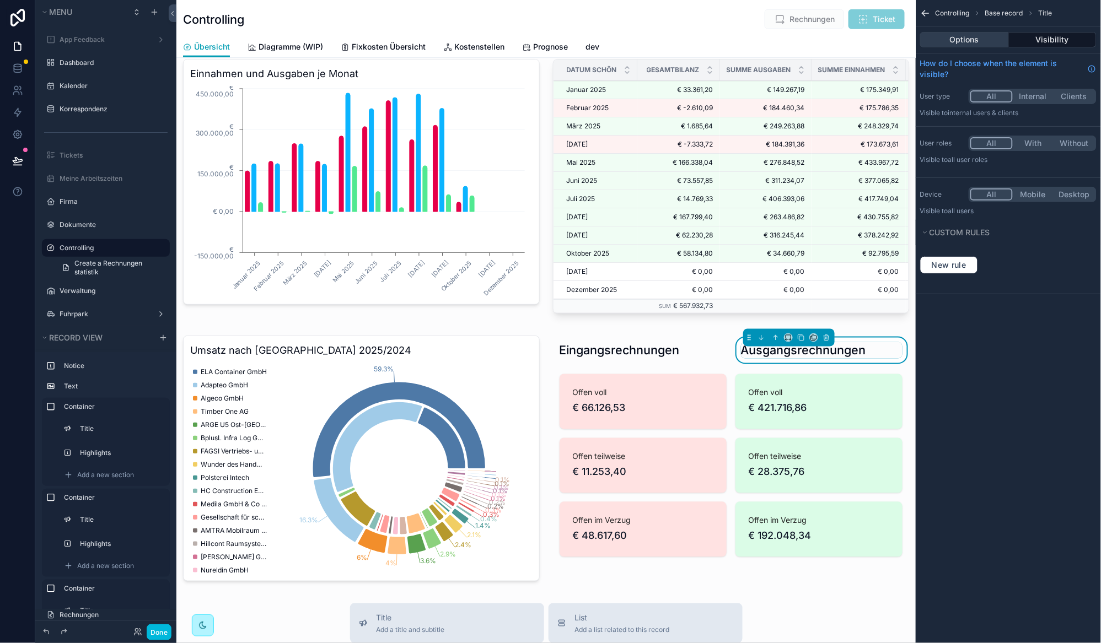
click at [964, 41] on button "Options" at bounding box center [964, 39] width 89 height 15
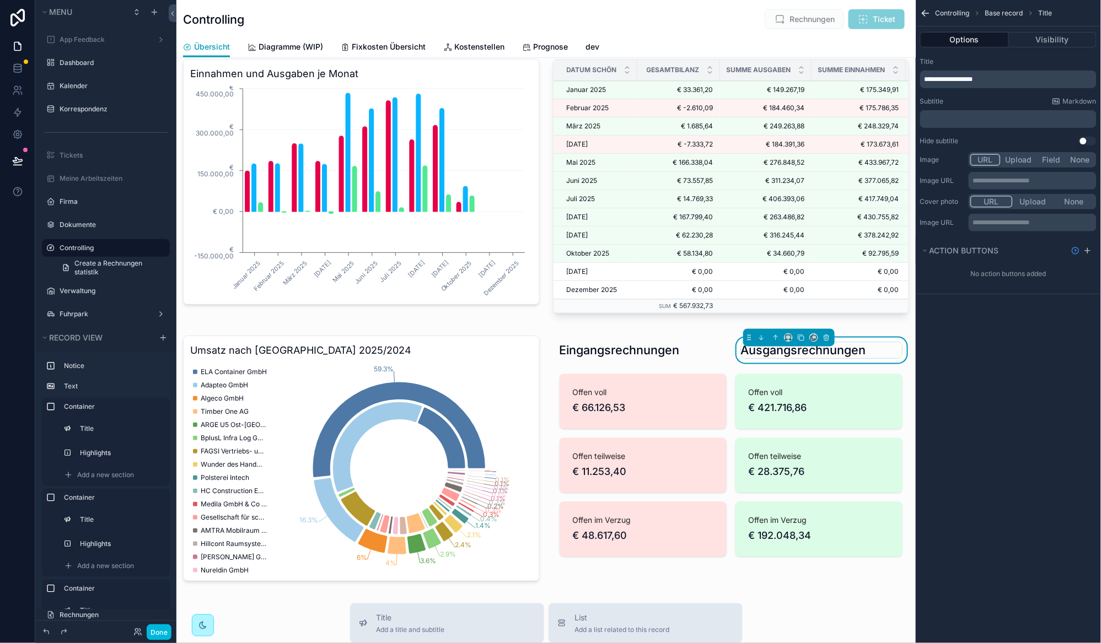
click at [1081, 141] on button "Use setting" at bounding box center [1088, 141] width 18 height 9
click at [1029, 215] on div "**********" at bounding box center [1033, 223] width 128 height 18
click at [1034, 201] on button "Upload" at bounding box center [1033, 202] width 41 height 12
click at [937, 239] on div "scrollable content" at bounding box center [942, 240] width 44 height 44
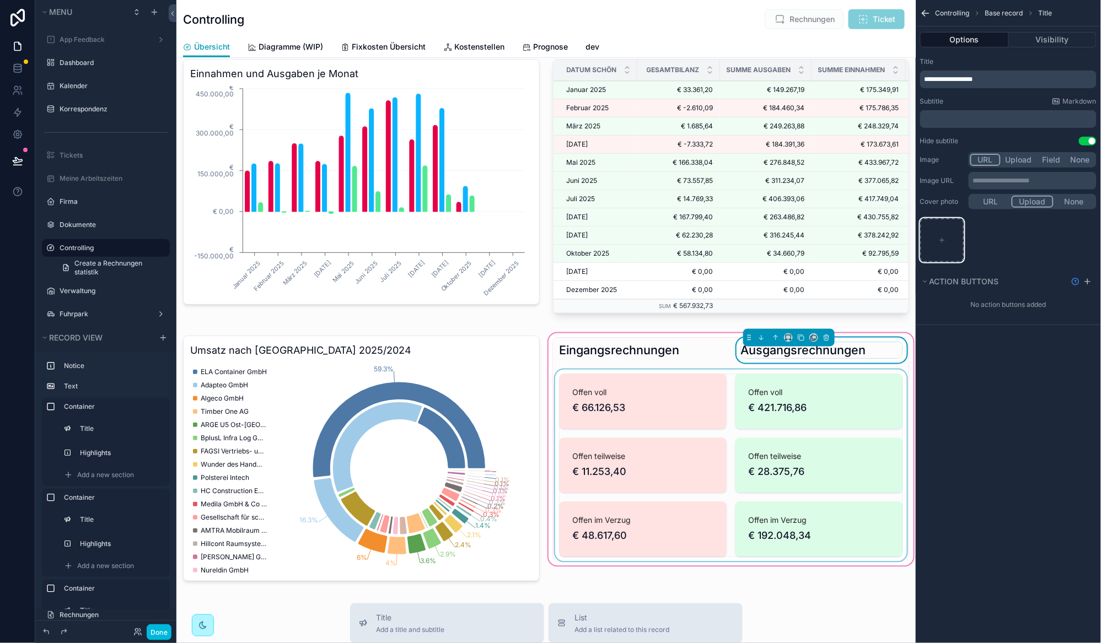
type input "**********"
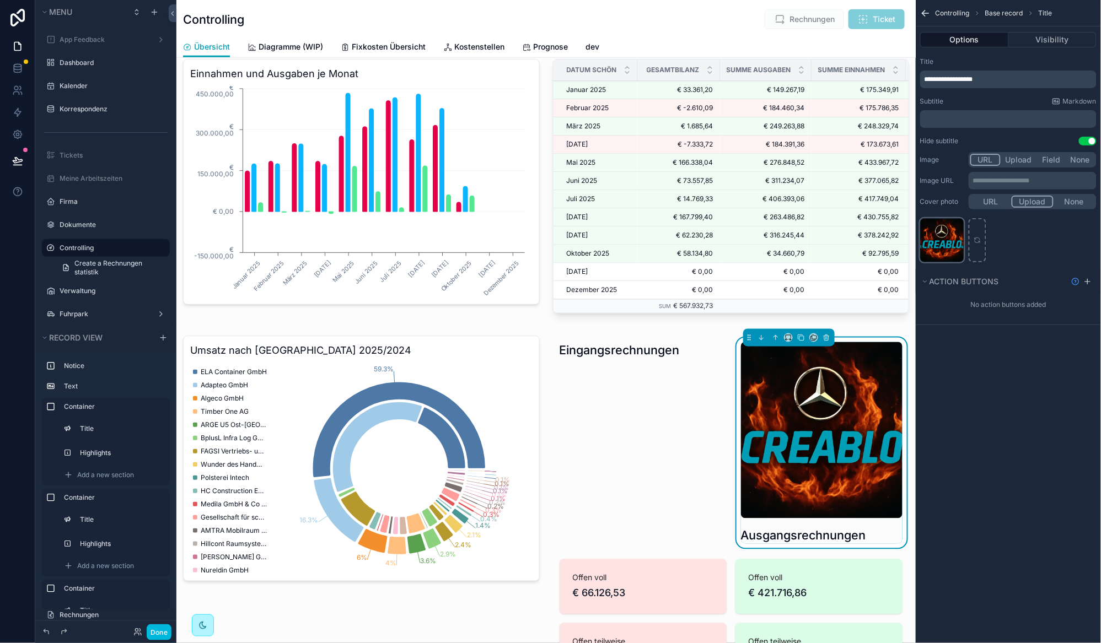
click at [0, 0] on icon "scrollable content" at bounding box center [0, 0] width 0 height 0
click at [978, 209] on icon "button" at bounding box center [978, 207] width 9 height 9
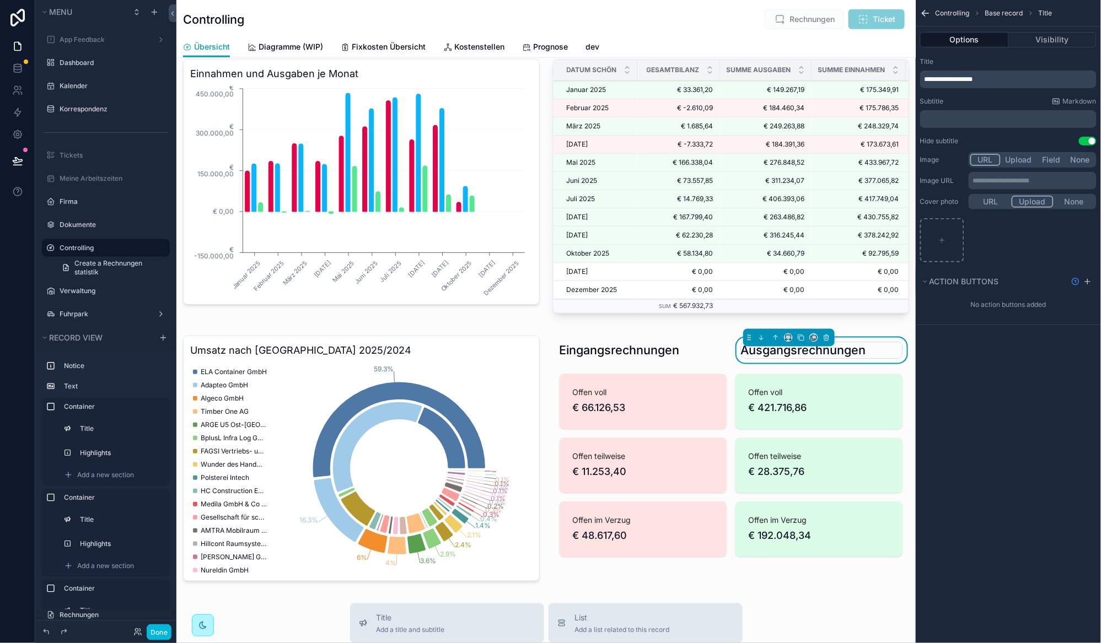
click at [996, 200] on button "URL" at bounding box center [990, 202] width 41 height 12
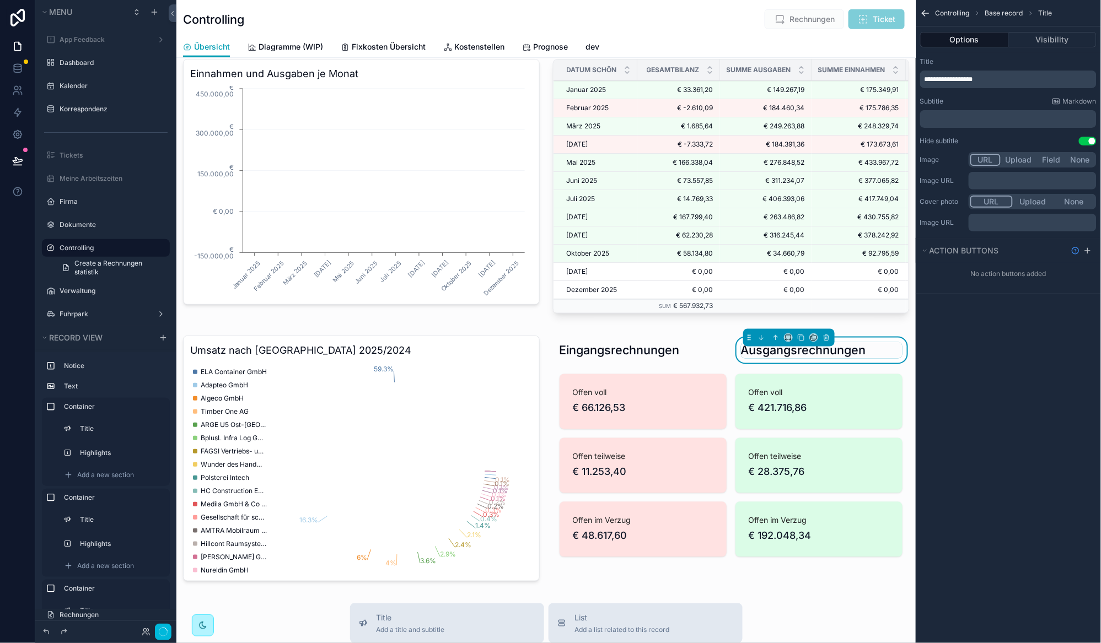
click at [1031, 499] on div "**********" at bounding box center [1008, 321] width 185 height 643
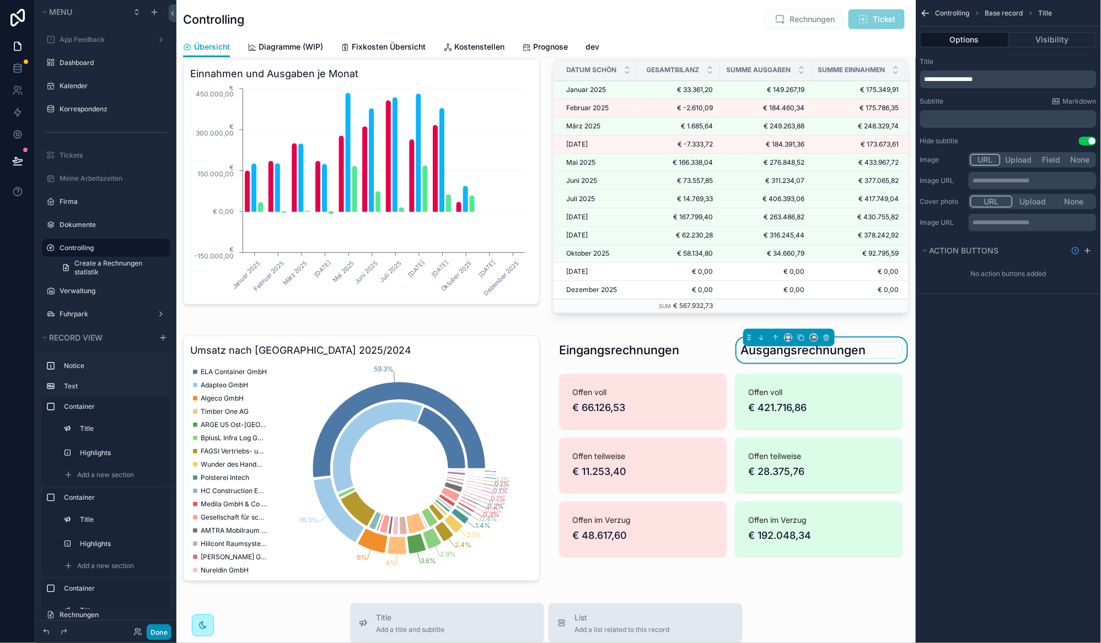
click at [165, 631] on button "Done" at bounding box center [159, 633] width 25 height 16
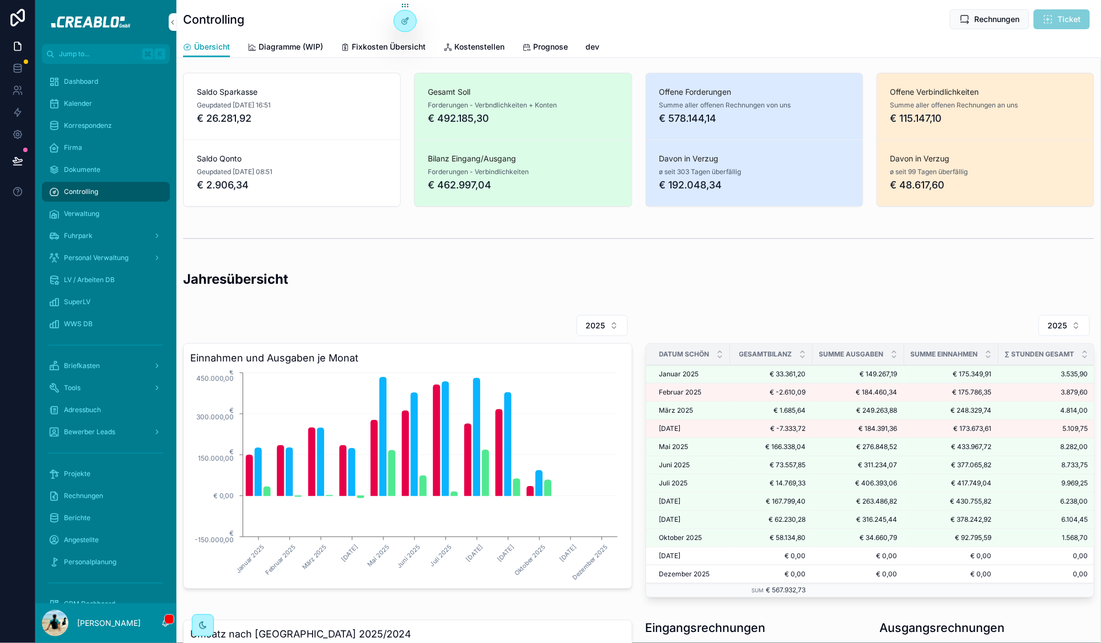
scroll to position [0, 0]
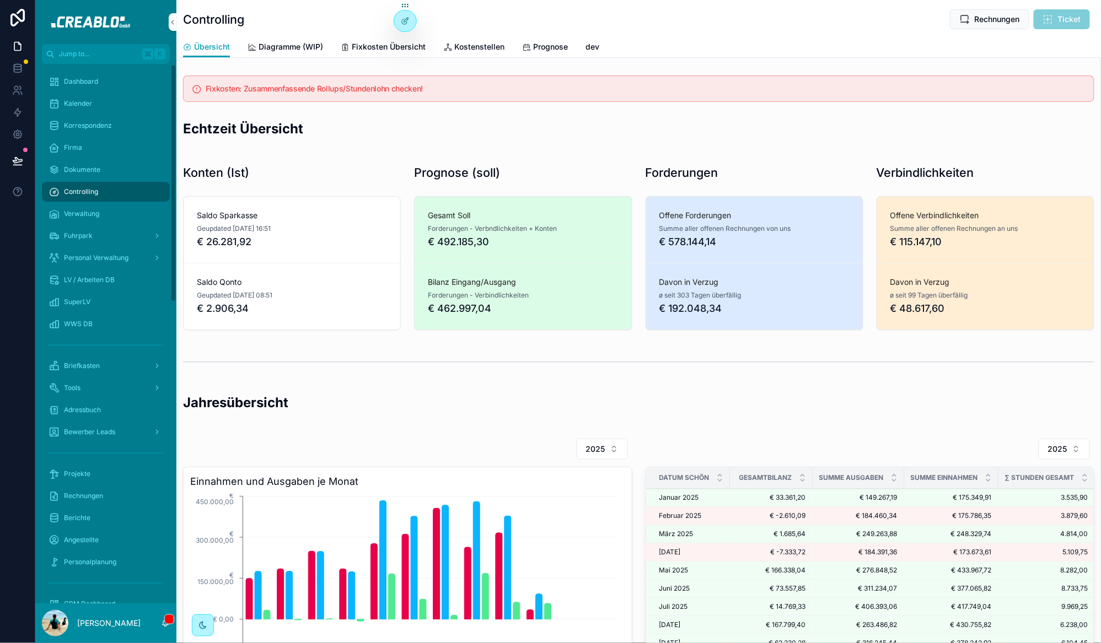
click at [61, 126] on div "Korrespondenz" at bounding box center [106, 126] width 115 height 18
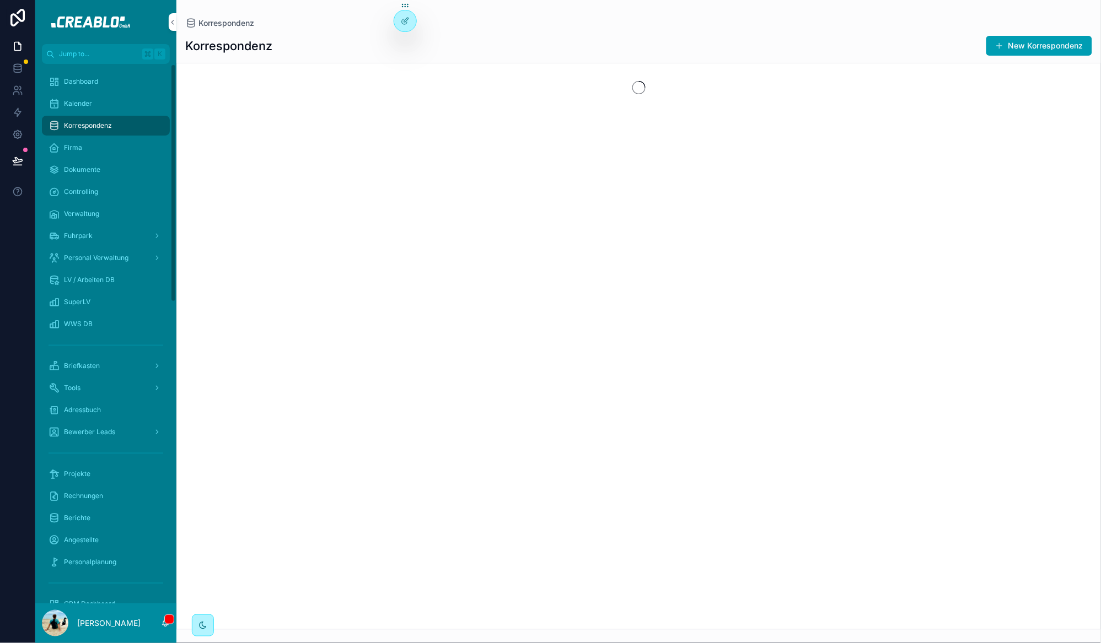
scroll to position [2, 0]
click at [89, 468] on span "Projekte" at bounding box center [77, 472] width 26 height 9
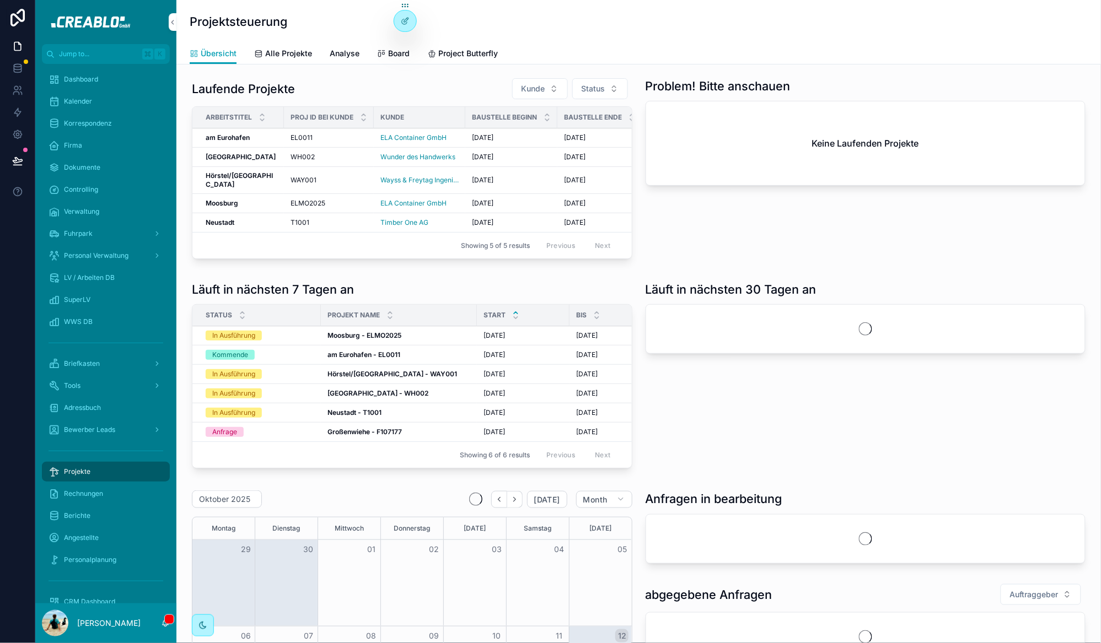
click at [242, 194] on td "Hörstel/Hamburg Hörstel/[GEOGRAPHIC_DATA]" at bounding box center [238, 180] width 92 height 27
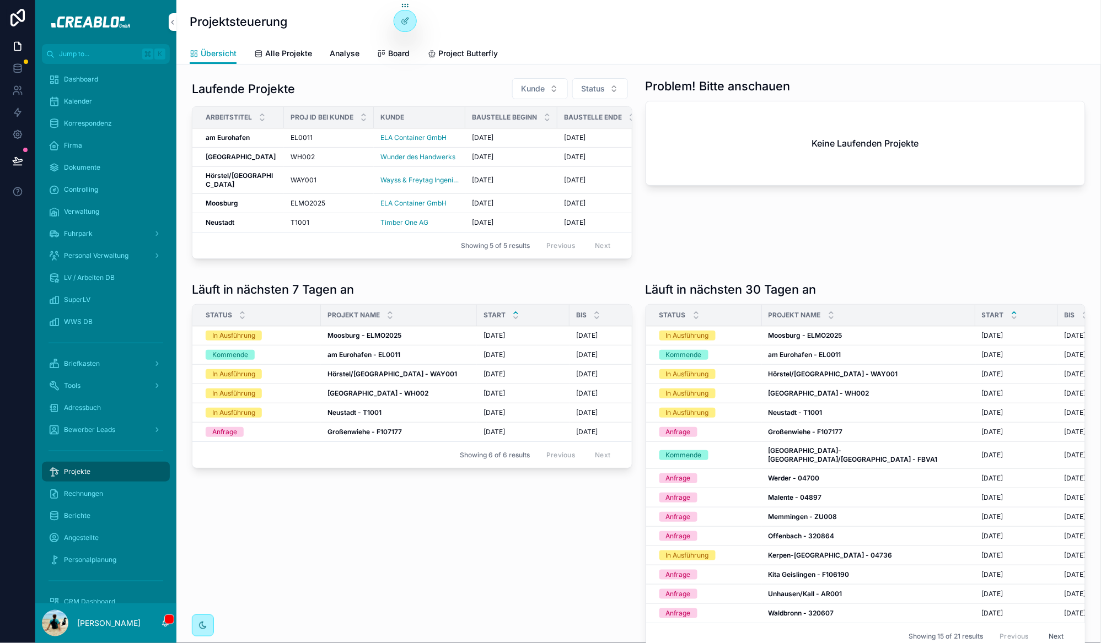
click at [245, 189] on strong "Hörstel/[GEOGRAPHIC_DATA]" at bounding box center [239, 179] width 67 height 17
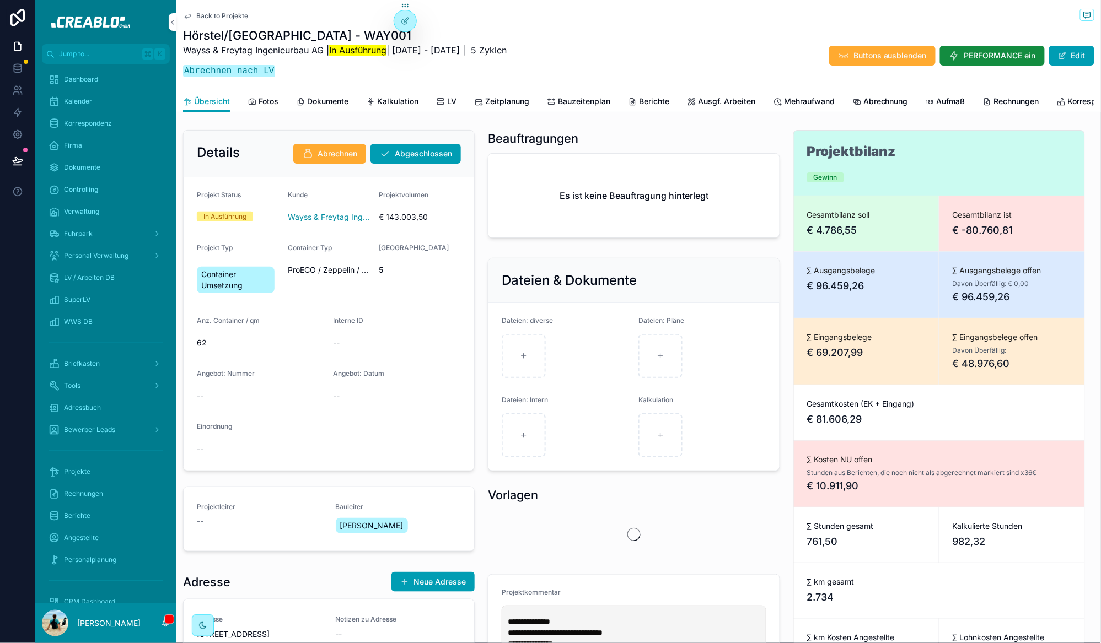
drag, startPoint x: 948, startPoint y: 229, endPoint x: 1047, endPoint y: 238, distance: 99.1
click at [1047, 238] on div "Gesamtbilanz ist € -80.760,81" at bounding box center [1012, 224] width 119 height 29
click at [1047, 238] on span "€ -80.760,81" at bounding box center [1012, 230] width 119 height 15
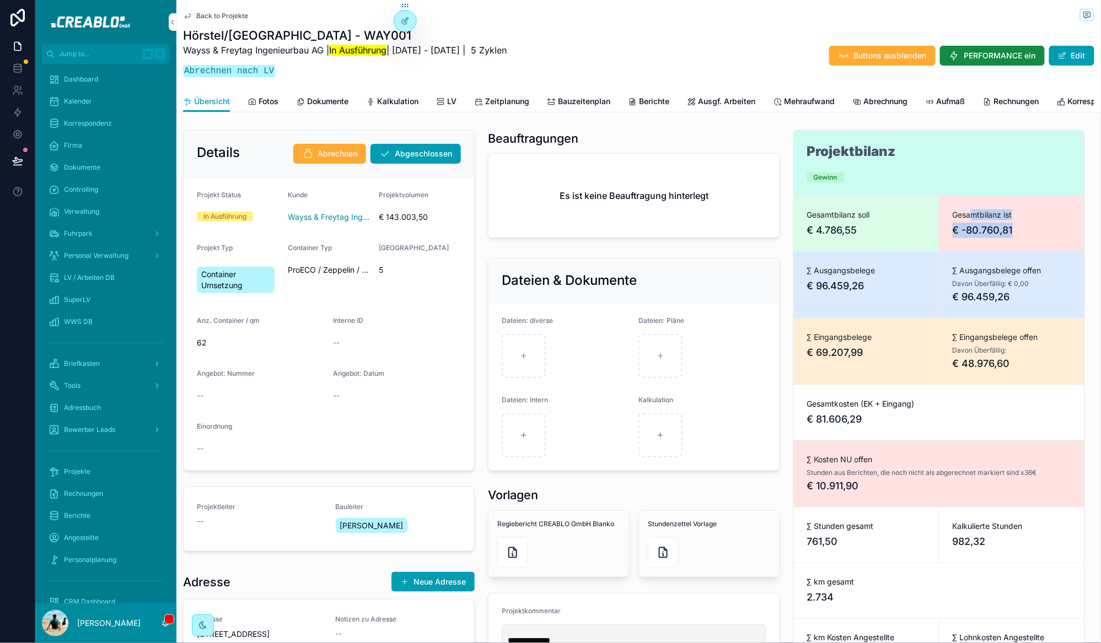
drag, startPoint x: 1038, startPoint y: 244, endPoint x: 964, endPoint y: 220, distance: 77.2
click at [965, 220] on div "Gesamtbilanz ist € -80.760,81" at bounding box center [1012, 224] width 119 height 29
click at [963, 221] on span "Gesamtbilanz ist" at bounding box center [1012, 215] width 119 height 11
drag, startPoint x: 862, startPoint y: 237, endPoint x: 822, endPoint y: 243, distance: 41.3
click at [787, 225] on div "Projektbilanz Gewinn Gesamtbilanz soll € 4.786,55 Gesamtbilanz ist € -80.760,81…" at bounding box center [939, 459] width 305 height 666
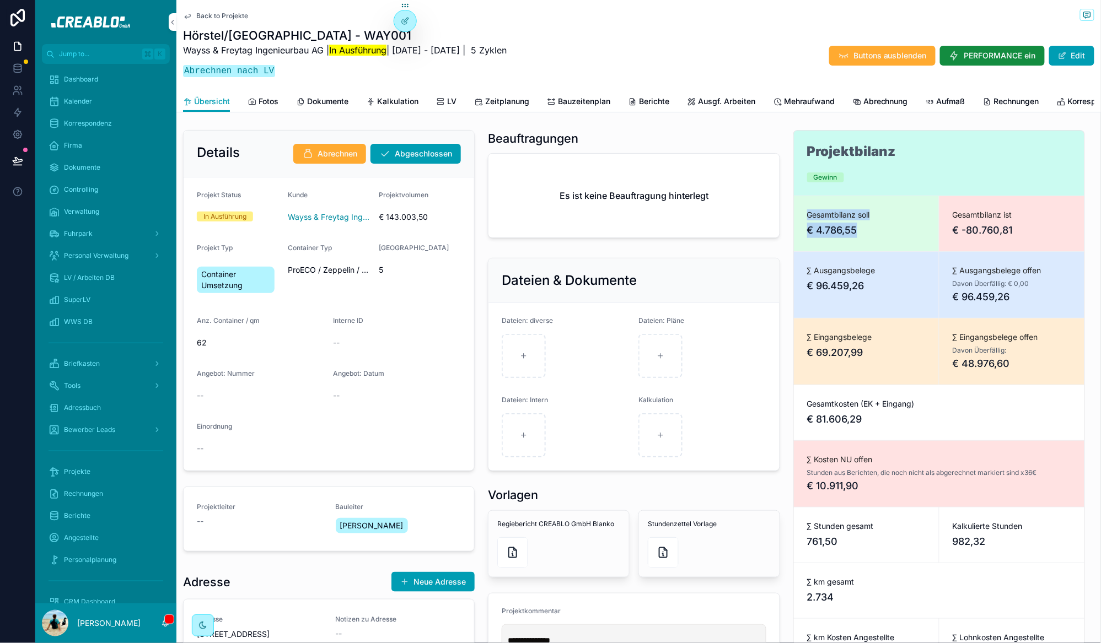
click at [822, 238] on span "€ 4.786,55" at bounding box center [866, 230] width 119 height 15
drag, startPoint x: 1004, startPoint y: 255, endPoint x: 1018, endPoint y: 252, distance: 14.6
click at [1004, 251] on div "Gesamtbilanz ist € -80.760,81" at bounding box center [1012, 223] width 145 height 55
click at [917, 220] on div "Projektbilanz Gewinn Gesamtbilanz soll € 4.786,55 Gesamtbilanz ist € -80.760,81…" at bounding box center [939, 458] width 292 height 657
click at [860, 221] on span "Gesamtbilanz soll" at bounding box center [866, 215] width 119 height 11
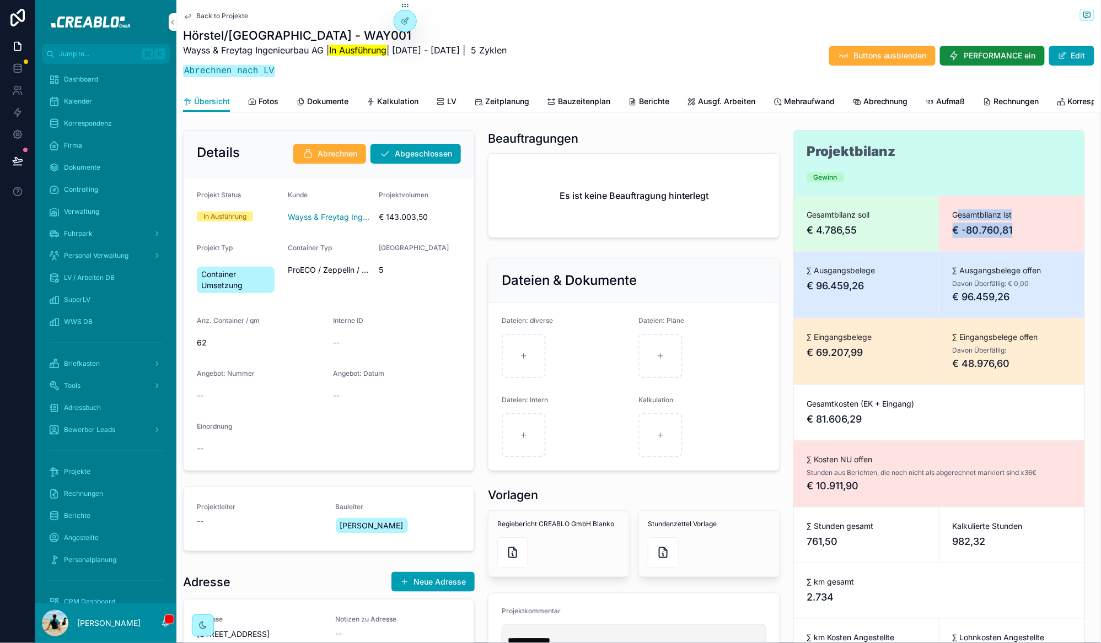
drag, startPoint x: 950, startPoint y: 224, endPoint x: 1031, endPoint y: 251, distance: 85.3
click at [1031, 251] on div "Gesamtbilanz ist € -80.760,81" at bounding box center [1012, 223] width 145 height 55
drag, startPoint x: 1033, startPoint y: 249, endPoint x: 1010, endPoint y: 218, distance: 38.2
click at [1033, 249] on div "Gesamtbilanz ist € -80.760,81" at bounding box center [1012, 223] width 145 height 55
drag, startPoint x: 1020, startPoint y: 242, endPoint x: 967, endPoint y: 223, distance: 56.9
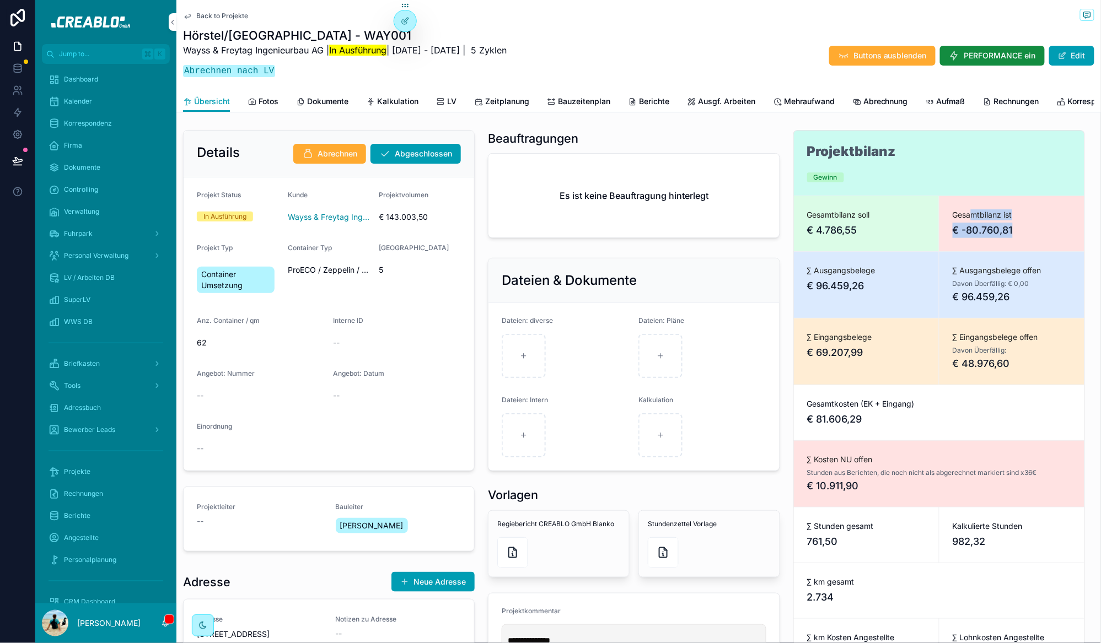
click at [967, 223] on div "Gesamtbilanz ist € -80.760,81" at bounding box center [1012, 224] width 119 height 29
click at [956, 238] on span "€ -80.760,81" at bounding box center [1012, 230] width 119 height 15
click at [966, 232] on span "€ -80.760,81" at bounding box center [1012, 230] width 119 height 15
drag, startPoint x: 946, startPoint y: 219, endPoint x: 1022, endPoint y: 236, distance: 78.0
click at [1022, 236] on div "Gesamtbilanz ist € -80.760,81" at bounding box center [1012, 224] width 119 height 29
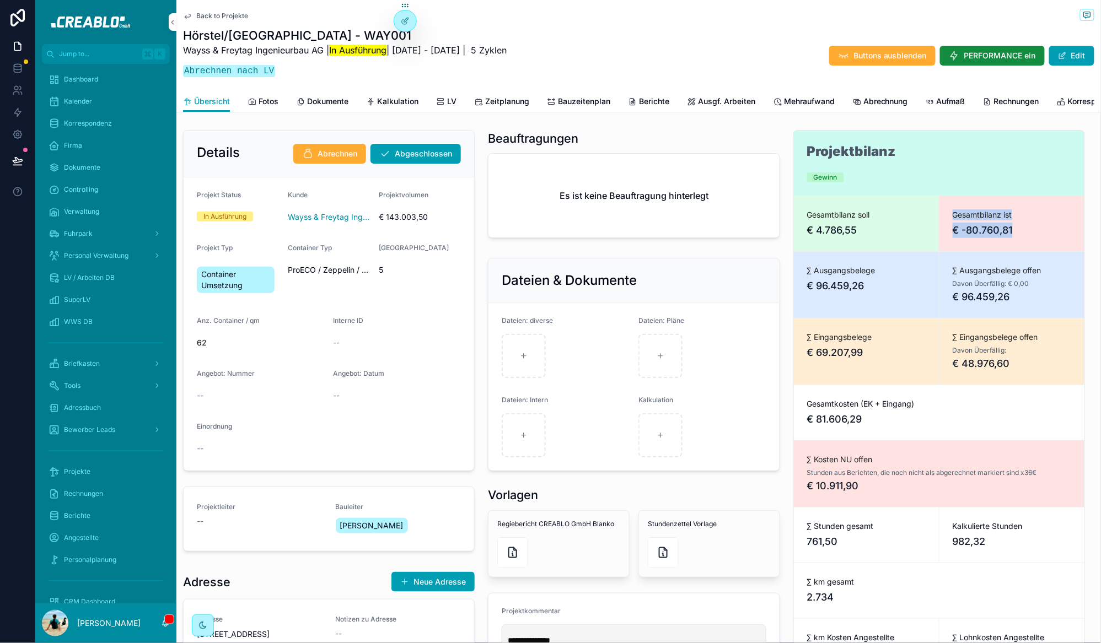
click at [1022, 237] on span "€ -80.760,81" at bounding box center [1012, 230] width 119 height 15
drag, startPoint x: 1038, startPoint y: 242, endPoint x: 963, endPoint y: 212, distance: 80.9
click at [965, 212] on div "Gesamtbilanz ist € -80.760,81" at bounding box center [1012, 223] width 145 height 55
click at [963, 212] on div "Gesamtbilanz ist € -80.760,81" at bounding box center [1012, 223] width 145 height 55
drag, startPoint x: 1045, startPoint y: 253, endPoint x: 949, endPoint y: 224, distance: 100.1
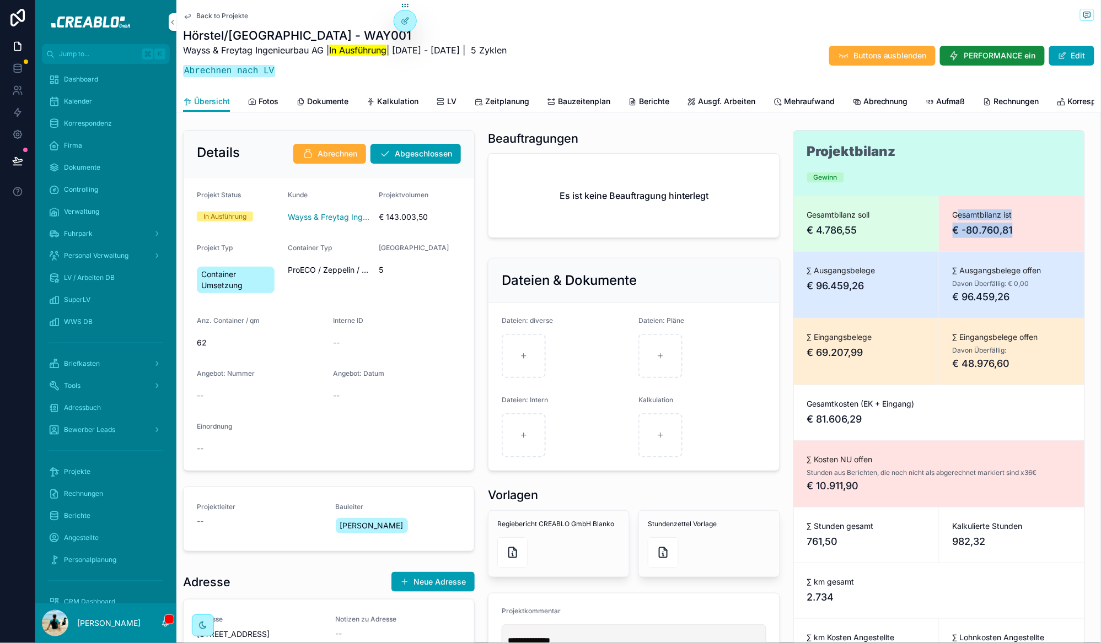
click at [949, 224] on div "Gesamtbilanz ist € -80.760,81" at bounding box center [1012, 223] width 145 height 55
click at [953, 221] on span "Gesamtbilanz ist" at bounding box center [1012, 215] width 119 height 11
drag, startPoint x: 954, startPoint y: 244, endPoint x: 1068, endPoint y: 248, distance: 113.7
click at [1068, 248] on div "Gesamtbilanz ist € -80.760,81" at bounding box center [1012, 223] width 145 height 55
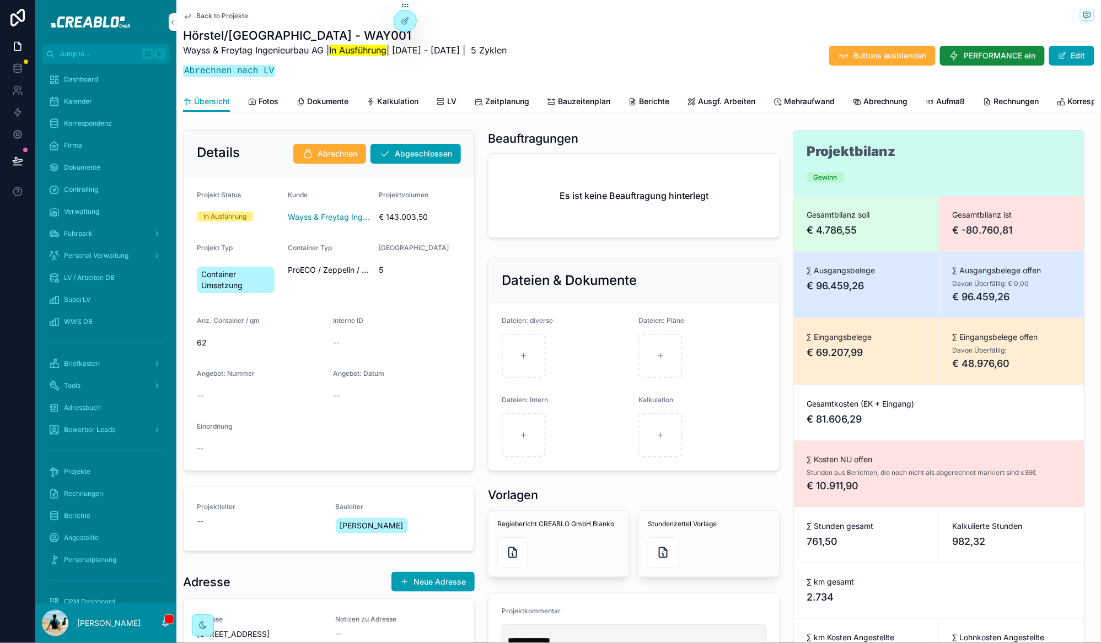
click at [1029, 238] on span "€ -80.760,81" at bounding box center [1012, 230] width 119 height 15
click at [851, 237] on span "€ 4.786,55" at bounding box center [866, 230] width 119 height 15
drag, startPoint x: 854, startPoint y: 239, endPoint x: 805, endPoint y: 238, distance: 49.1
click at [807, 238] on span "€ 4.786,55" at bounding box center [866, 230] width 119 height 15
click at [856, 251] on div "Gesamtbilanz soll € 4.786,55" at bounding box center [866, 223] width 145 height 55
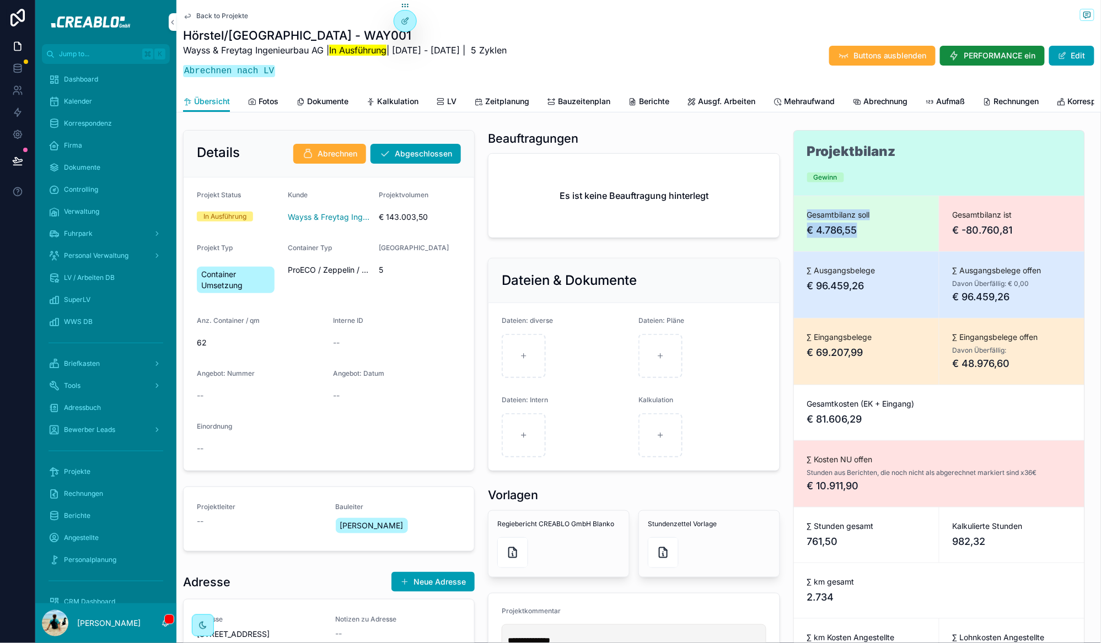
drag, startPoint x: 881, startPoint y: 243, endPoint x: 803, endPoint y: 217, distance: 81.6
click at [803, 217] on div "Gesamtbilanz soll € 4.786,55" at bounding box center [866, 223] width 145 height 55
click at [805, 213] on div "Gesamtbilanz soll € 4.786,55" at bounding box center [866, 223] width 145 height 55
click at [645, 100] on span "Berichte" at bounding box center [654, 101] width 30 height 11
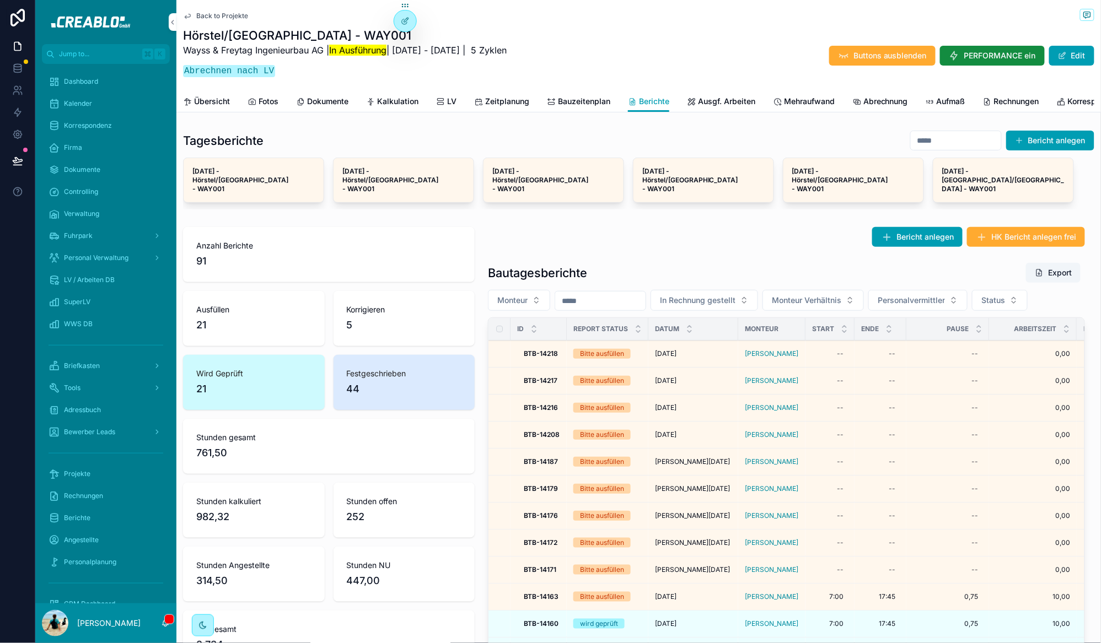
scroll to position [2, 0]
